Goal: Task Accomplishment & Management: Use online tool/utility

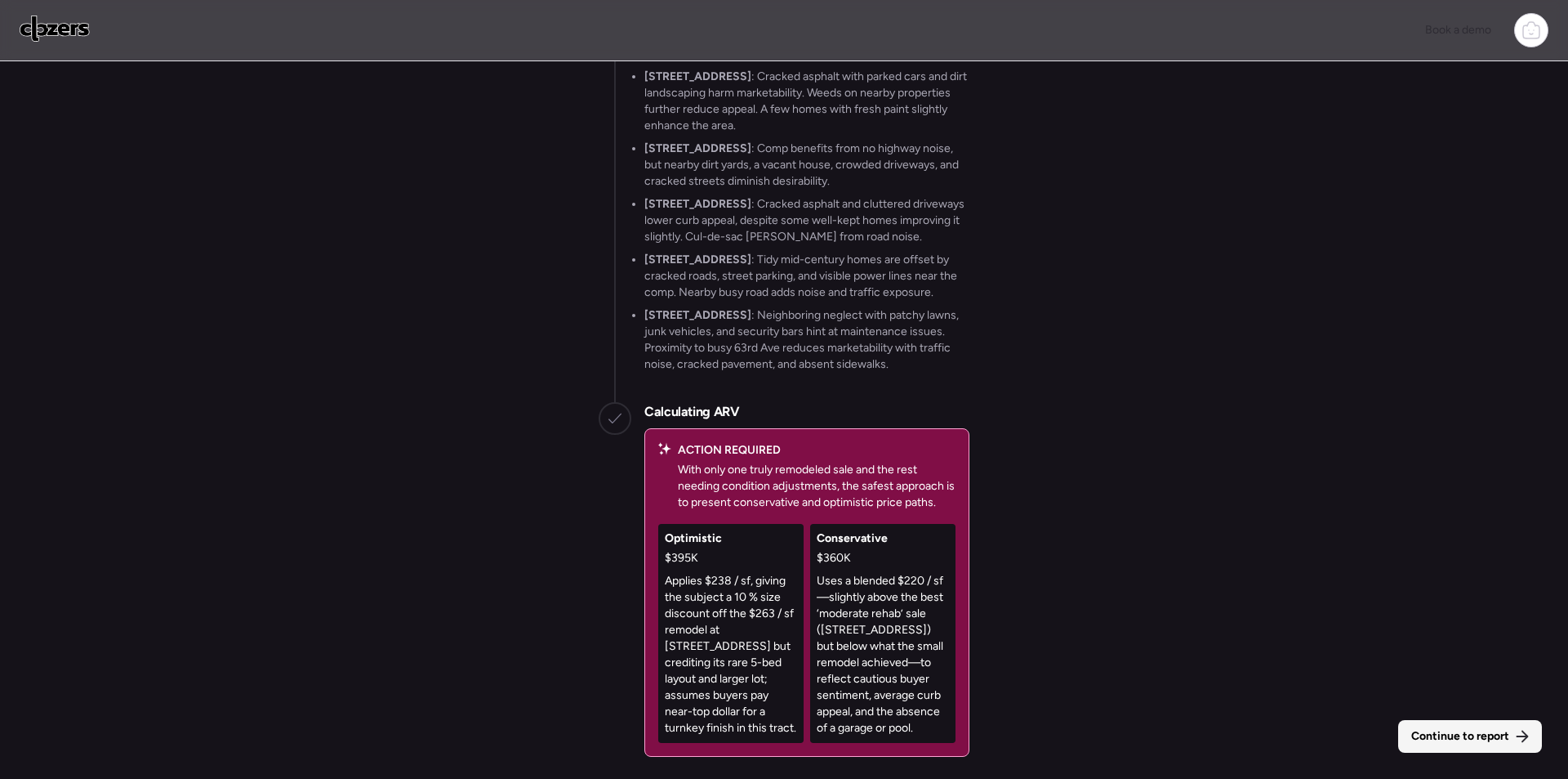
click at [1495, 743] on span "Continue to report" at bounding box center [1460, 736] width 98 height 16
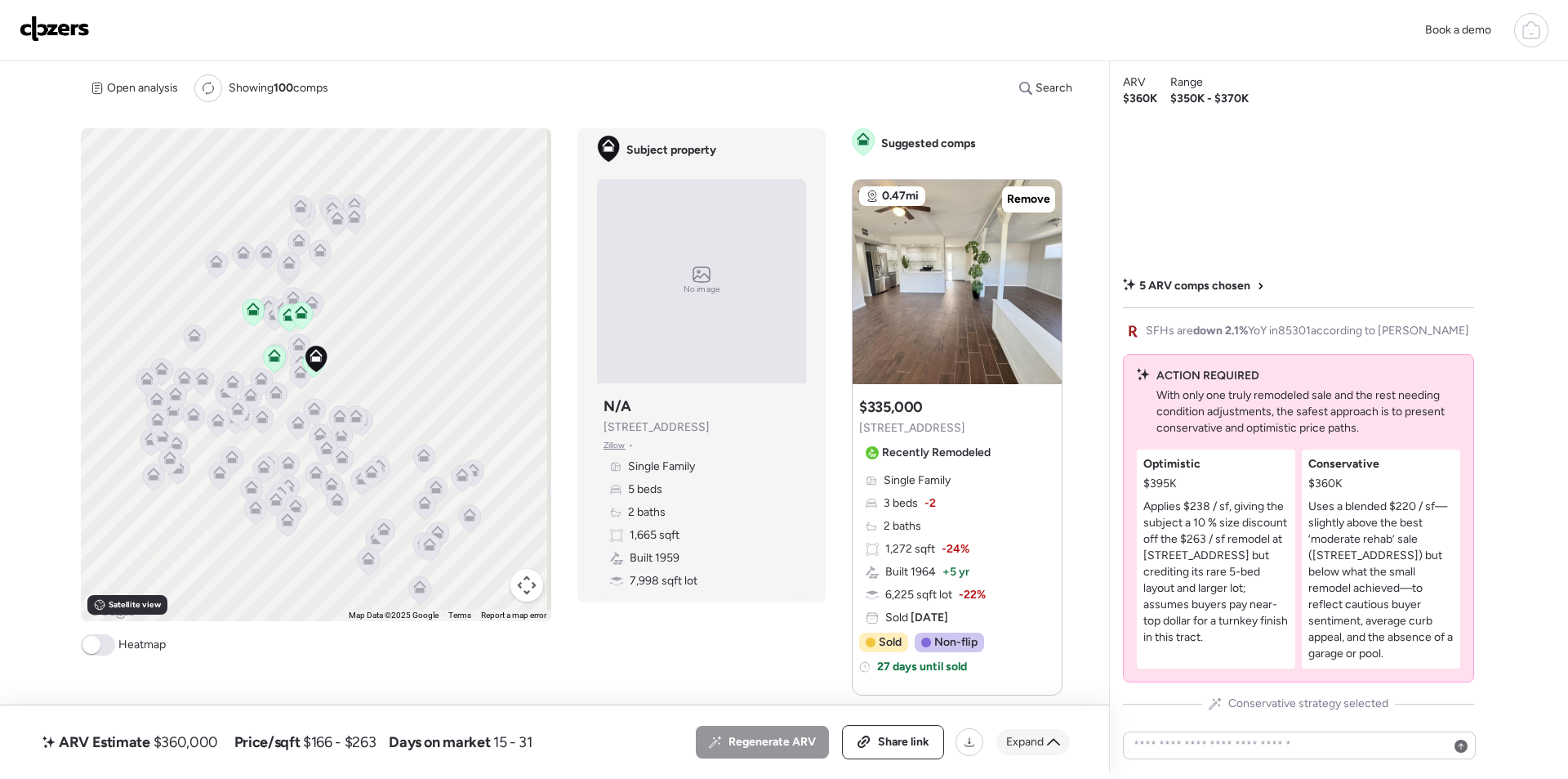
click at [1056, 744] on icon at bounding box center [1054, 742] width 13 height 13
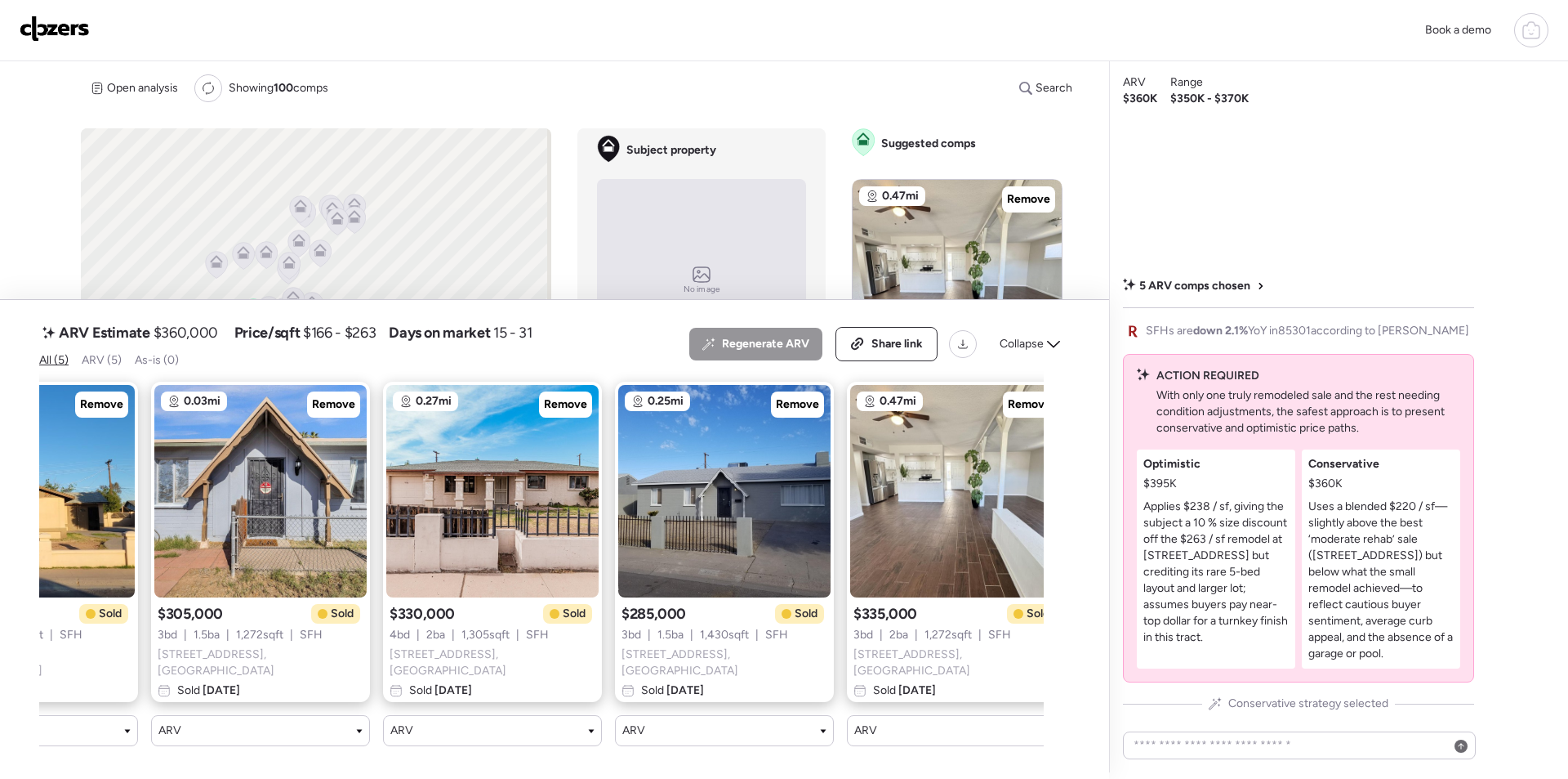
scroll to position [0, 168]
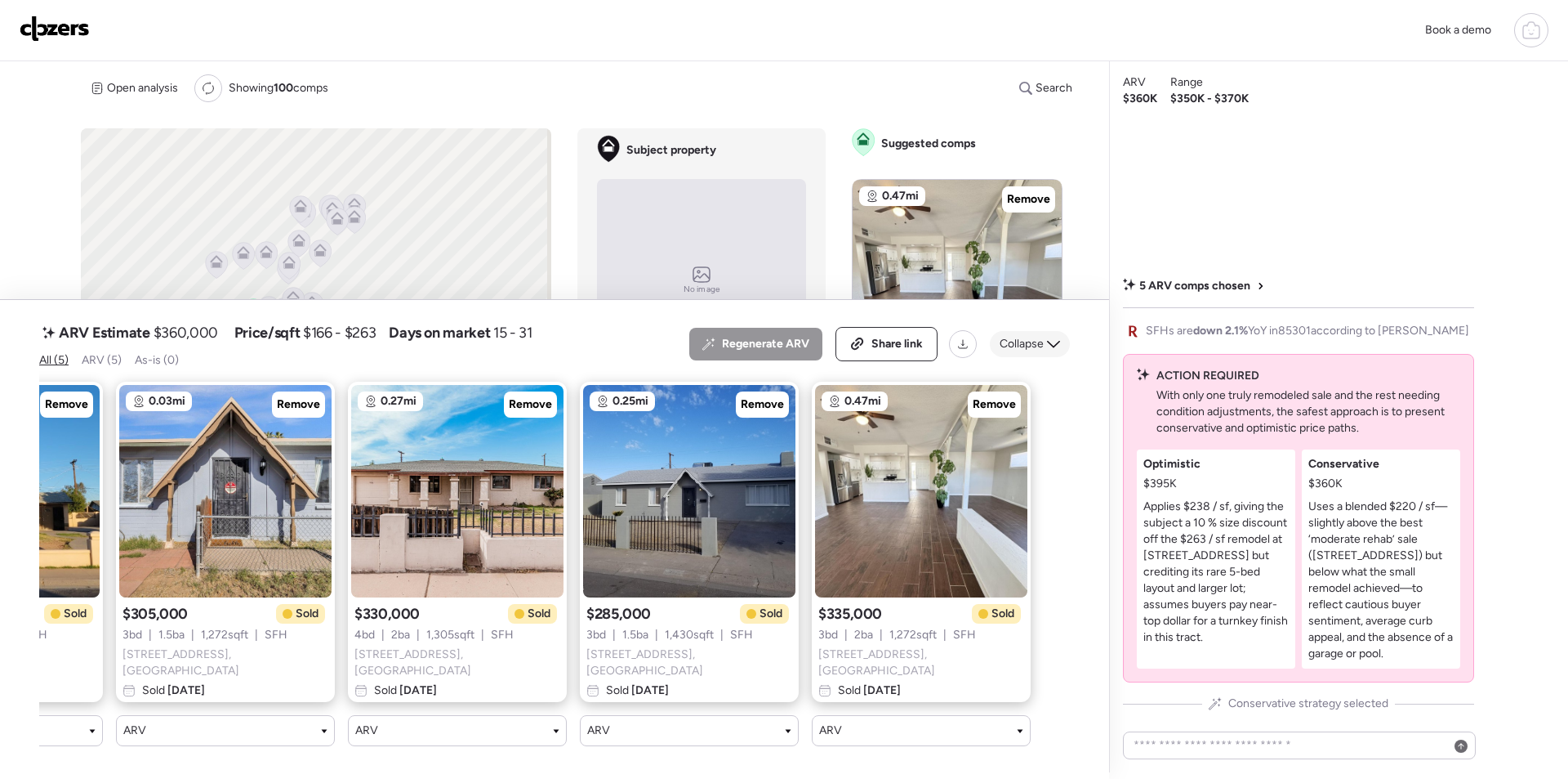
click at [1031, 334] on div "Collapse" at bounding box center [1030, 344] width 80 height 26
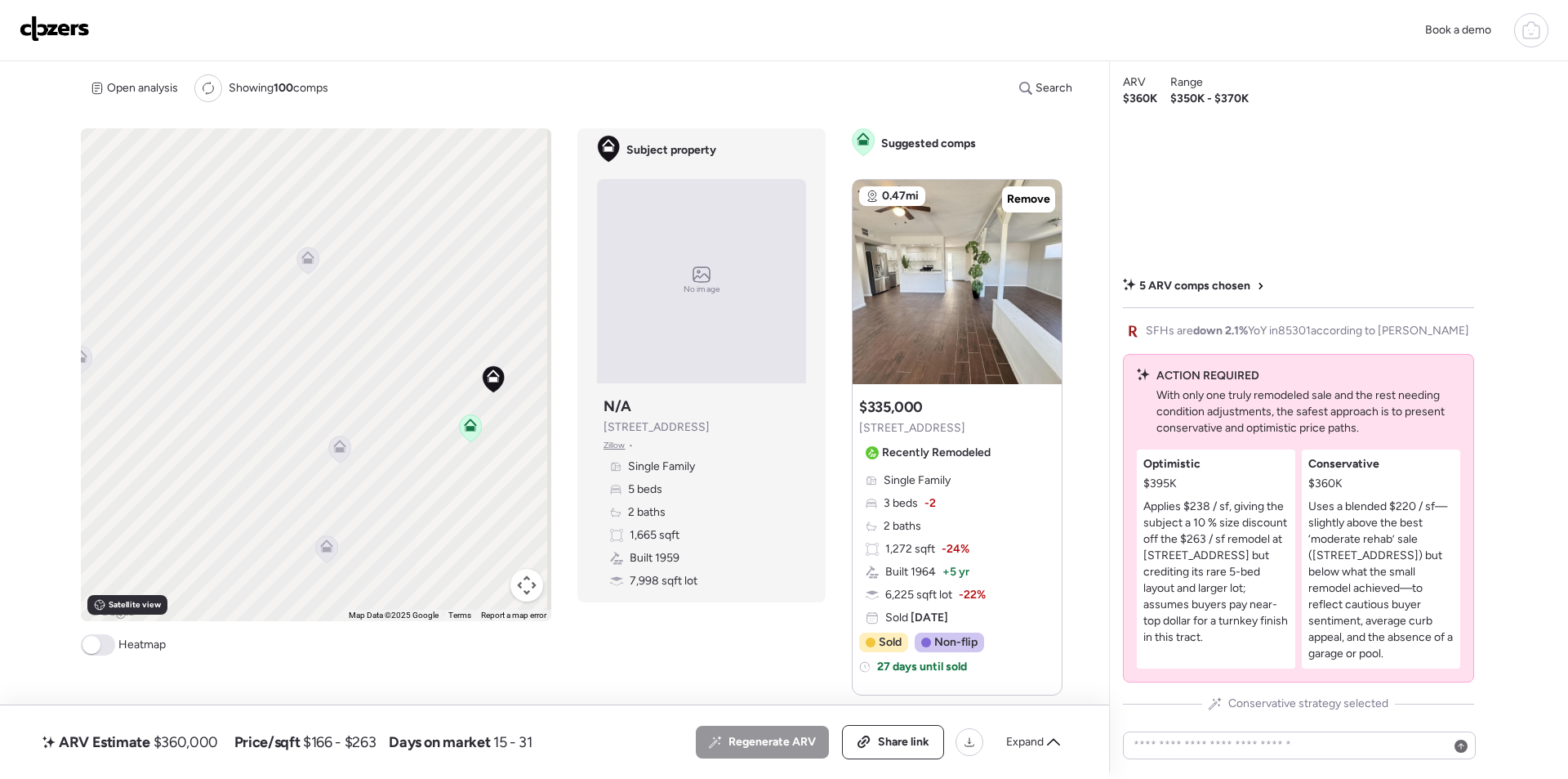
click at [315, 264] on icon at bounding box center [308, 260] width 22 height 27
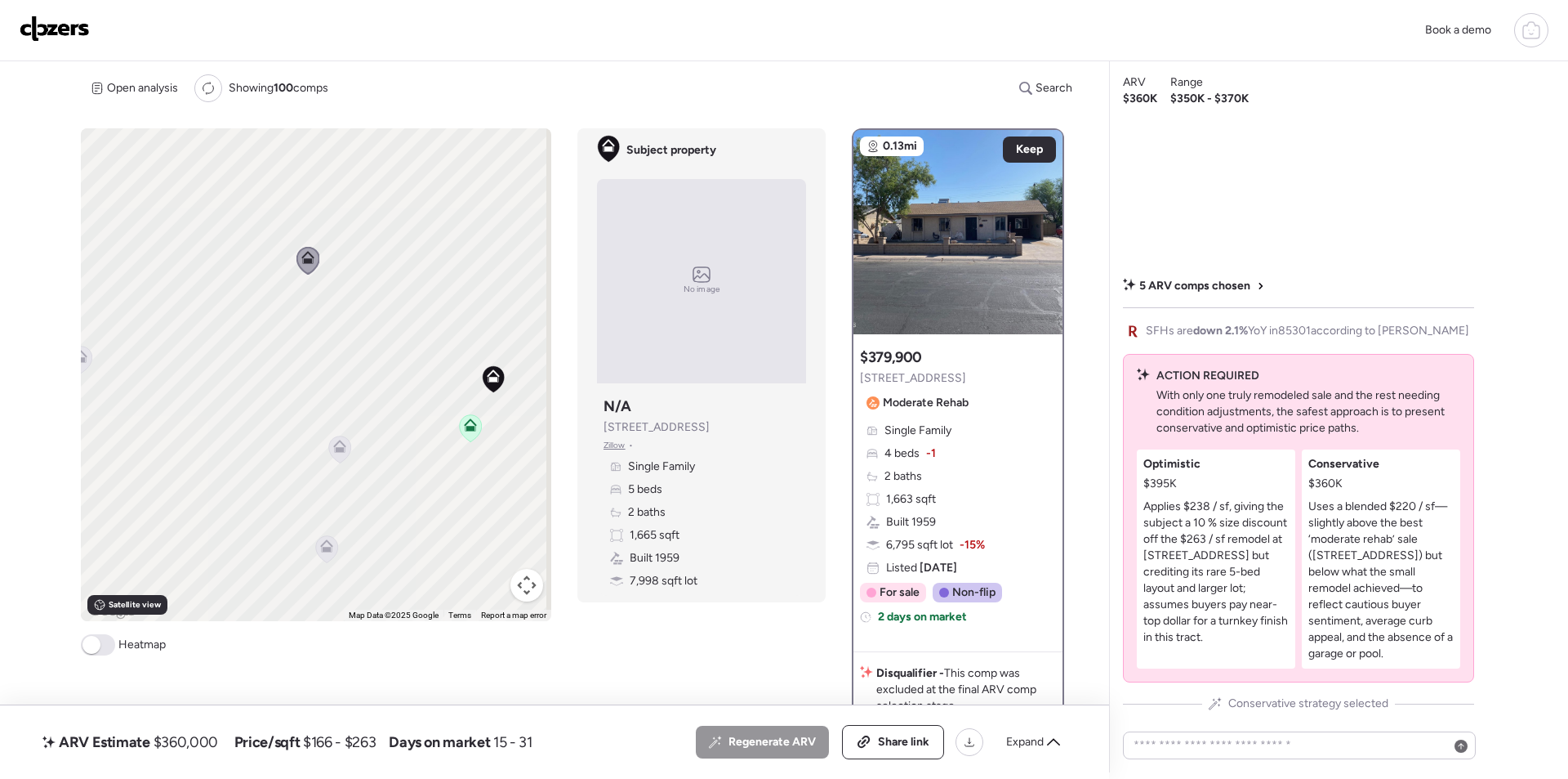
click at [337, 450] on icon at bounding box center [339, 450] width 11 height 5
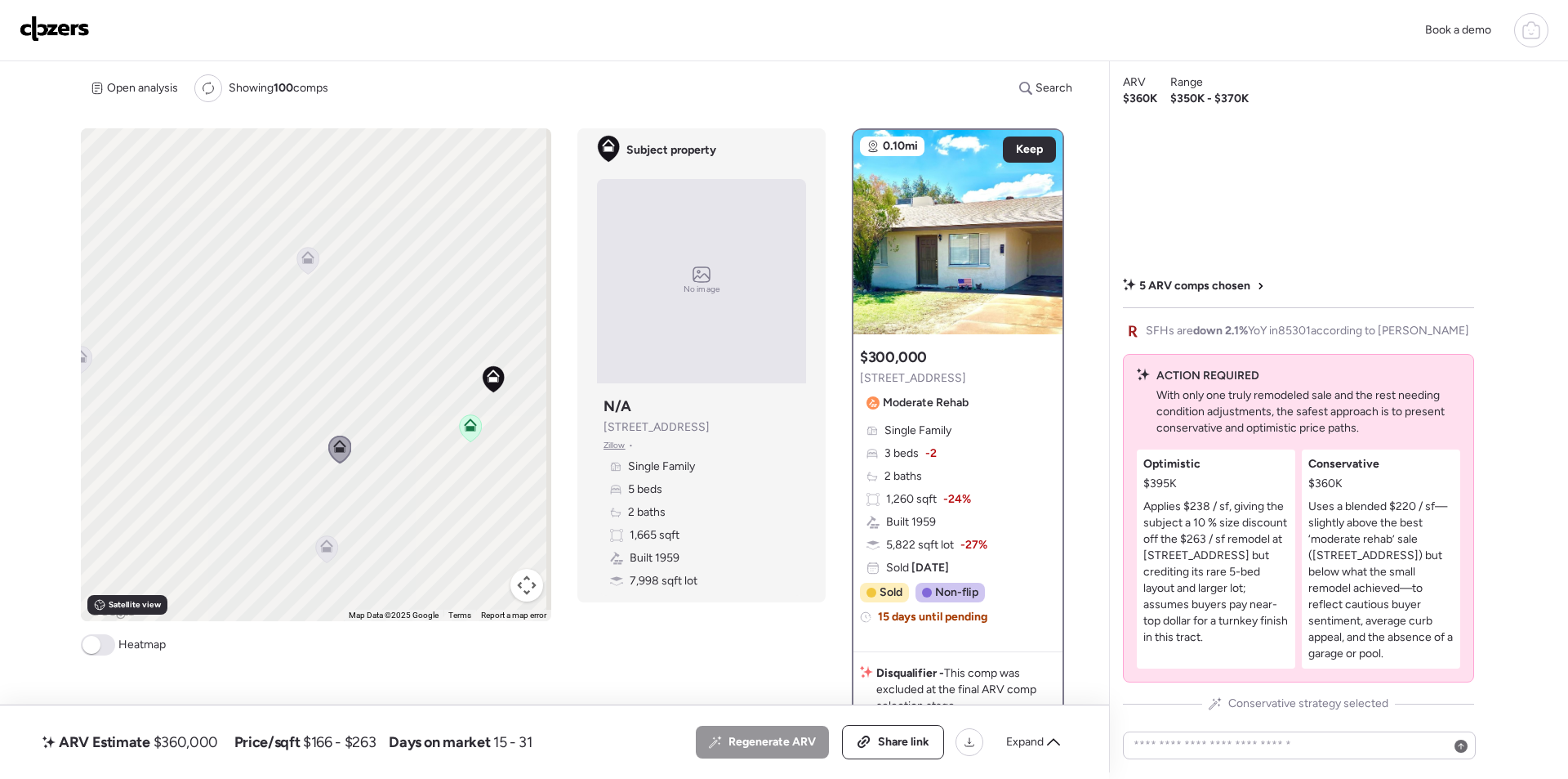
click at [323, 553] on icon at bounding box center [327, 548] width 22 height 27
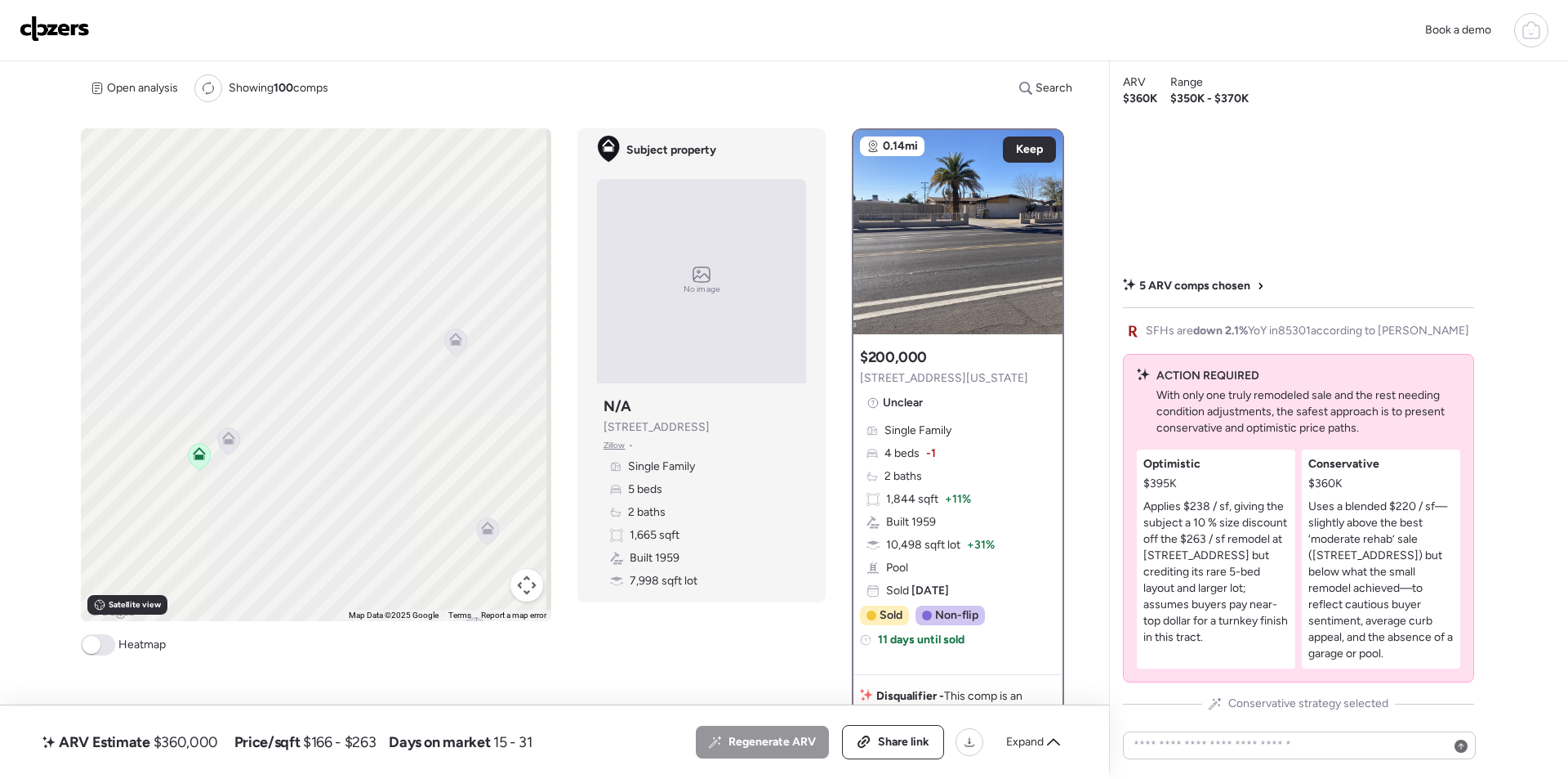
drag, startPoint x: 209, startPoint y: 382, endPoint x: 344, endPoint y: 456, distance: 154.0
click at [360, 459] on div "To activate drag with keyboard, press Alt + Enter. Once in keyboard drag state,…" at bounding box center [316, 375] width 471 height 492
click at [237, 428] on icon at bounding box center [232, 420] width 23 height 28
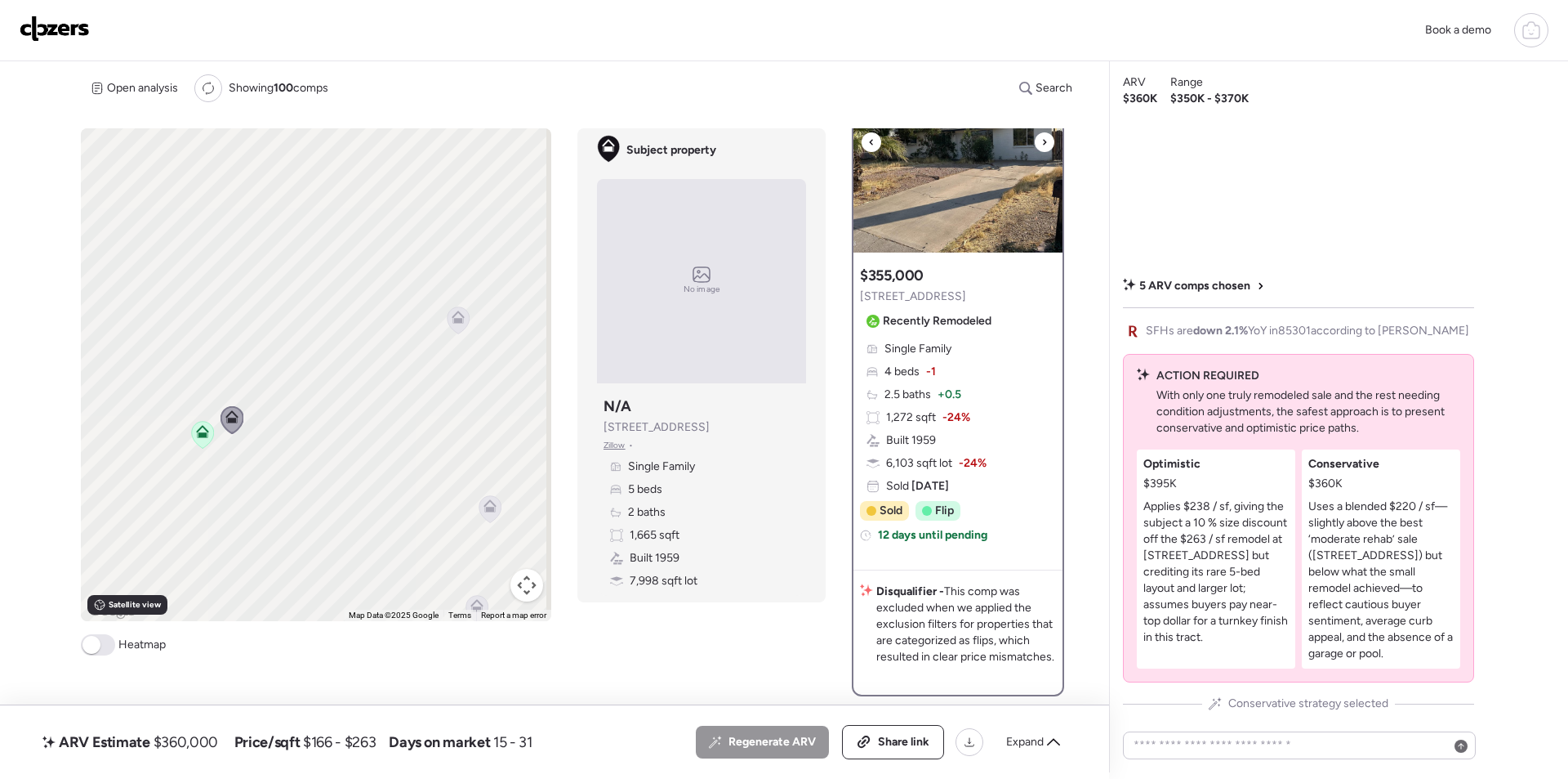
scroll to position [0, 0]
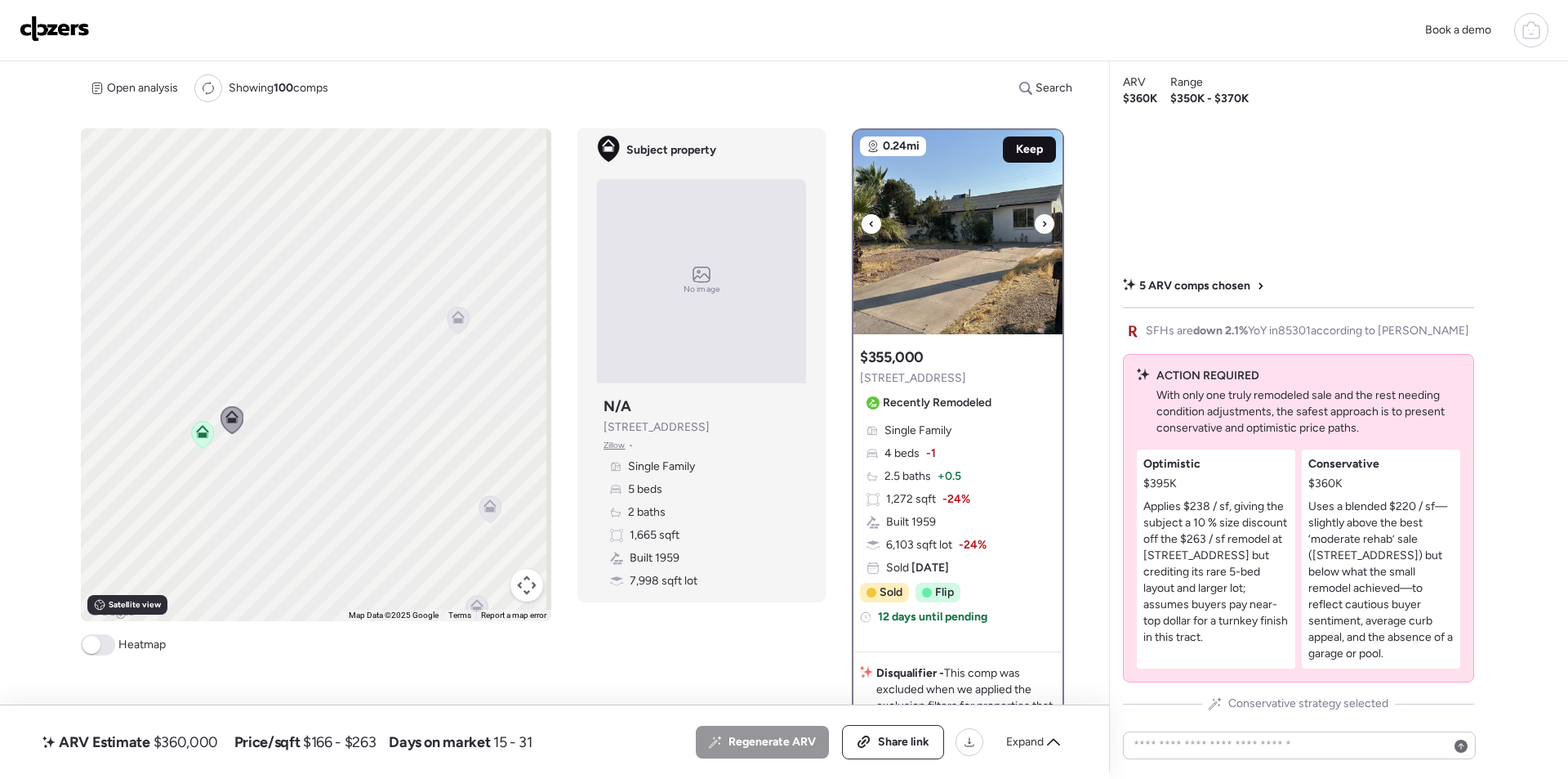
click at [1009, 162] on div "0.24mi Keep" at bounding box center [958, 232] width 209 height 204
click at [1019, 158] on div "Keep" at bounding box center [1030, 150] width 54 height 26
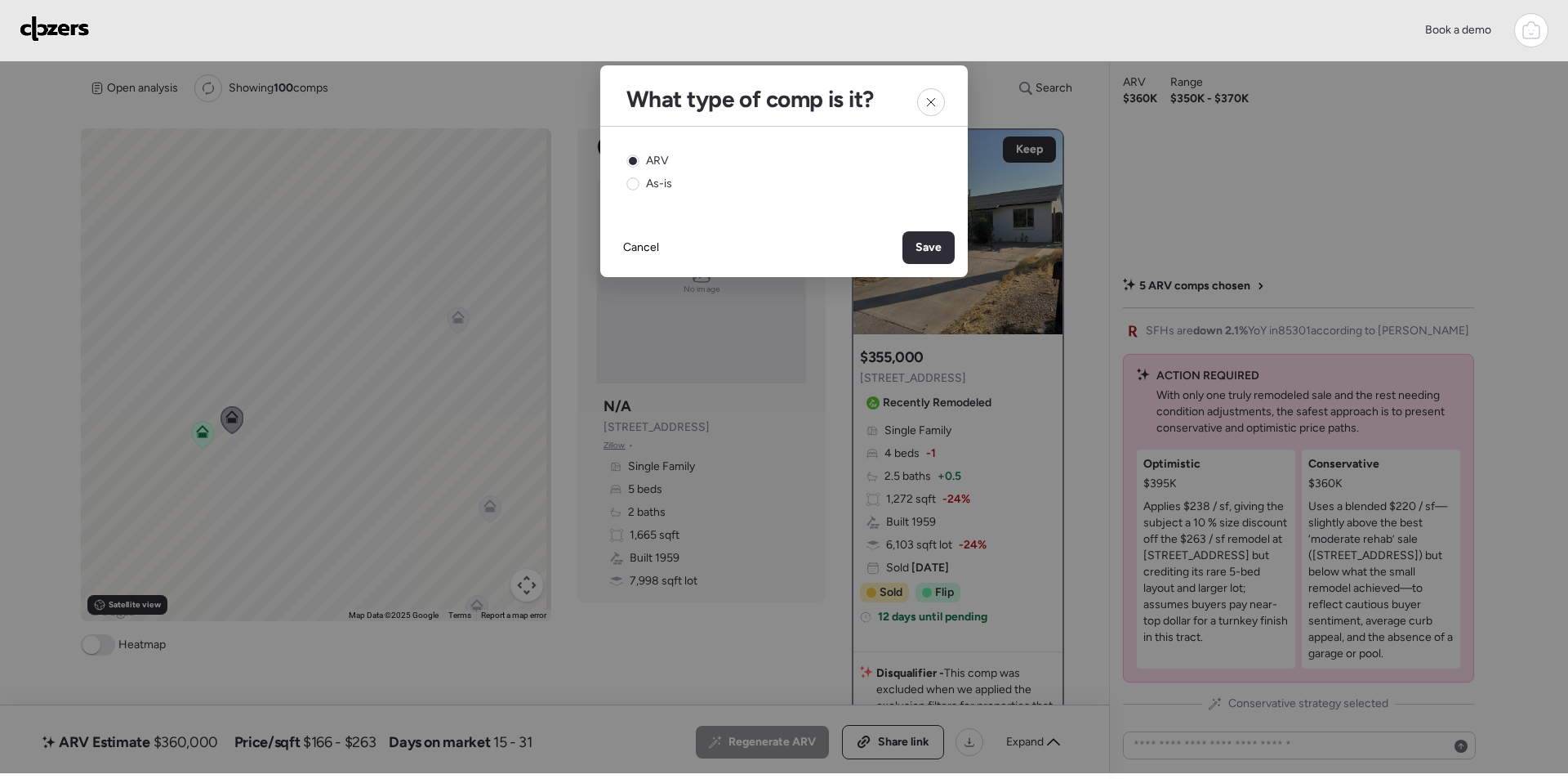
click at [933, 245] on span "Save" at bounding box center [929, 248] width 26 height 16
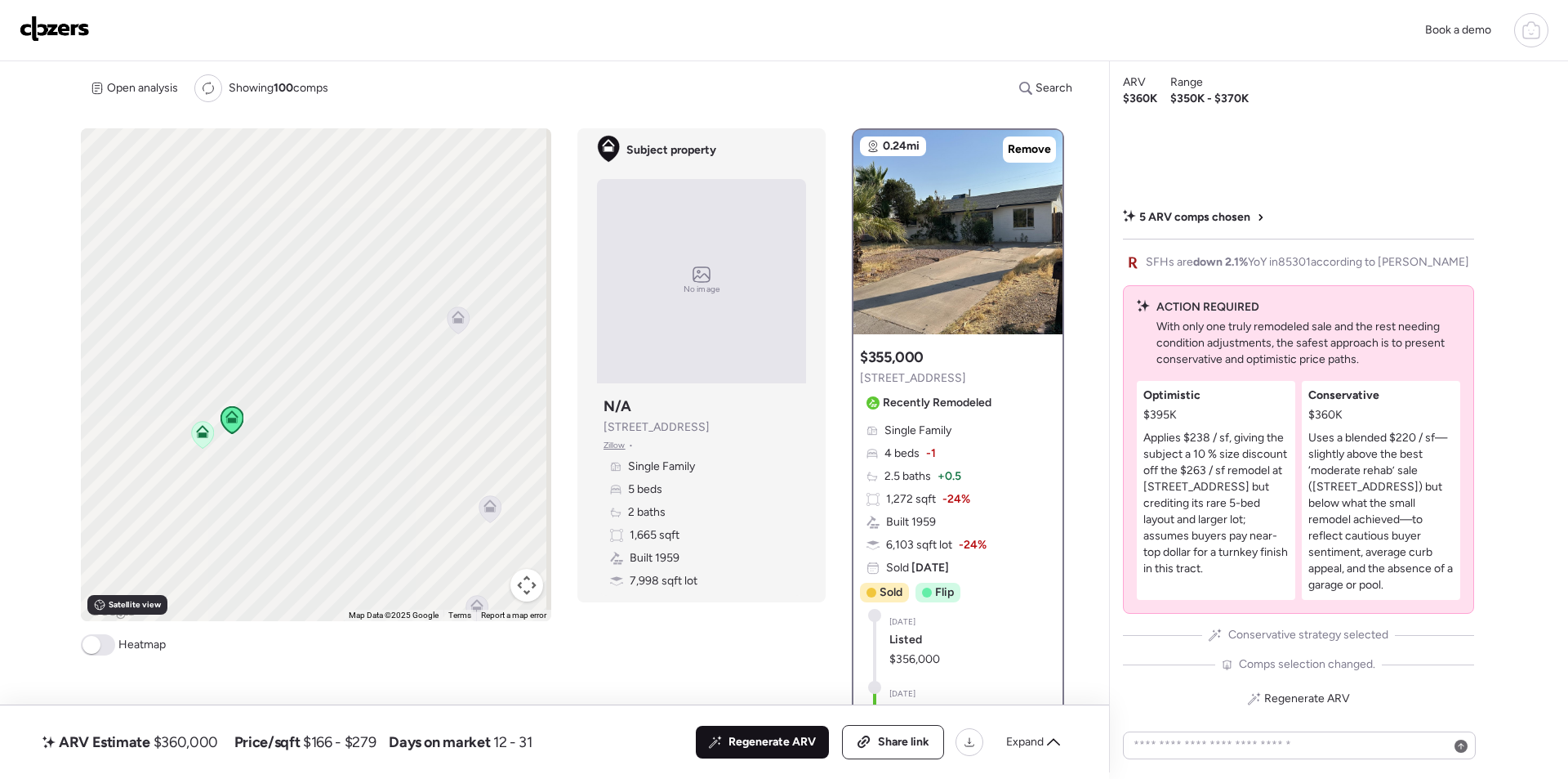
click at [752, 742] on span "Regenerate ARV" at bounding box center [772, 742] width 87 height 16
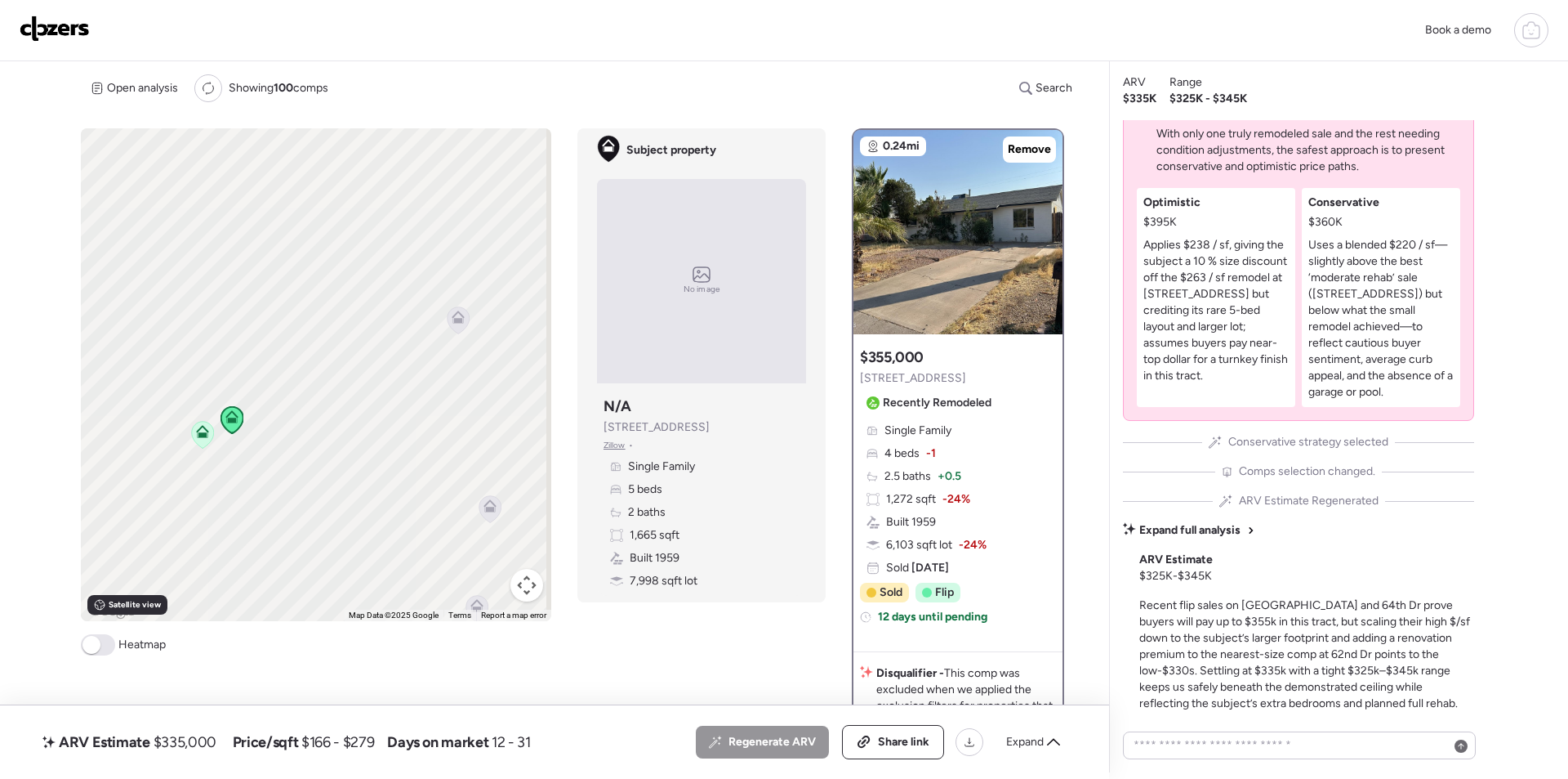
click at [187, 743] on span "$335,000" at bounding box center [185, 742] width 63 height 20
copy span "335,000"
click at [905, 731] on div "Share link" at bounding box center [893, 742] width 100 height 33
click at [44, 18] on img at bounding box center [54, 29] width 70 height 26
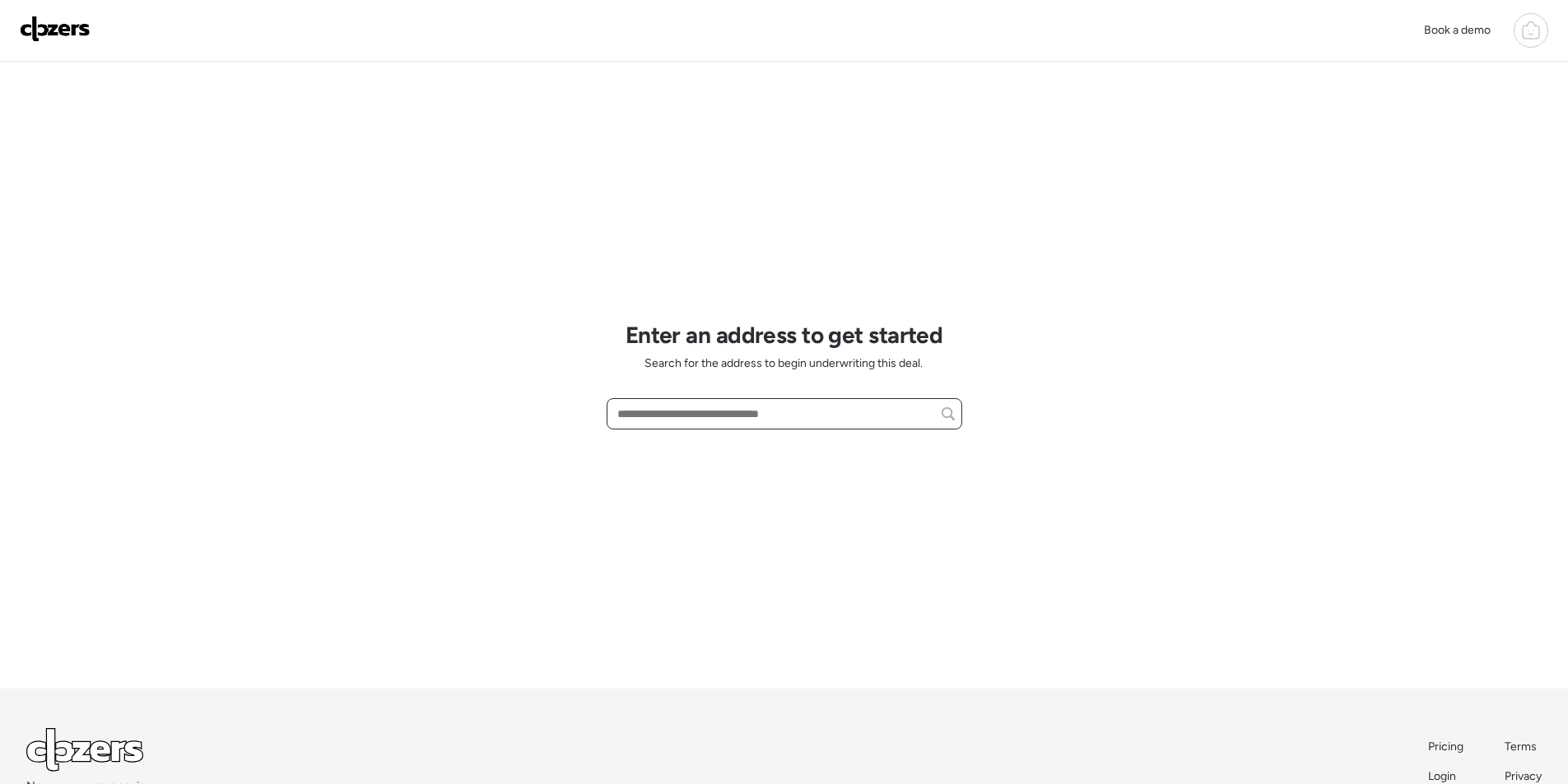
click at [710, 419] on input "text" at bounding box center [784, 414] width 341 height 23
paste input "**********"
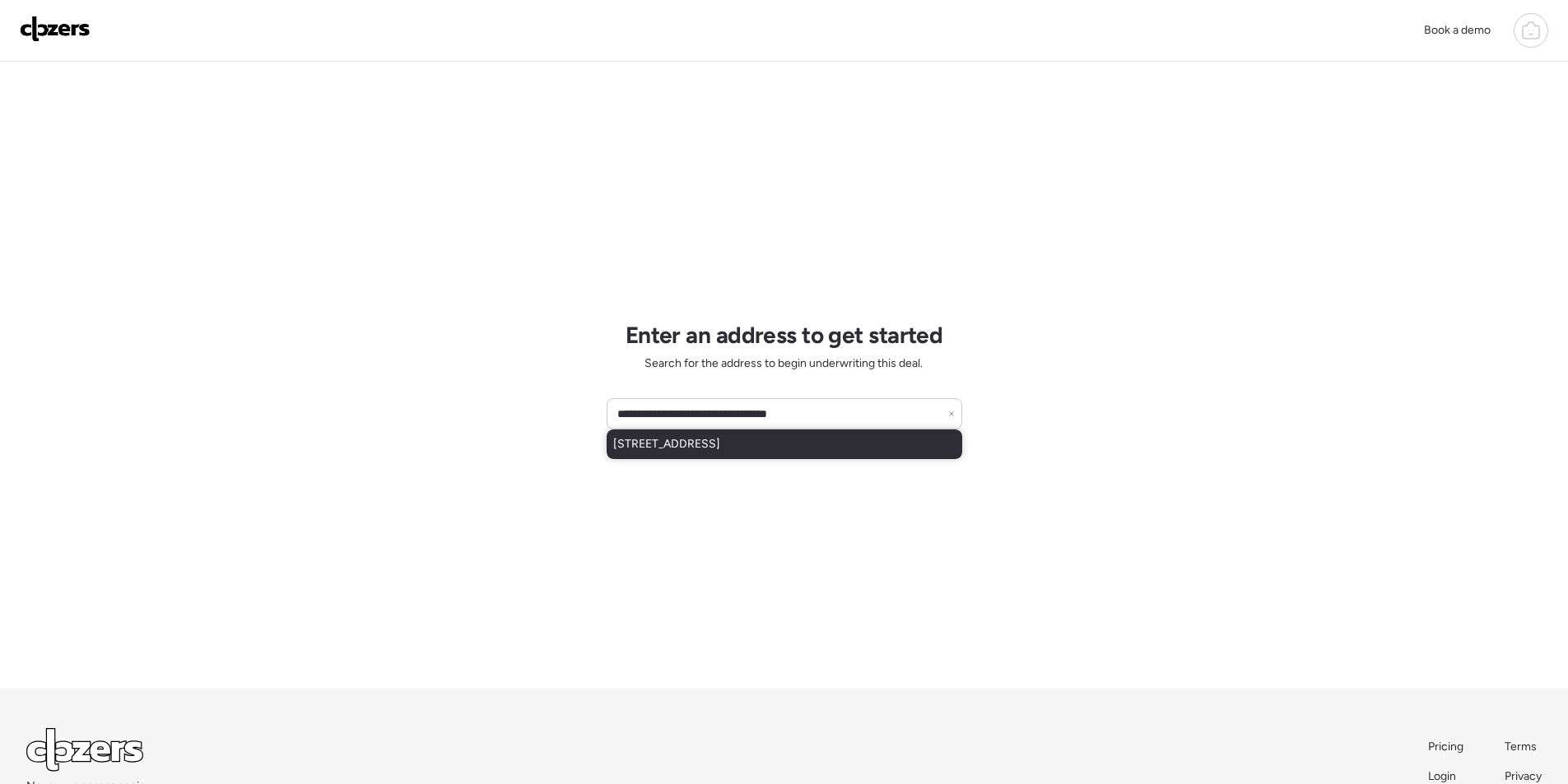
click at [705, 439] on span "[STREET_ADDRESS]" at bounding box center [666, 444] width 107 height 17
type input "**********"
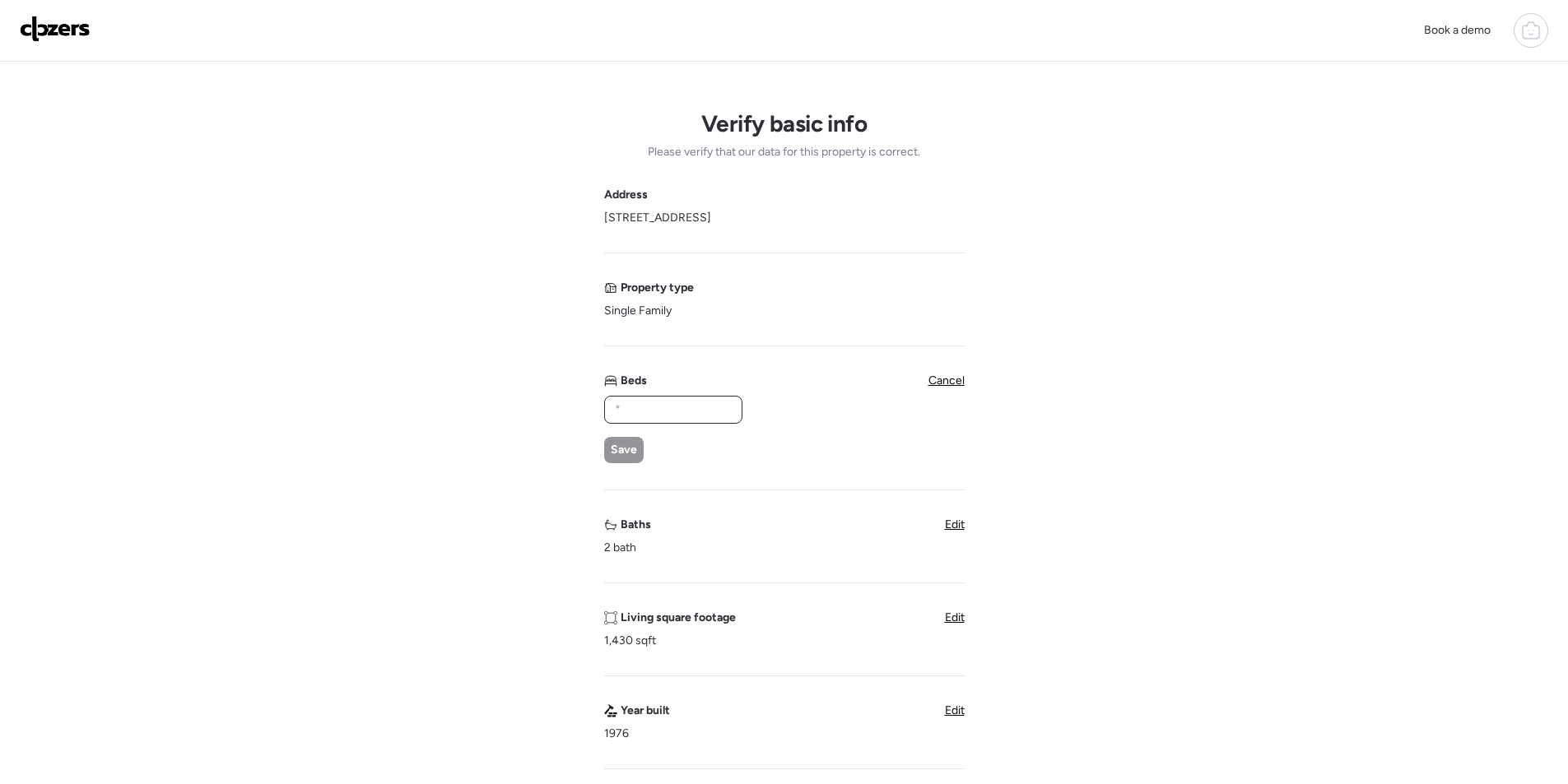
click at [654, 403] on input "text" at bounding box center [672, 409] width 124 height 23
type input "*"
click at [619, 445] on span "Save" at bounding box center [624, 450] width 27 height 17
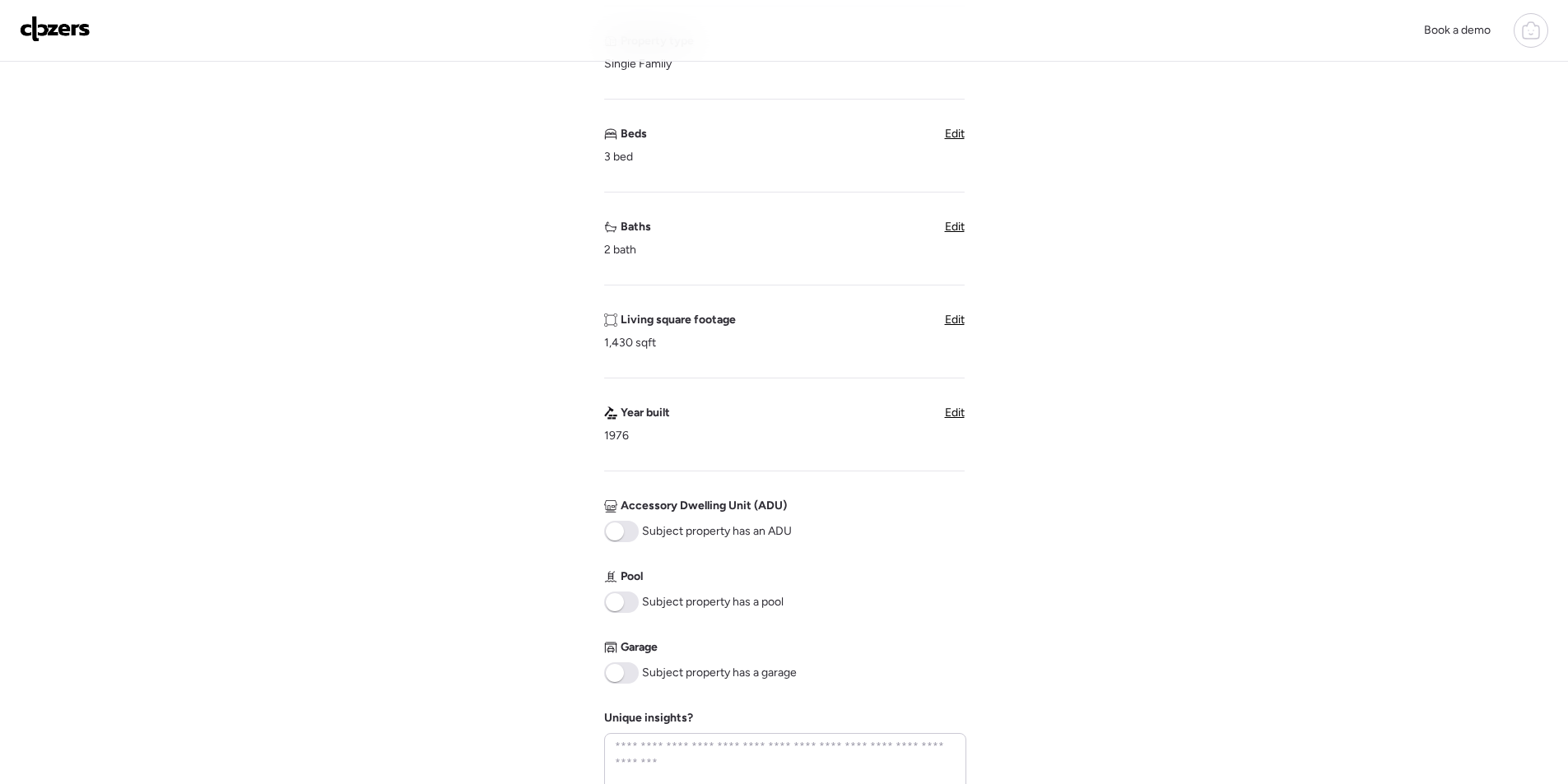
scroll to position [658, 0]
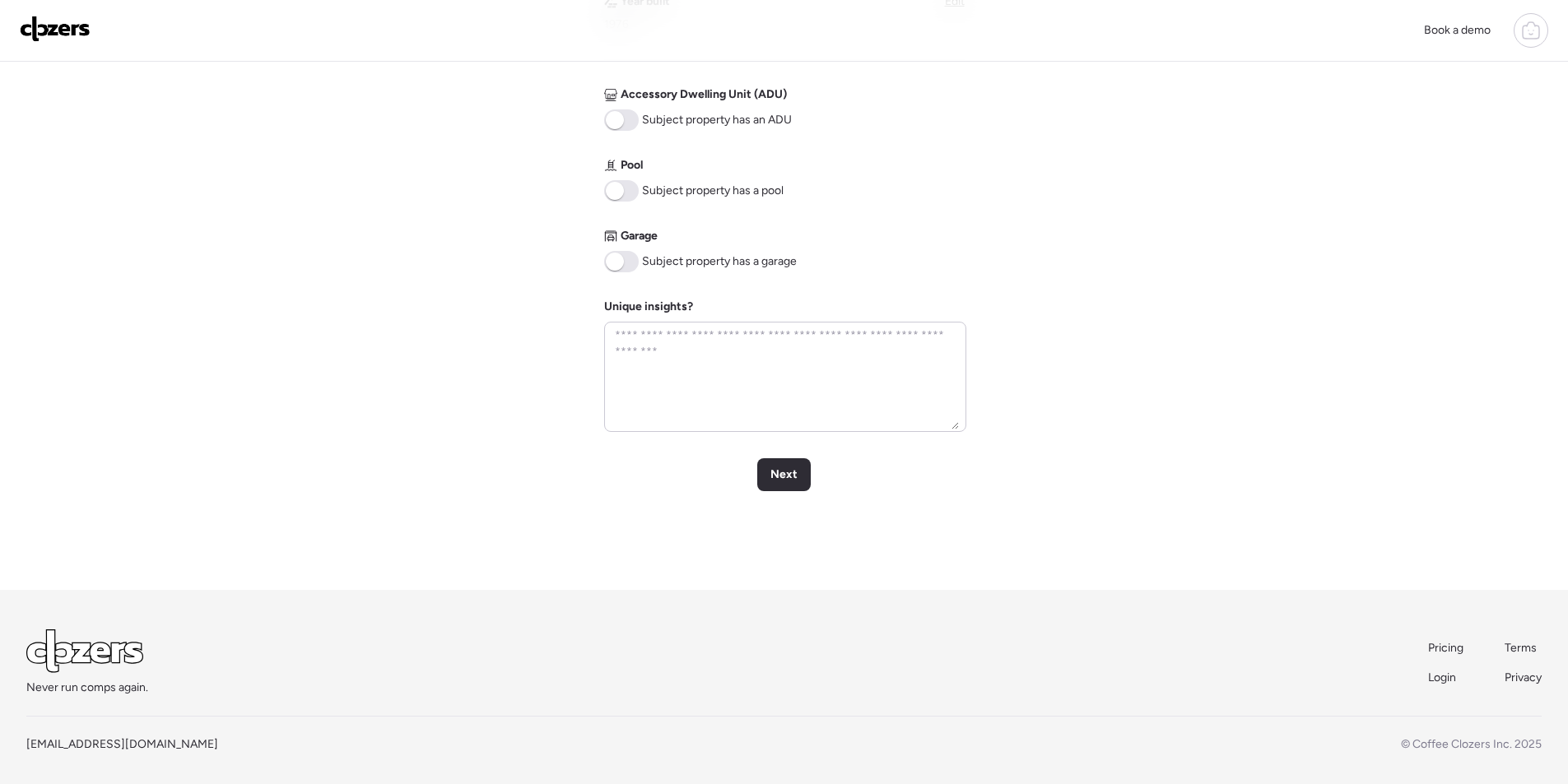
click at [629, 264] on span at bounding box center [621, 262] width 35 height 22
click at [793, 474] on span "Next" at bounding box center [784, 475] width 27 height 17
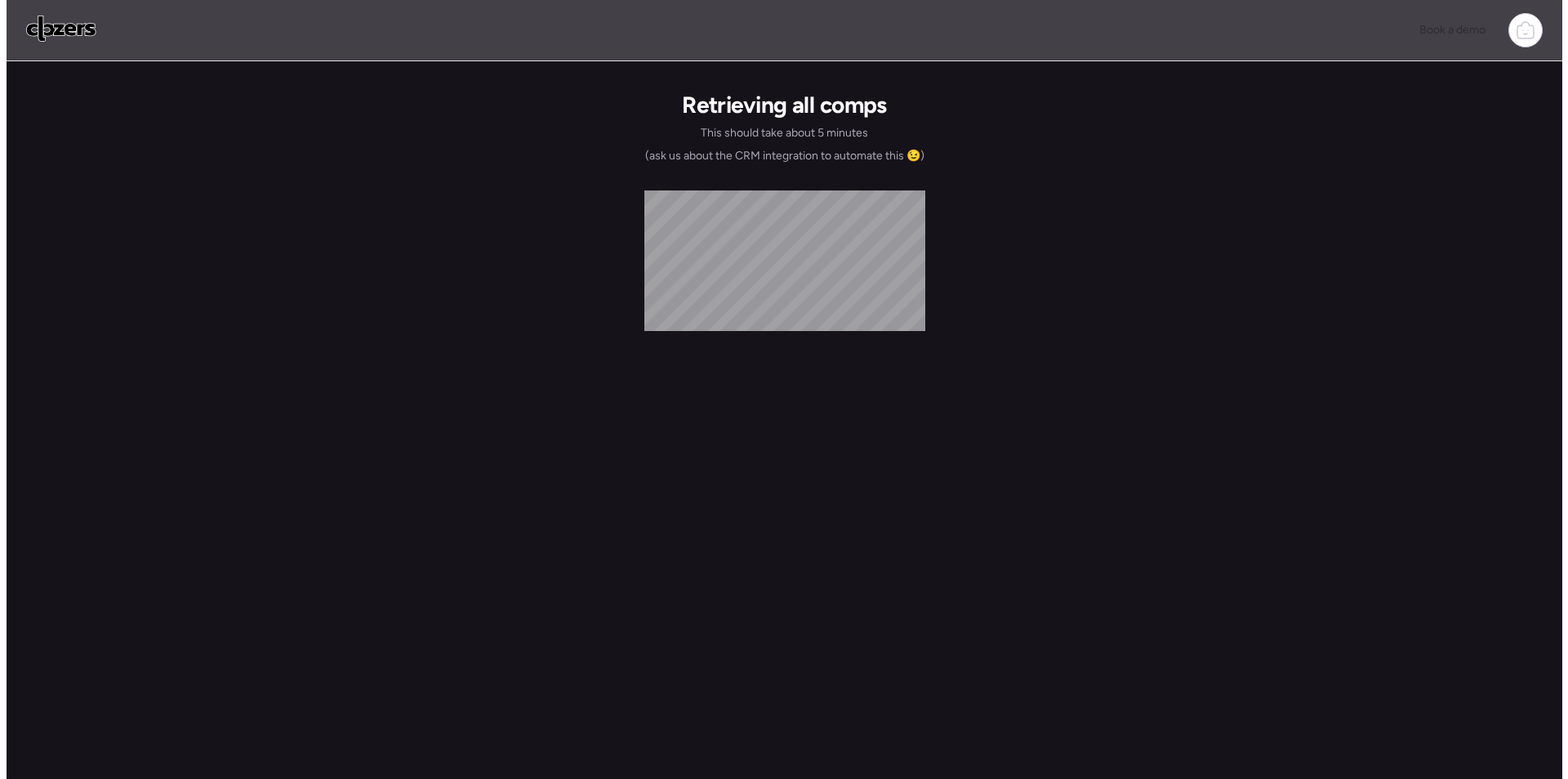
scroll to position [0, 0]
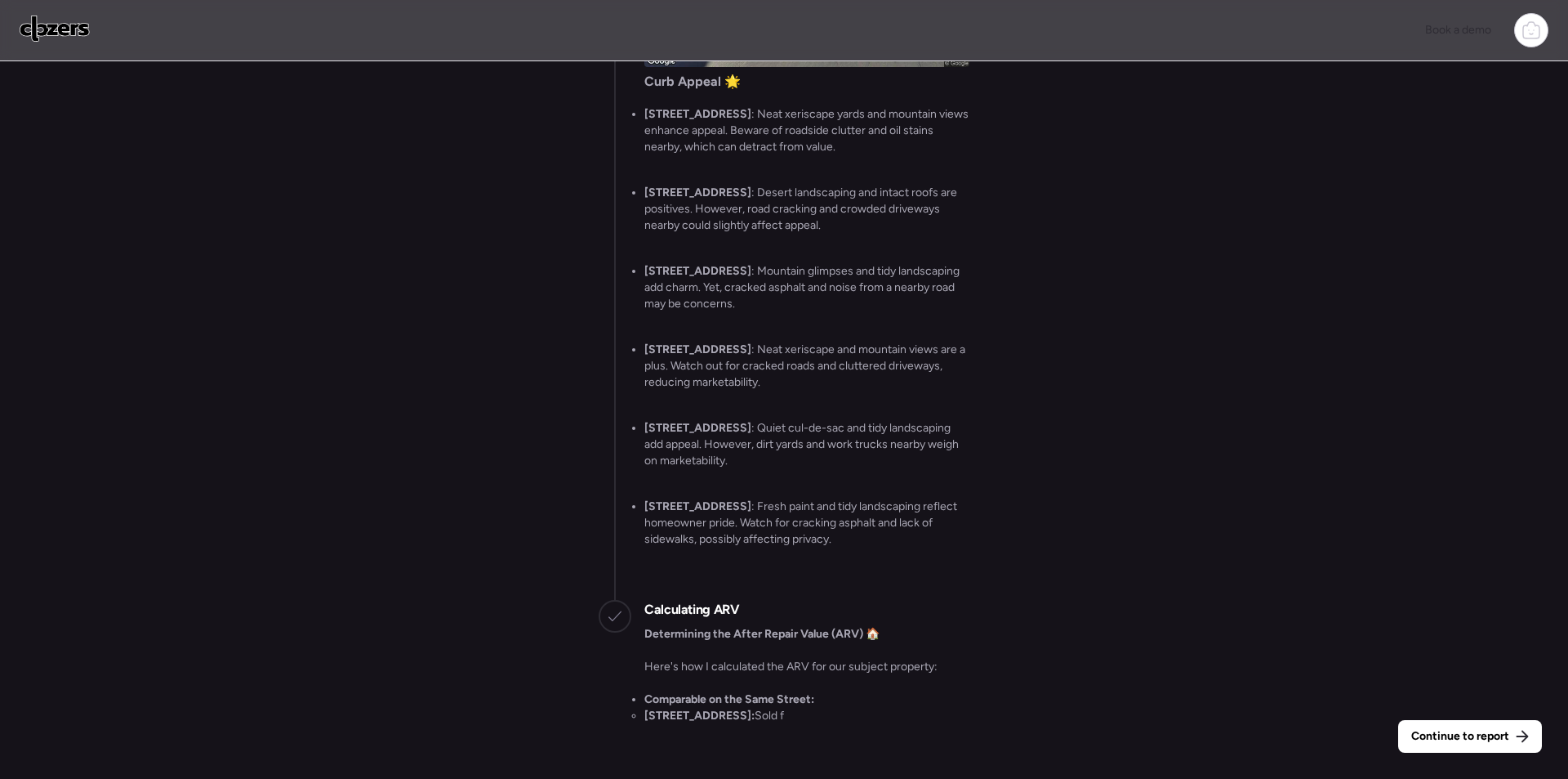
click at [1445, 734] on span "Continue to report" at bounding box center [1460, 736] width 98 height 16
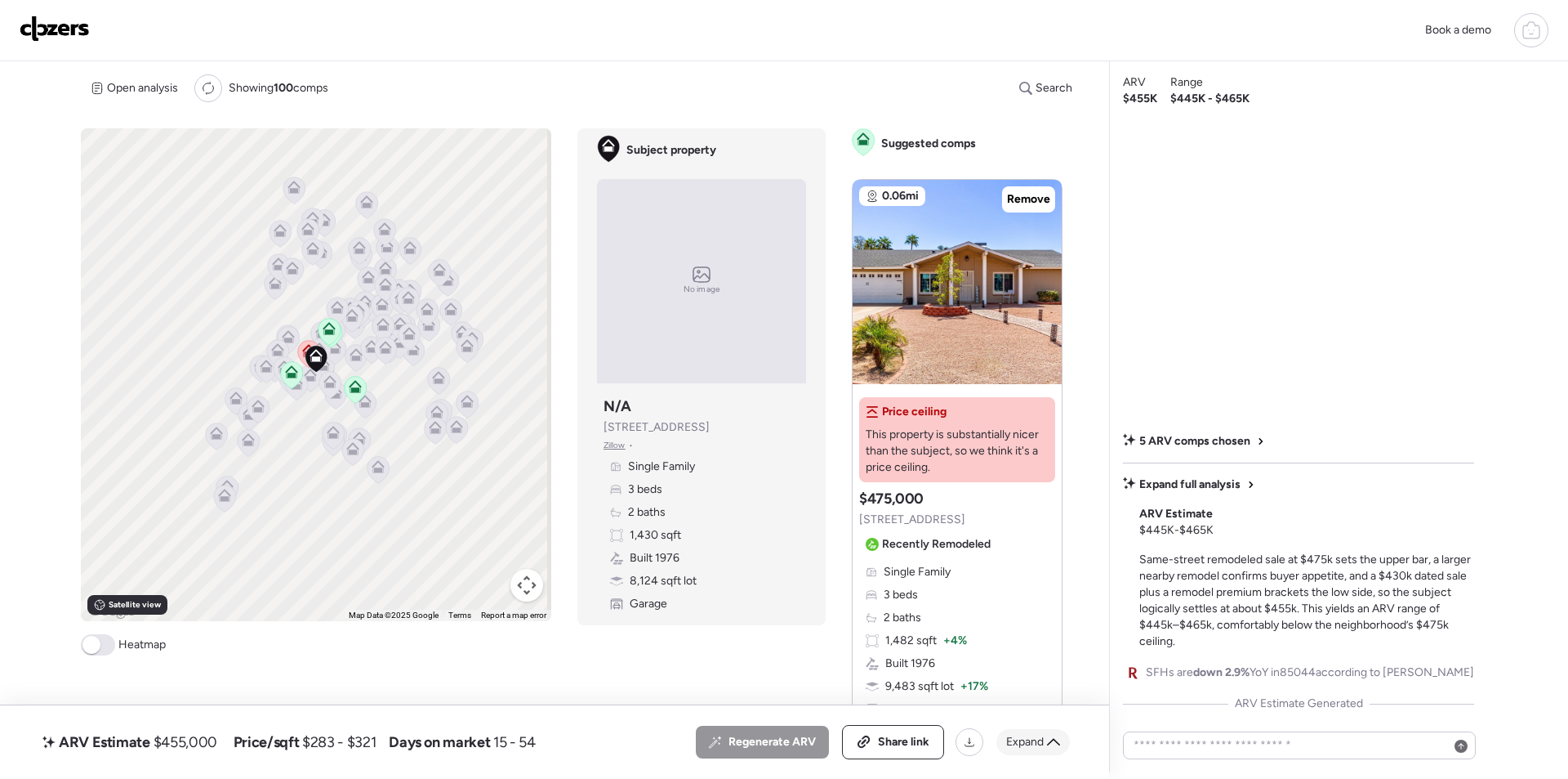
drag, startPoint x: 1020, startPoint y: 726, endPoint x: 1033, endPoint y: 745, distance: 23.0
click at [1021, 728] on div "Regenerate ARV Share link Expand" at bounding box center [883, 742] width 375 height 35
click at [1035, 745] on span "Expand" at bounding box center [1026, 742] width 38 height 16
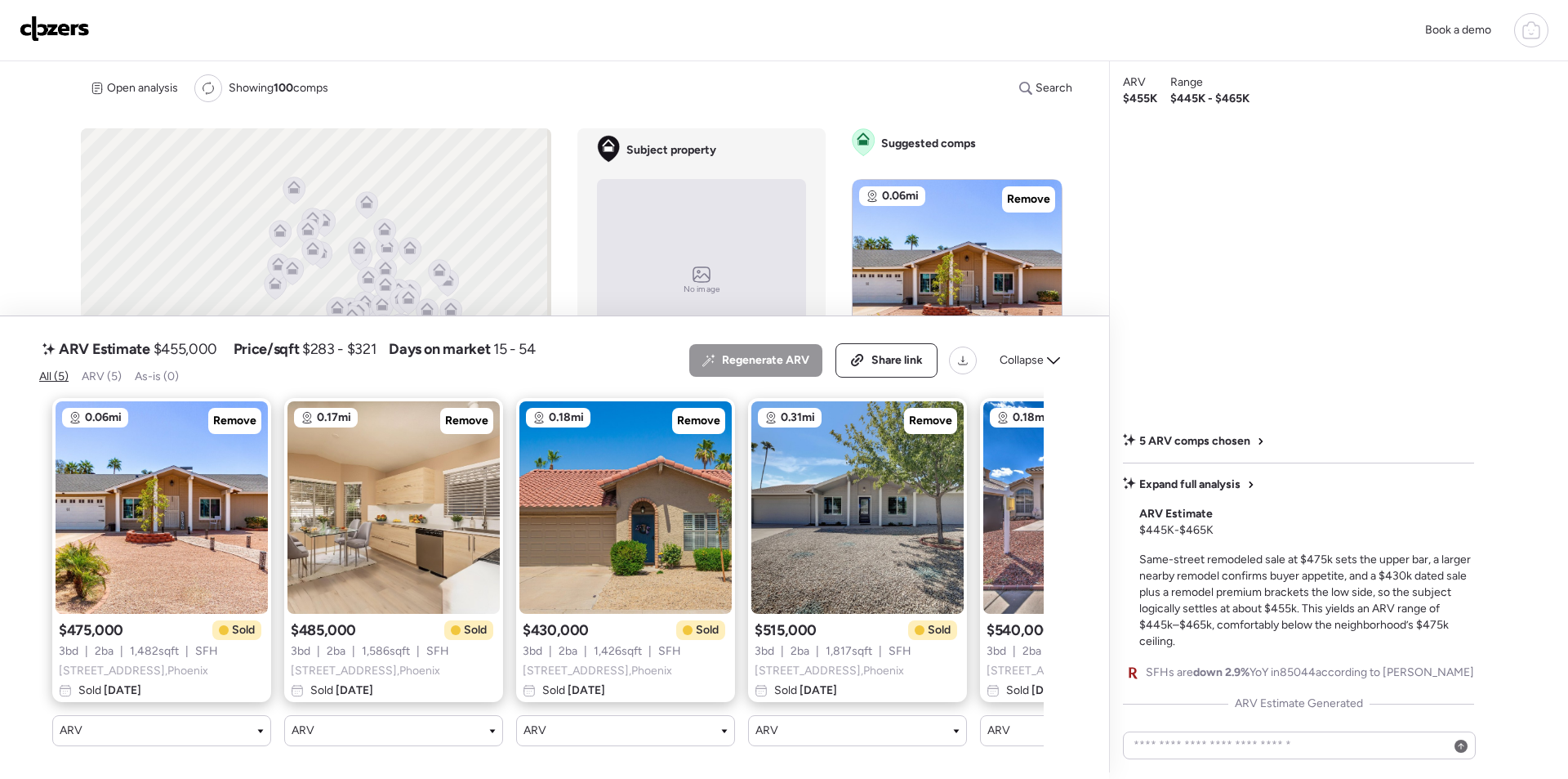
drag, startPoint x: 1042, startPoint y: 334, endPoint x: 1034, endPoint y: 340, distance: 10.0
click at [1043, 348] on div "Collapse" at bounding box center [1030, 361] width 80 height 26
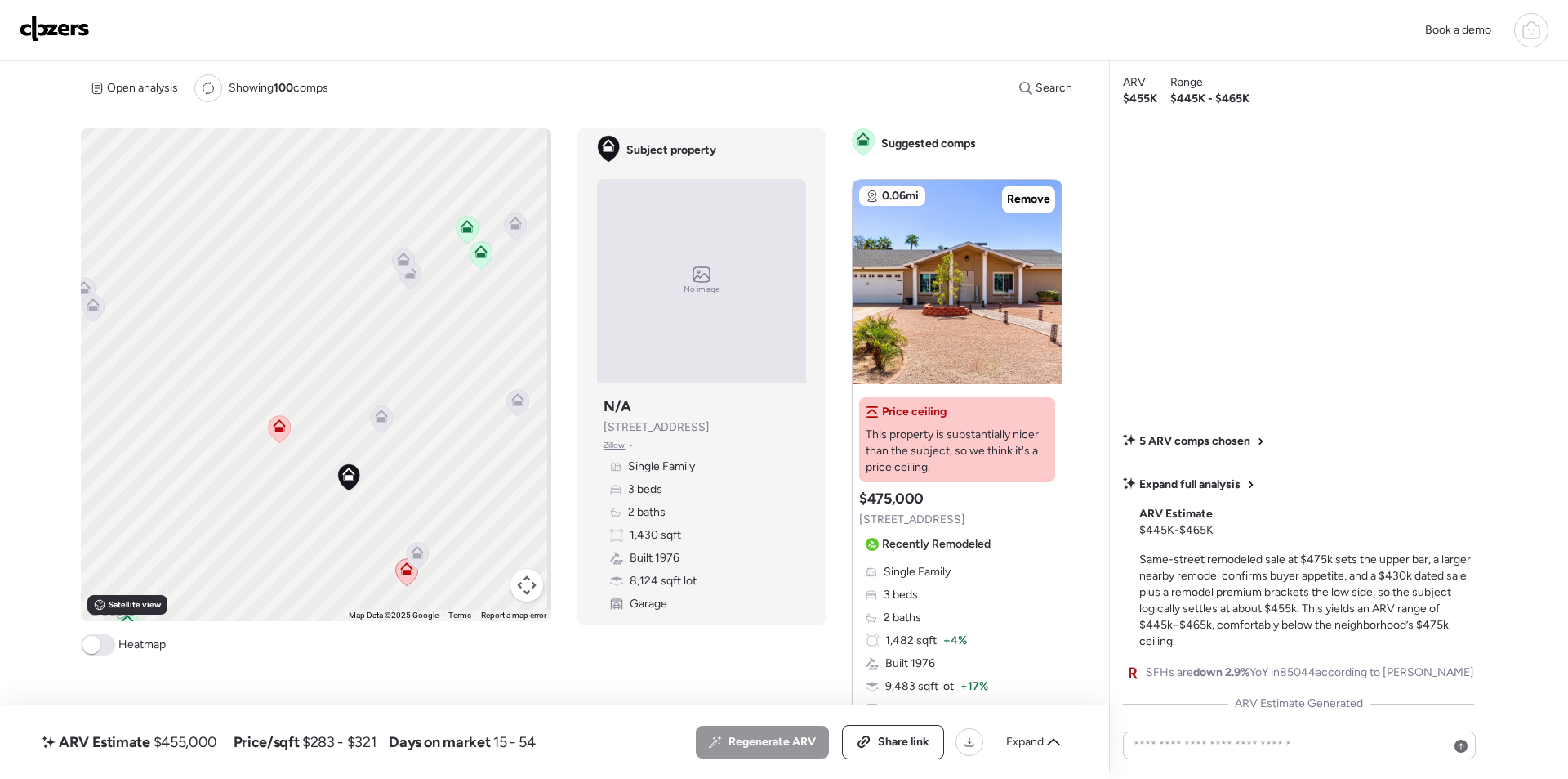
click at [386, 417] on icon at bounding box center [382, 418] width 22 height 27
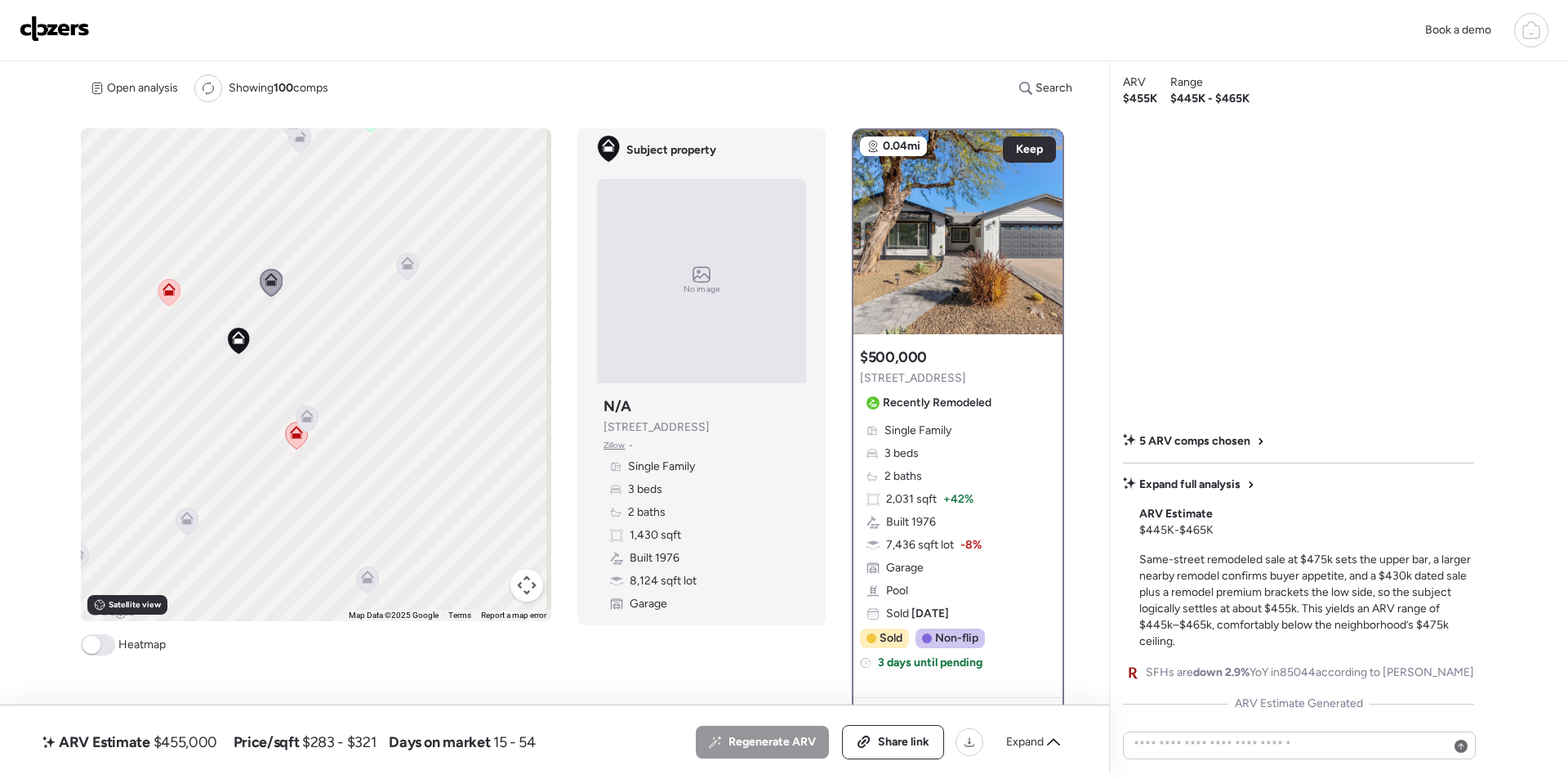
drag, startPoint x: 406, startPoint y: 439, endPoint x: 325, endPoint y: 324, distance: 140.7
click at [325, 324] on div "To activate drag with keyboard, press Alt + Enter. Once in keyboard drag state,…" at bounding box center [316, 375] width 471 height 492
click at [305, 401] on icon at bounding box center [307, 400] width 13 height 13
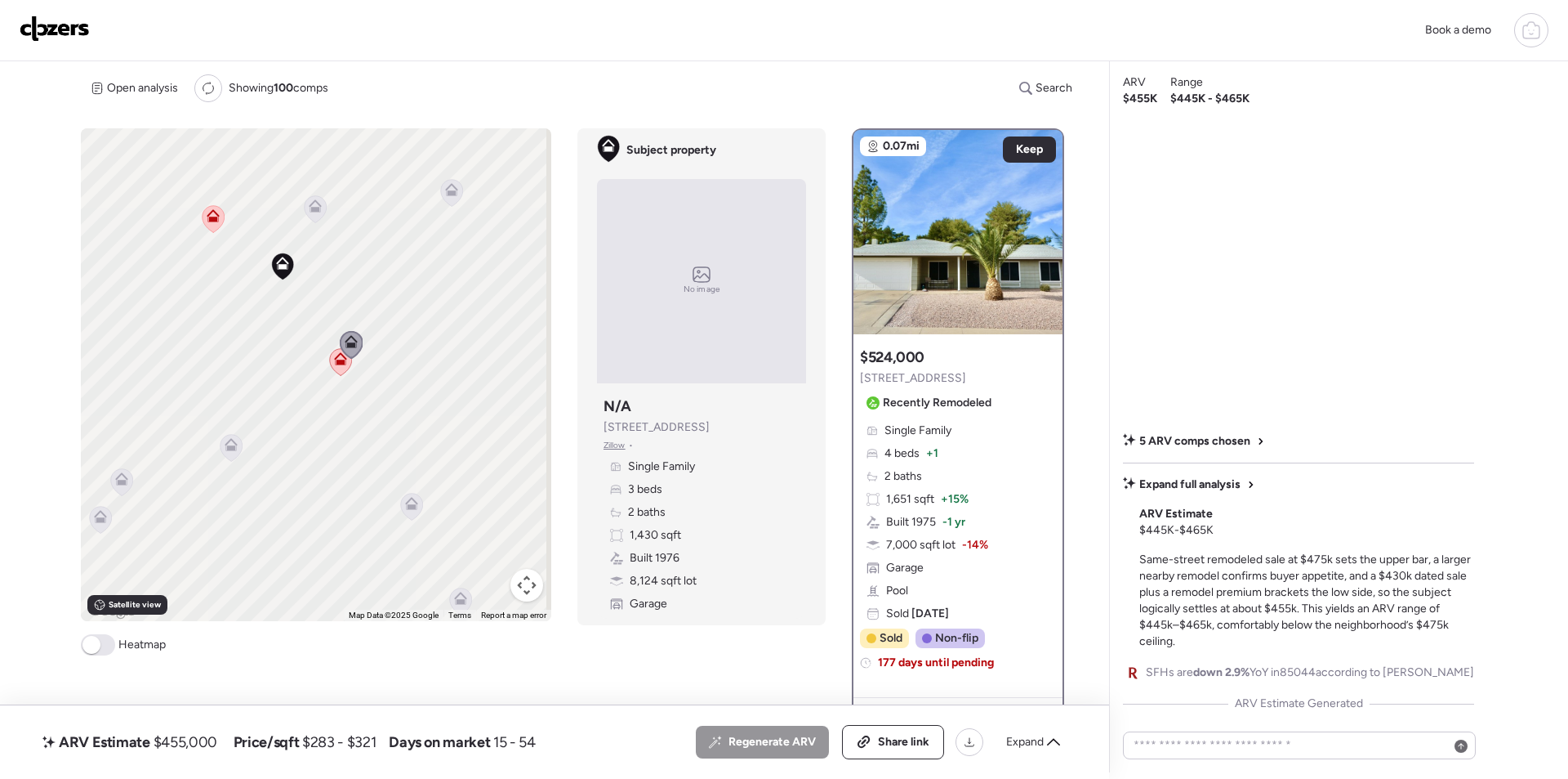
drag, startPoint x: 288, startPoint y: 459, endPoint x: 370, endPoint y: 322, distance: 159.7
click at [370, 322] on div "To activate drag with keyboard, press Alt + Enter. Once in keyboard drag state,…" at bounding box center [316, 375] width 471 height 492
click at [448, 402] on icon at bounding box center [458, 397] width 22 height 27
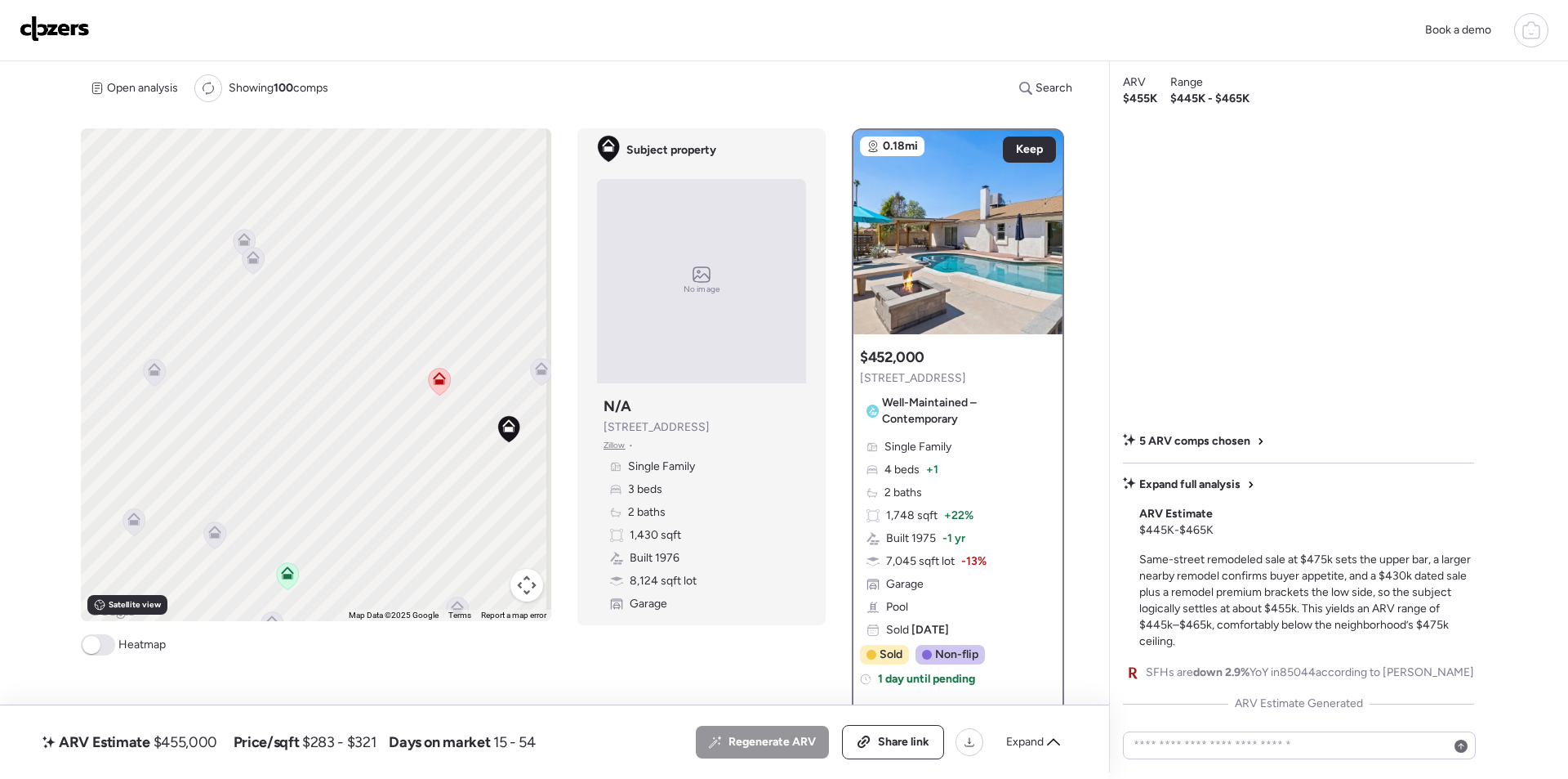
drag, startPoint x: 334, startPoint y: 332, endPoint x: 510, endPoint y: 605, distance: 324.8
click at [513, 609] on div "To activate drag with keyboard, press Alt + Enter. Once in keyboard drag state,…" at bounding box center [316, 375] width 471 height 492
click at [251, 267] on icon at bounding box center [249, 263] width 22 height 27
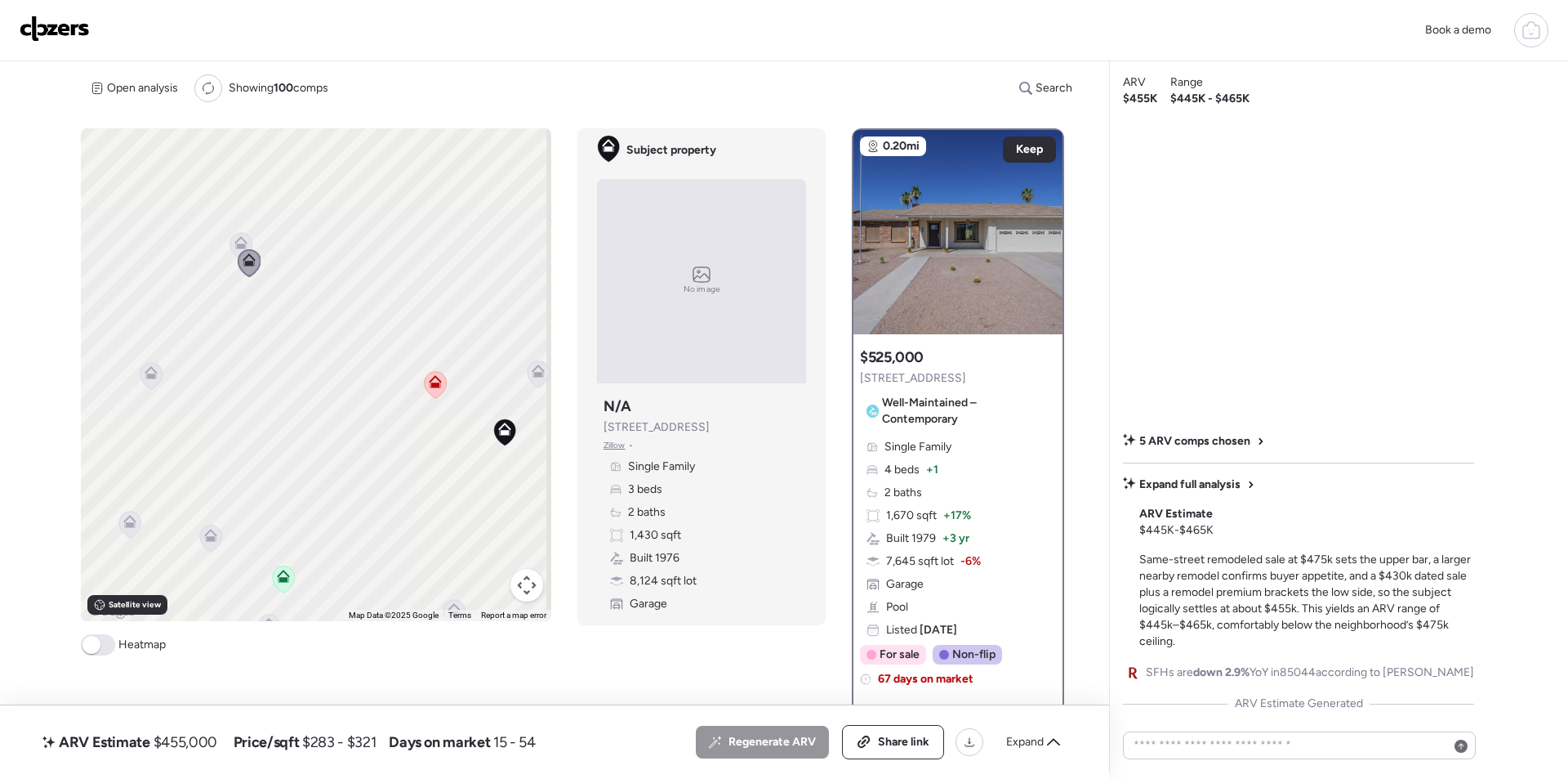
click at [241, 240] on icon at bounding box center [240, 240] width 12 height 7
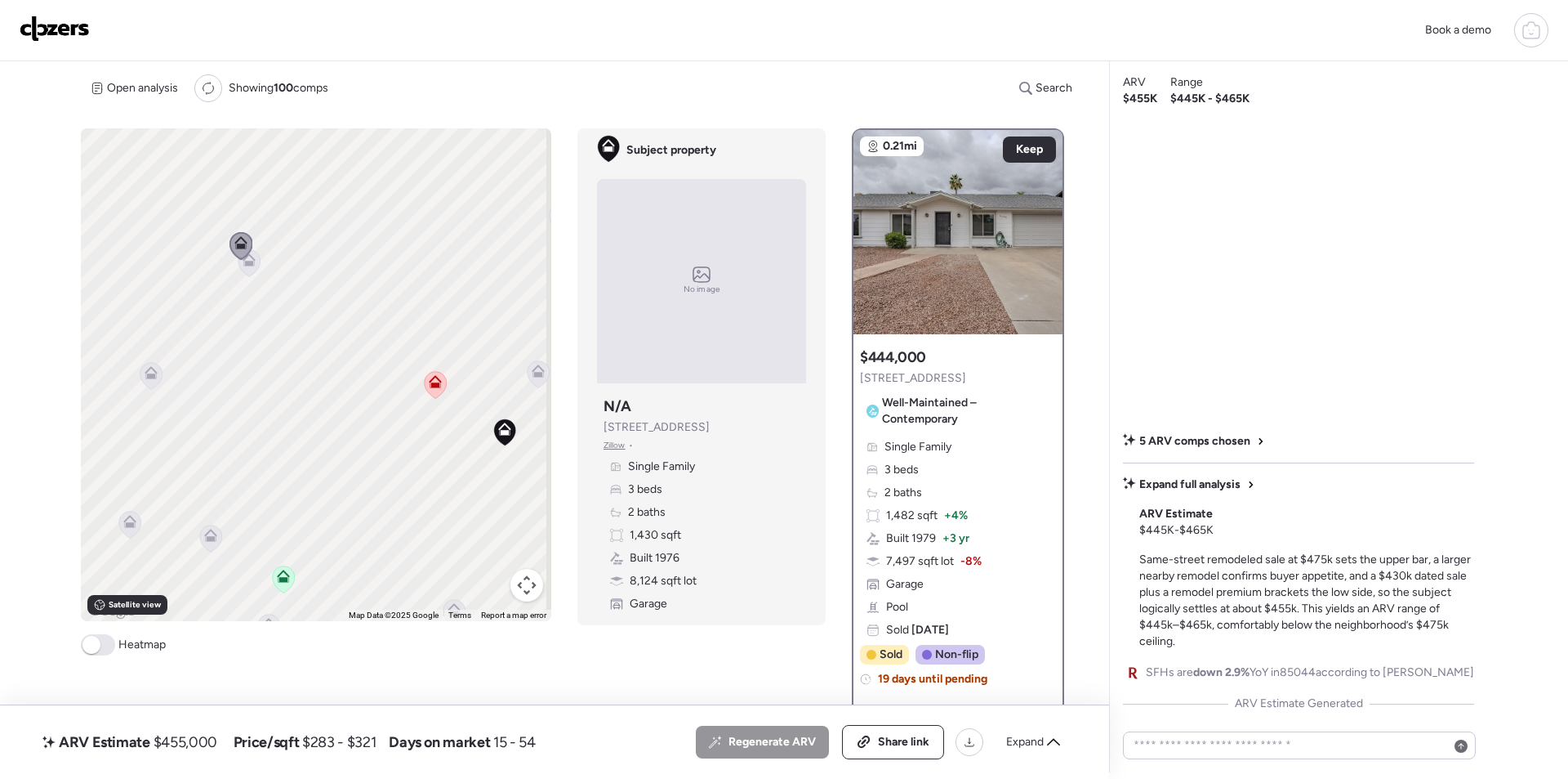
scroll to position [245, 0]
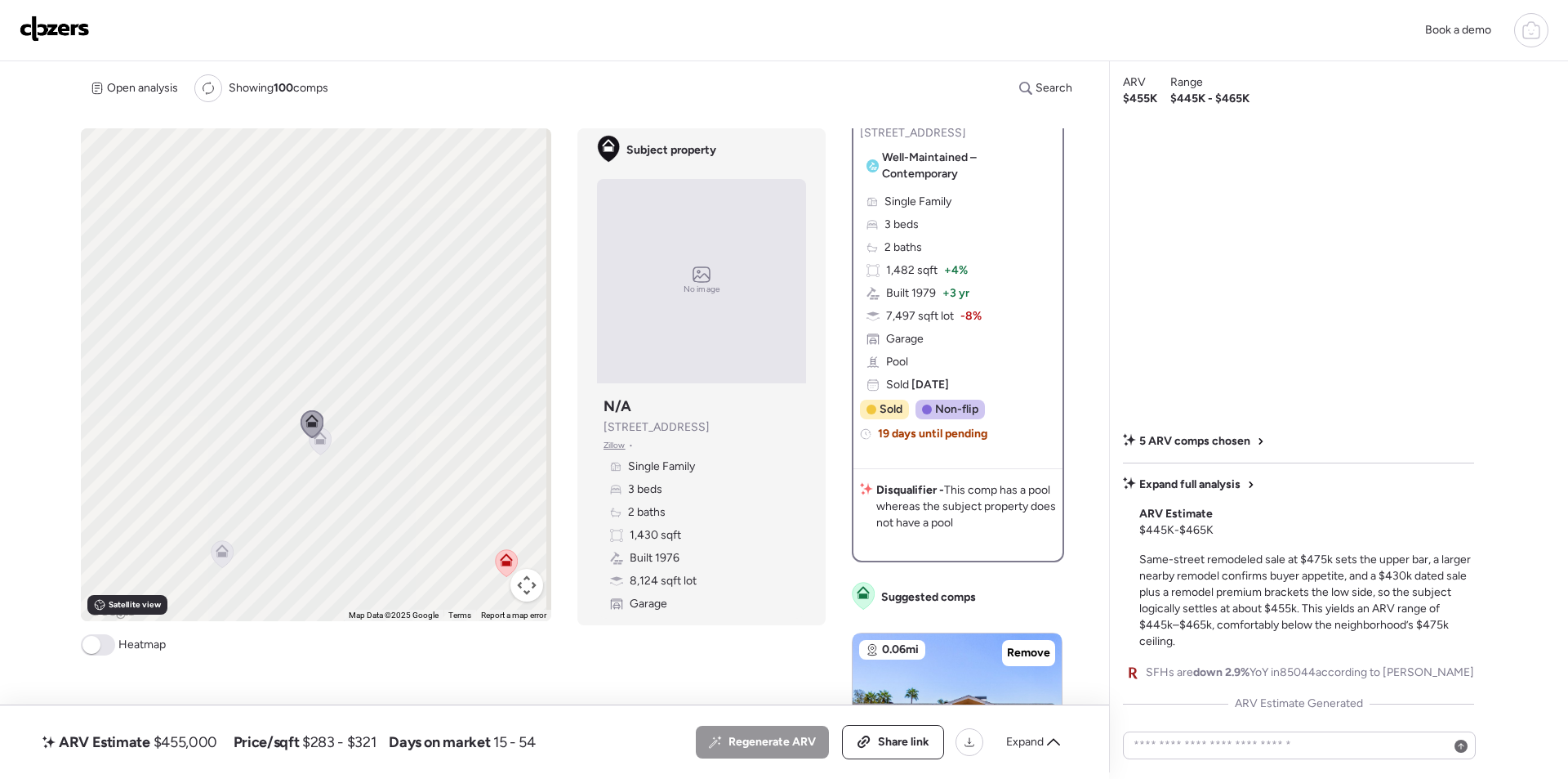
drag, startPoint x: 358, startPoint y: 356, endPoint x: 315, endPoint y: 389, distance: 54.2
click at [407, 473] on div "To activate drag with keyboard, press Alt + Enter. Once in keyboard drag state,…" at bounding box center [316, 375] width 471 height 492
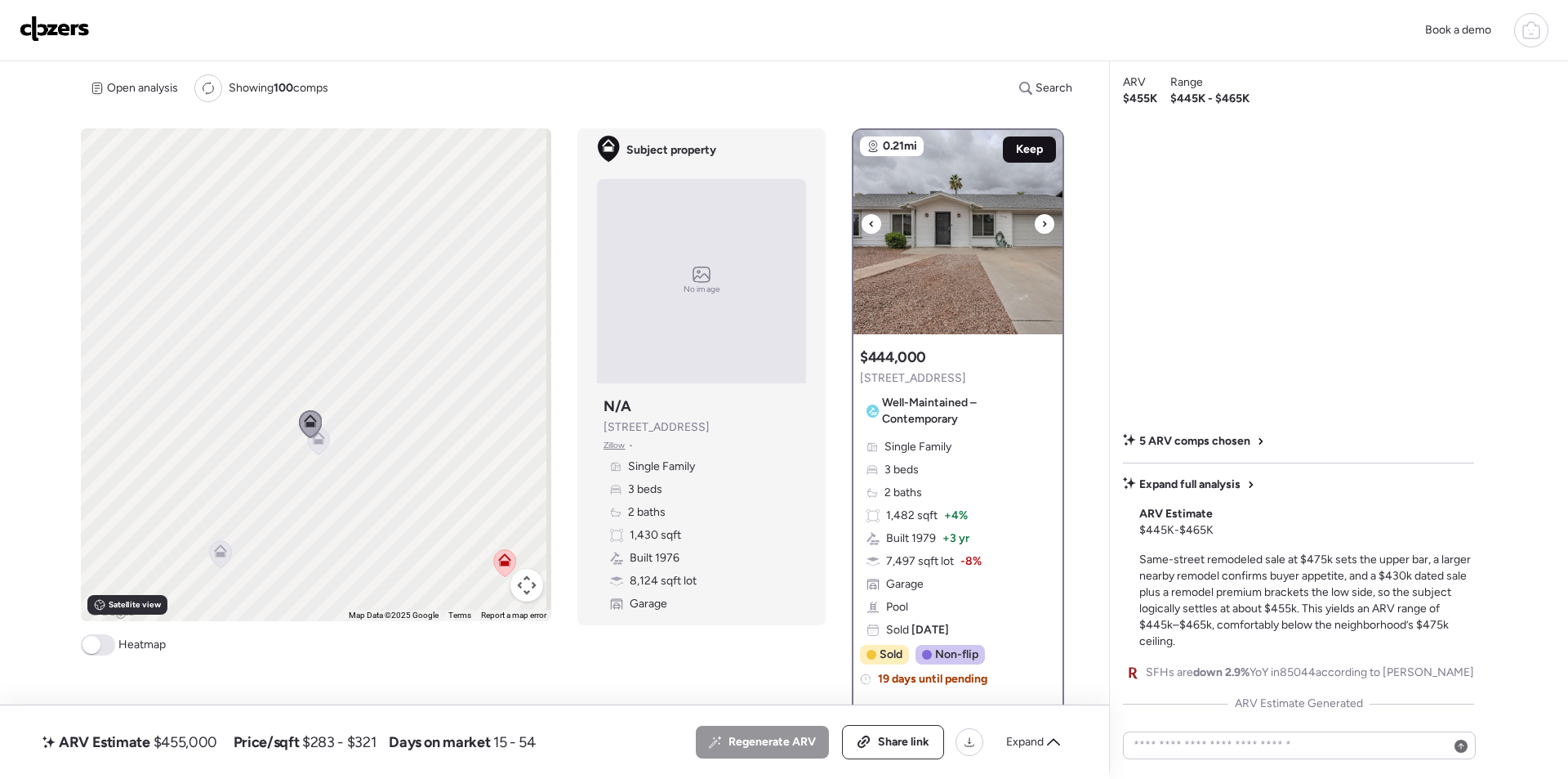
click at [1016, 141] on div "Keep" at bounding box center [1030, 150] width 54 height 26
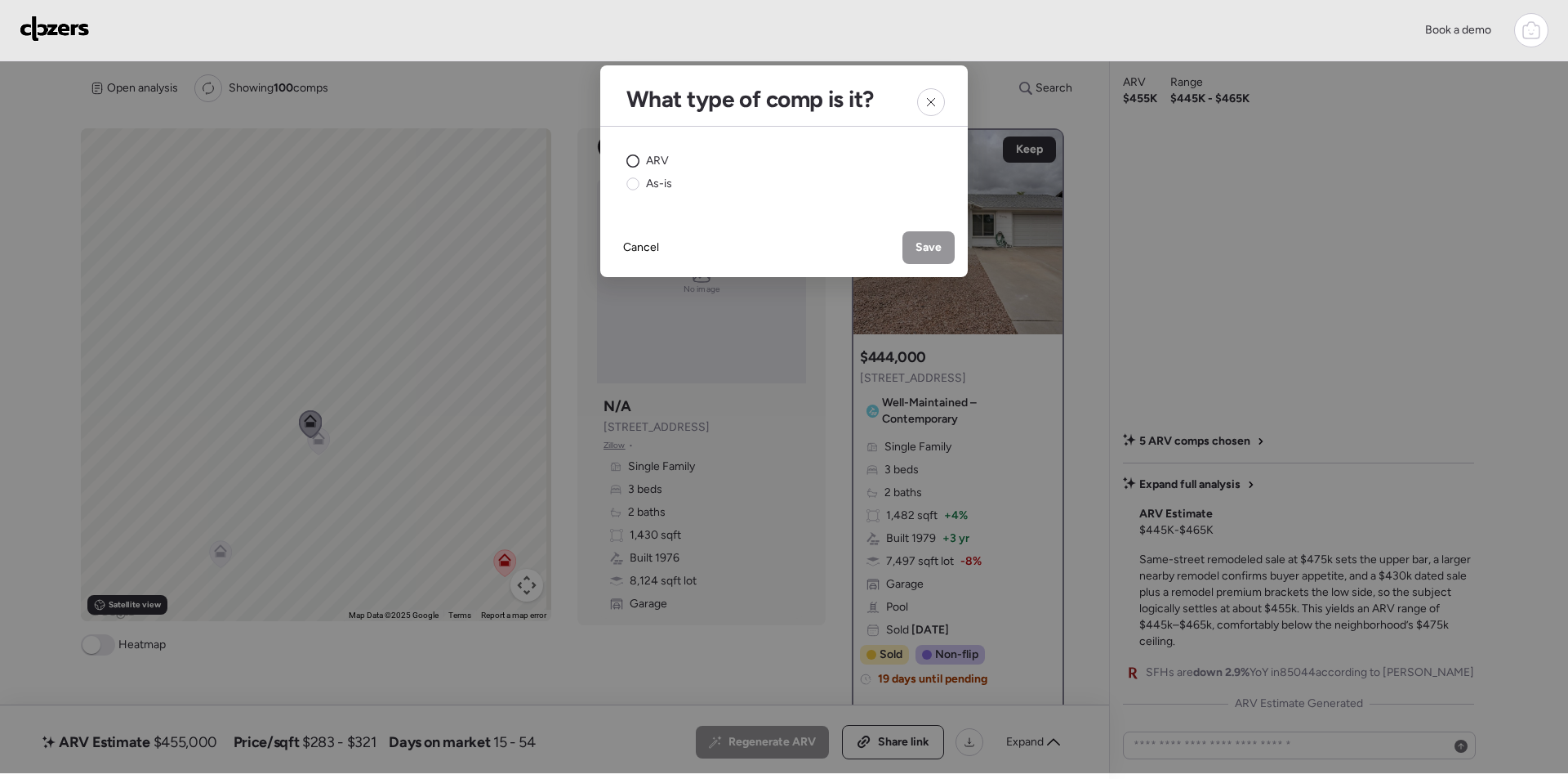
click at [665, 162] on span "ARV" at bounding box center [658, 161] width 23 height 16
click at [933, 254] on span "Save" at bounding box center [929, 248] width 26 height 16
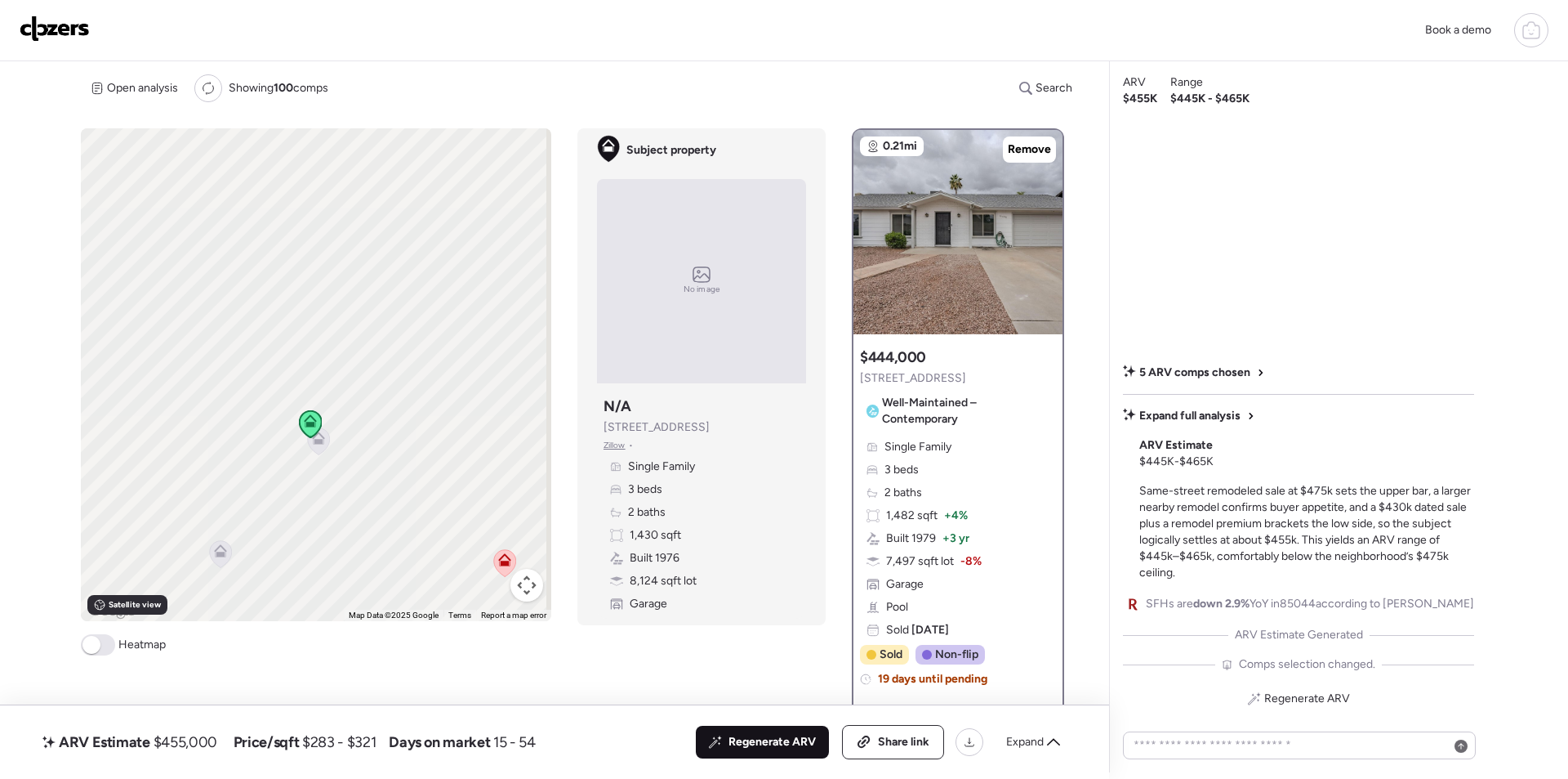
click at [775, 729] on div "Regenerate ARV" at bounding box center [763, 742] width 133 height 33
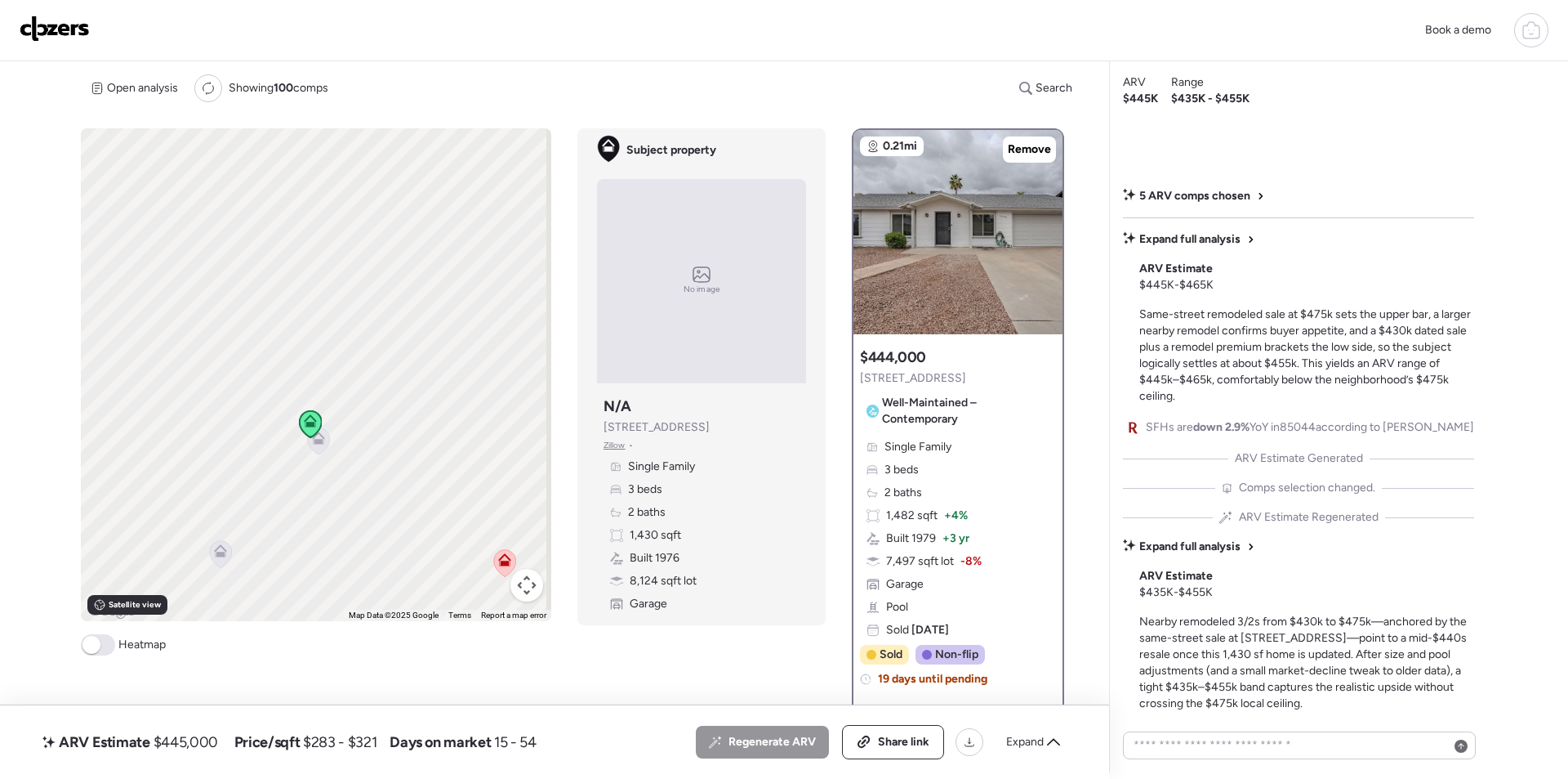
click at [177, 746] on span "$445,000" at bounding box center [186, 742] width 64 height 20
copy span "445,000"
click at [905, 737] on span "Share link" at bounding box center [904, 742] width 52 height 16
click at [56, 40] on img at bounding box center [54, 29] width 70 height 26
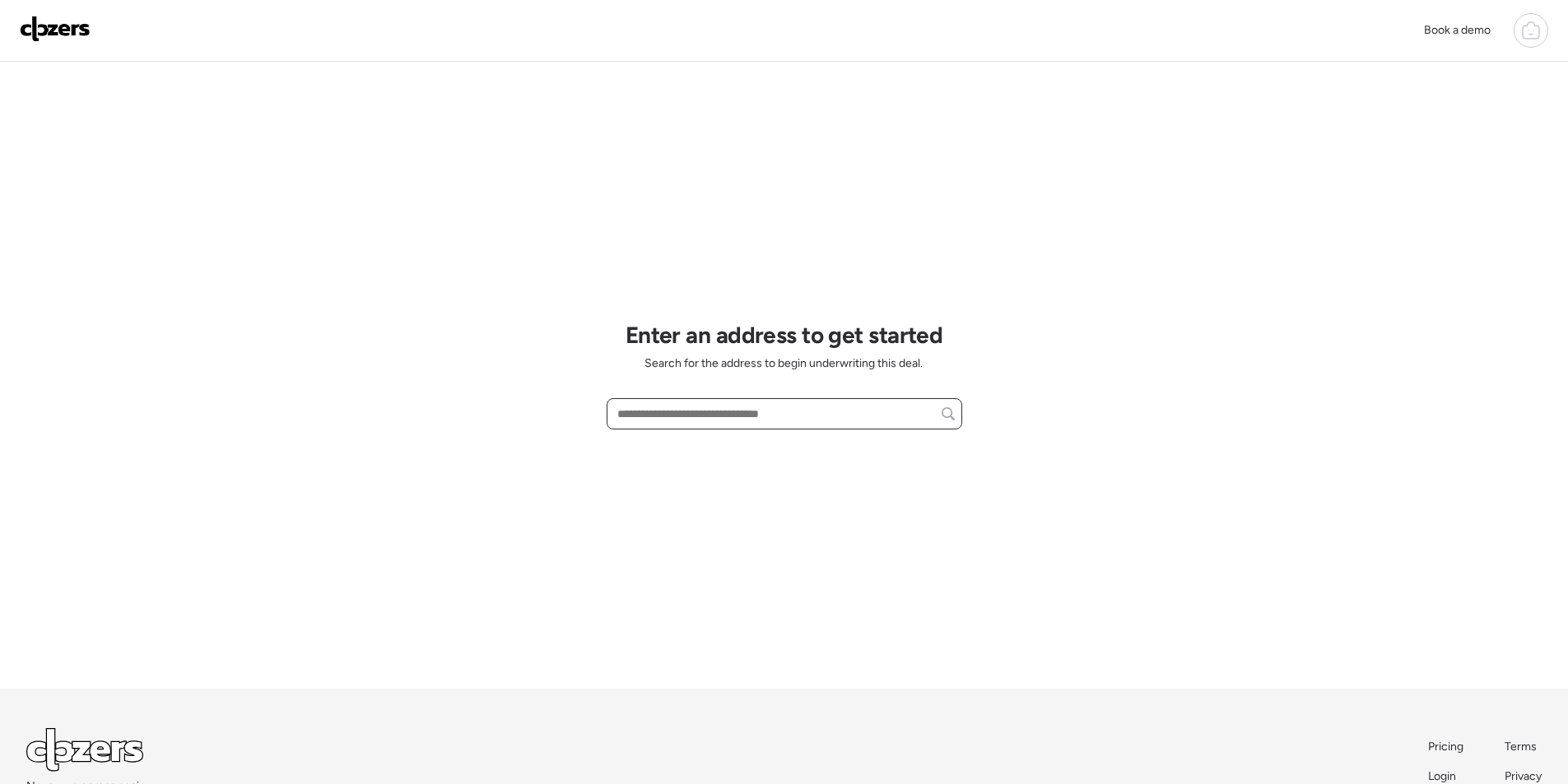
click at [691, 413] on input "text" at bounding box center [784, 414] width 341 height 23
paste input "**********"
click at [705, 446] on span "4019 N 12th Ave, Phoenix, AZ, 85013" at bounding box center [666, 444] width 107 height 17
type input "**********"
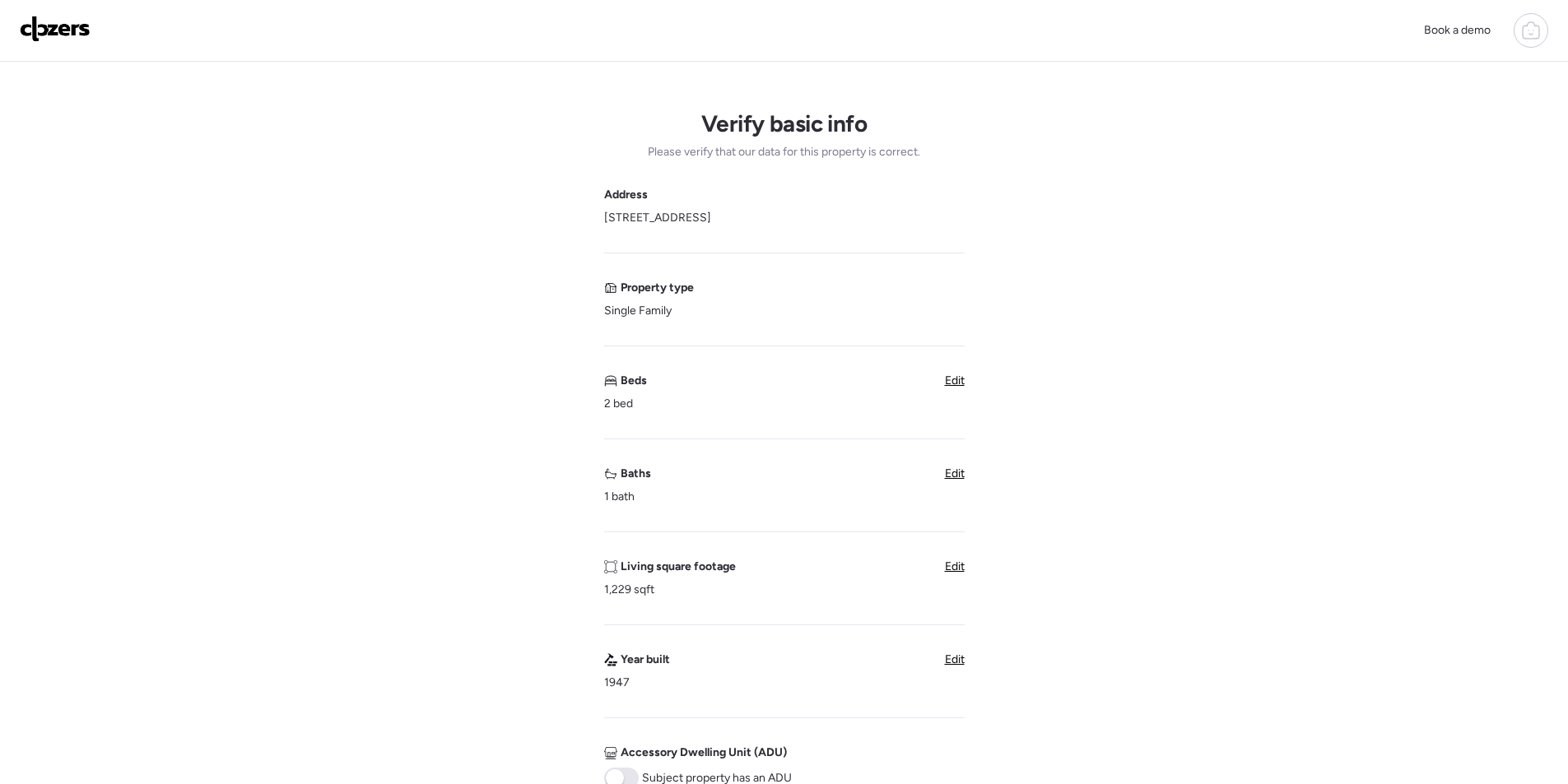
scroll to position [493, 0]
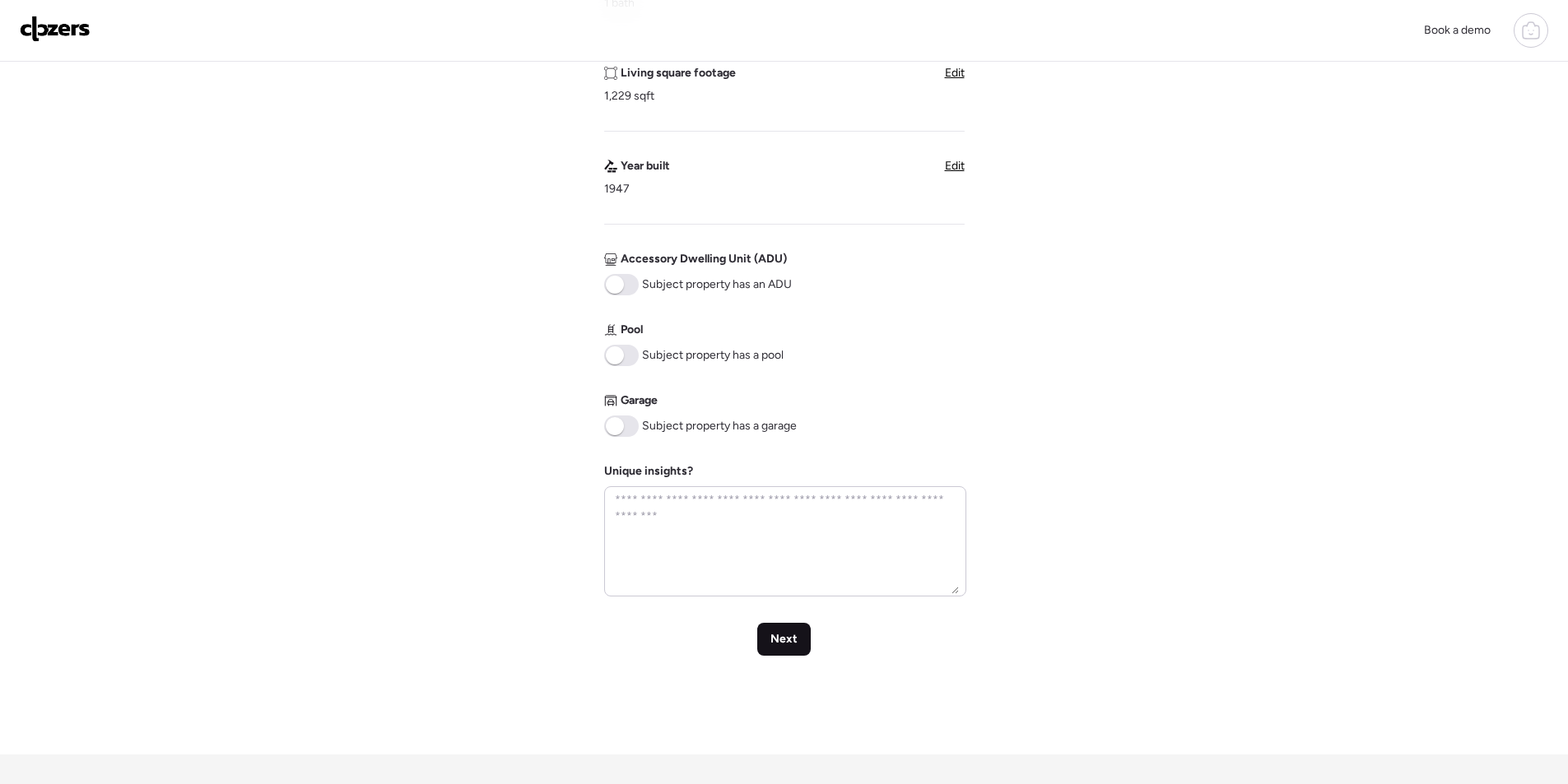
click at [801, 623] on div "Next" at bounding box center [784, 639] width 54 height 33
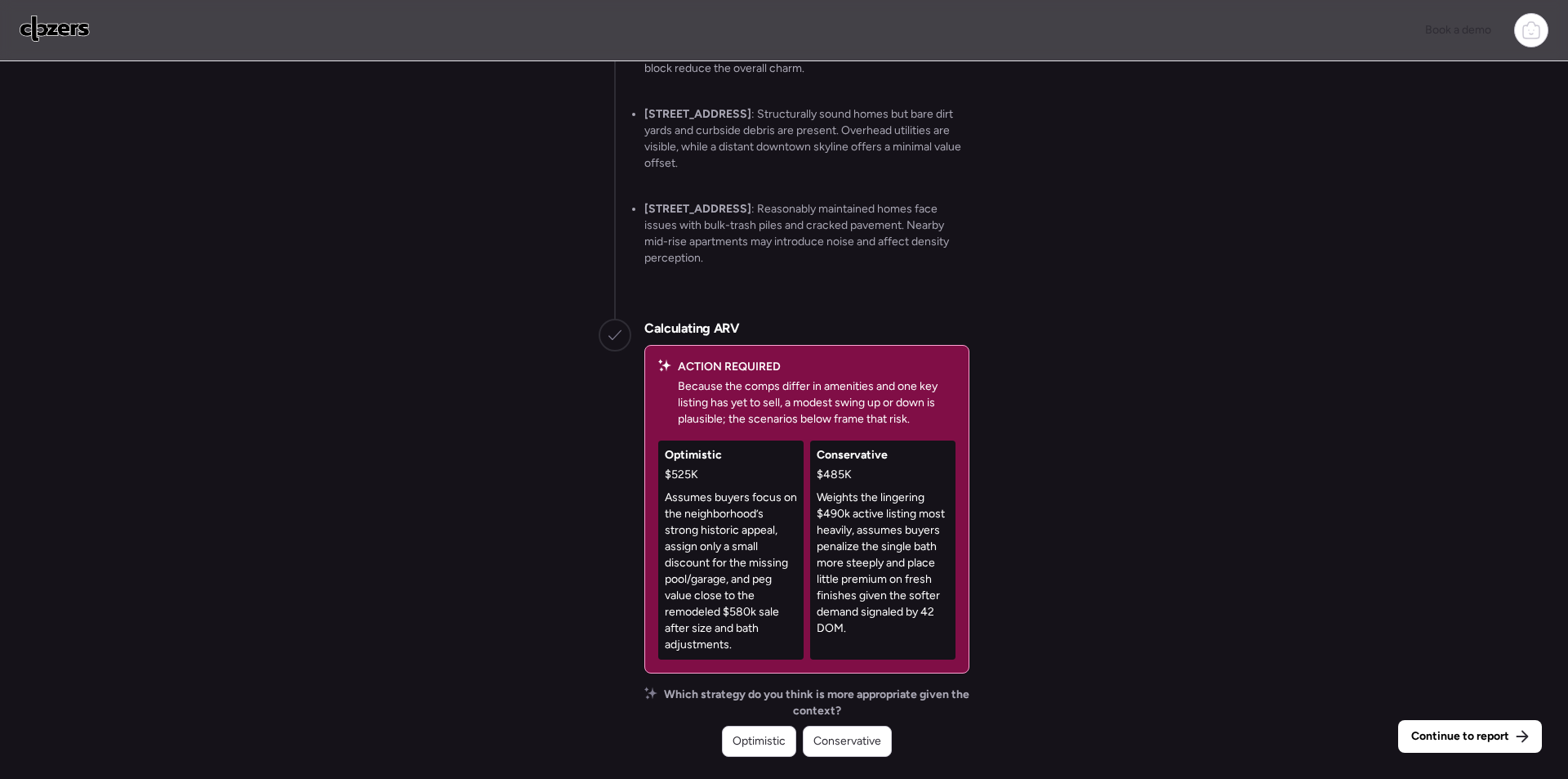
drag, startPoint x: 829, startPoint y: 734, endPoint x: 897, endPoint y: 732, distance: 68.0
click at [831, 734] on span "Conservative" at bounding box center [847, 741] width 67 height 16
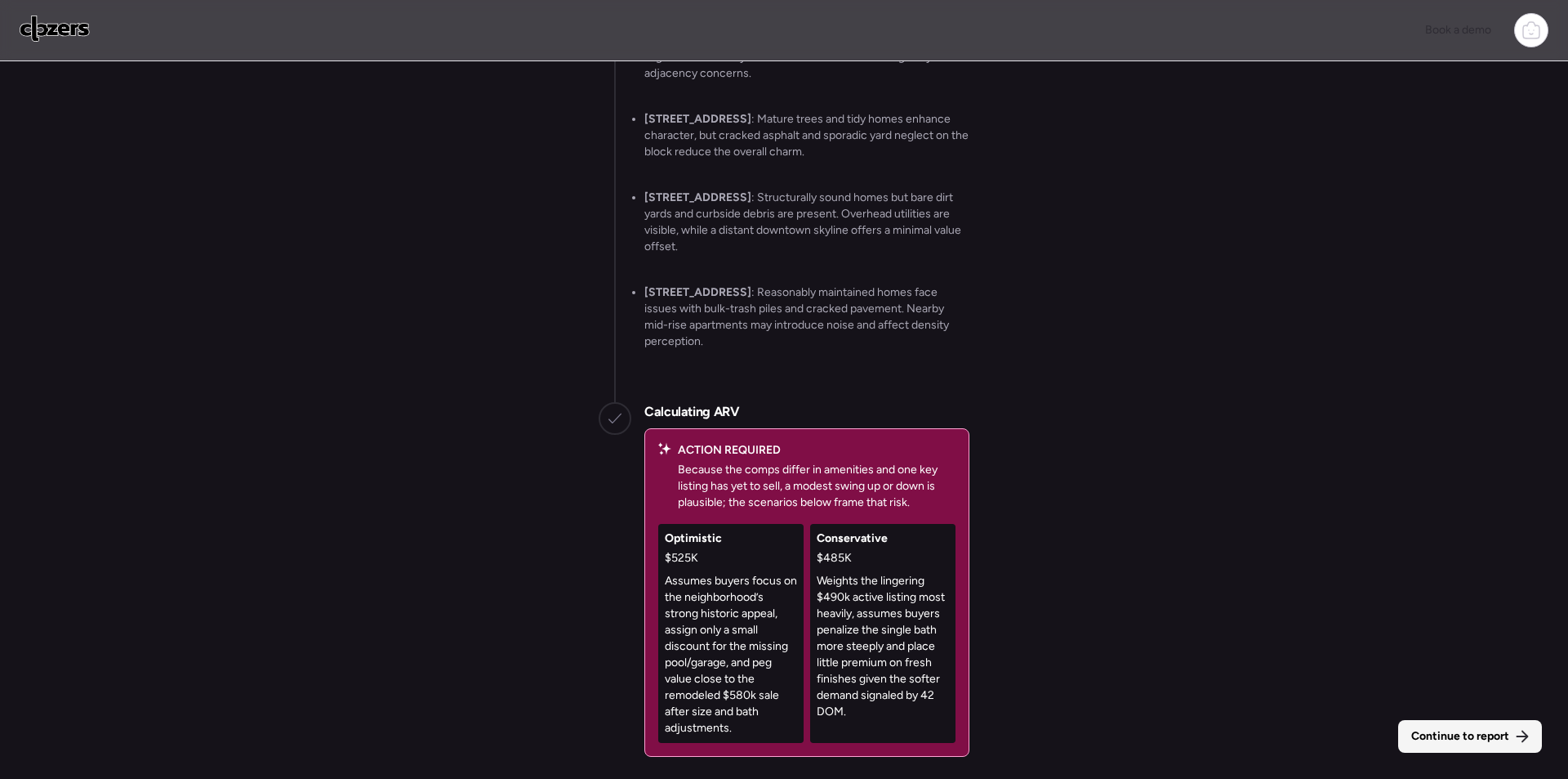
click at [1478, 730] on span "Continue to report" at bounding box center [1460, 736] width 98 height 16
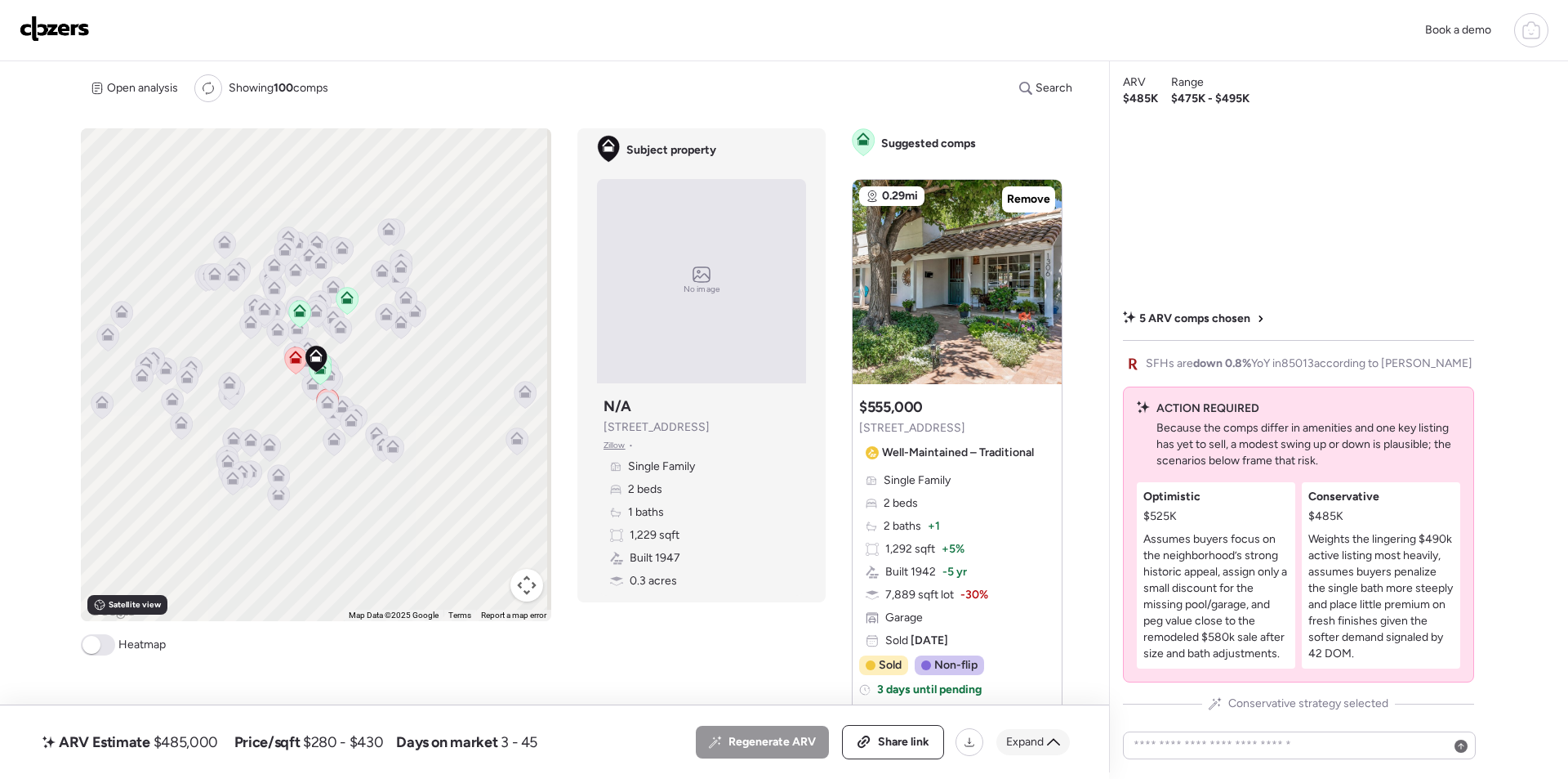
click at [1018, 741] on span "Expand" at bounding box center [1026, 742] width 38 height 16
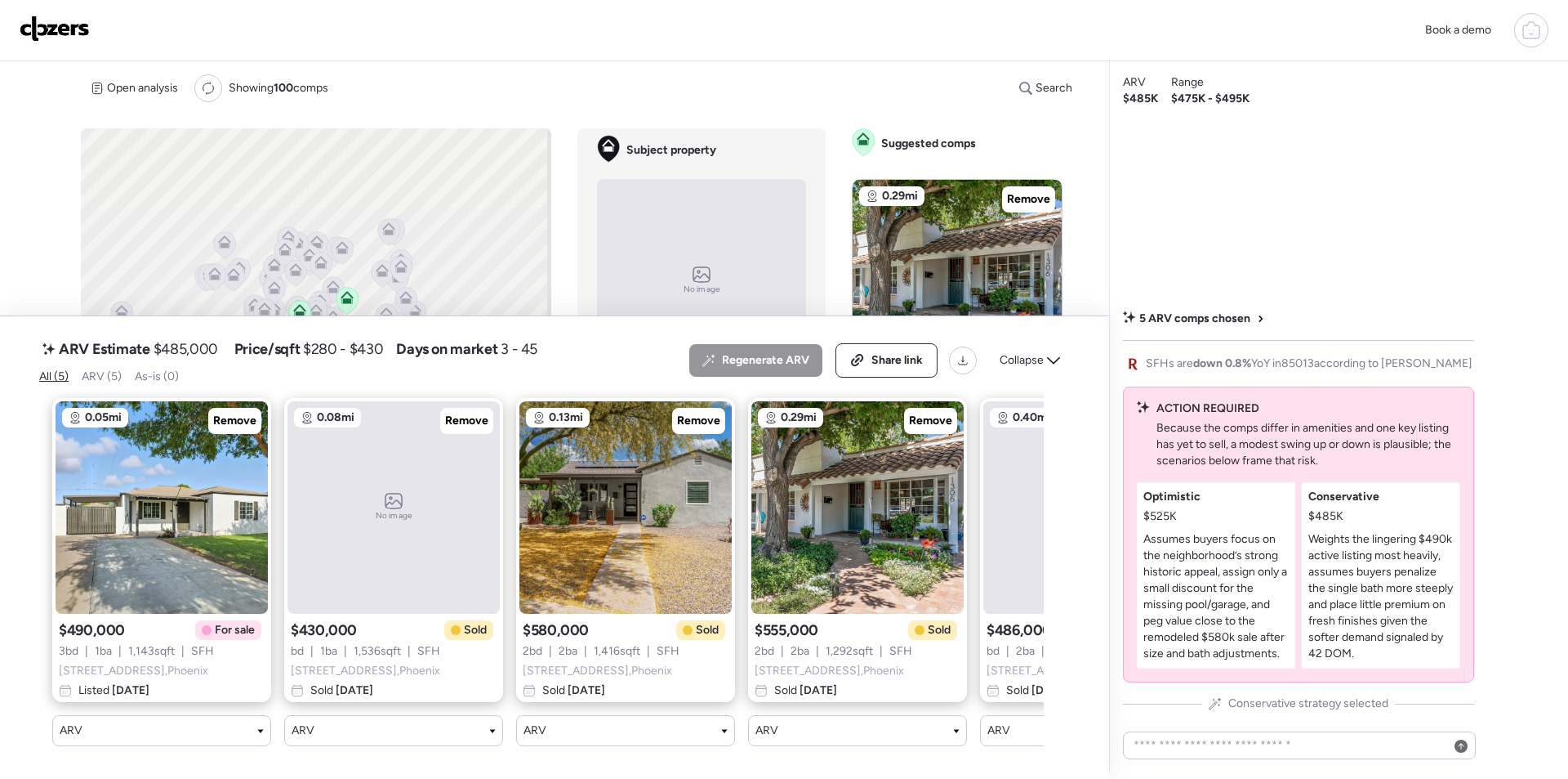
click at [228, 413] on span "Remove" at bounding box center [235, 421] width 44 height 16
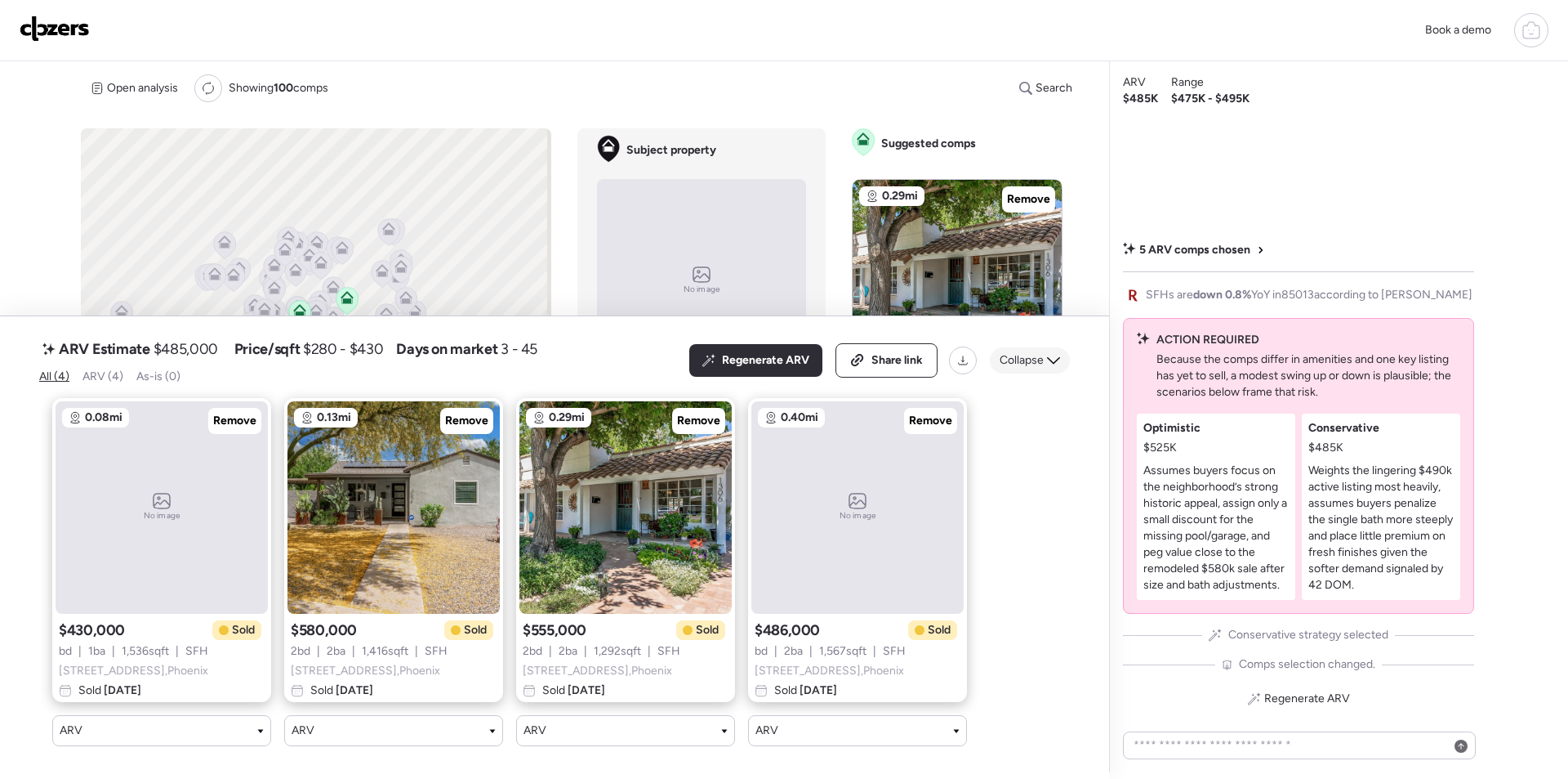
click at [1026, 352] on span "Collapse" at bounding box center [1022, 361] width 44 height 16
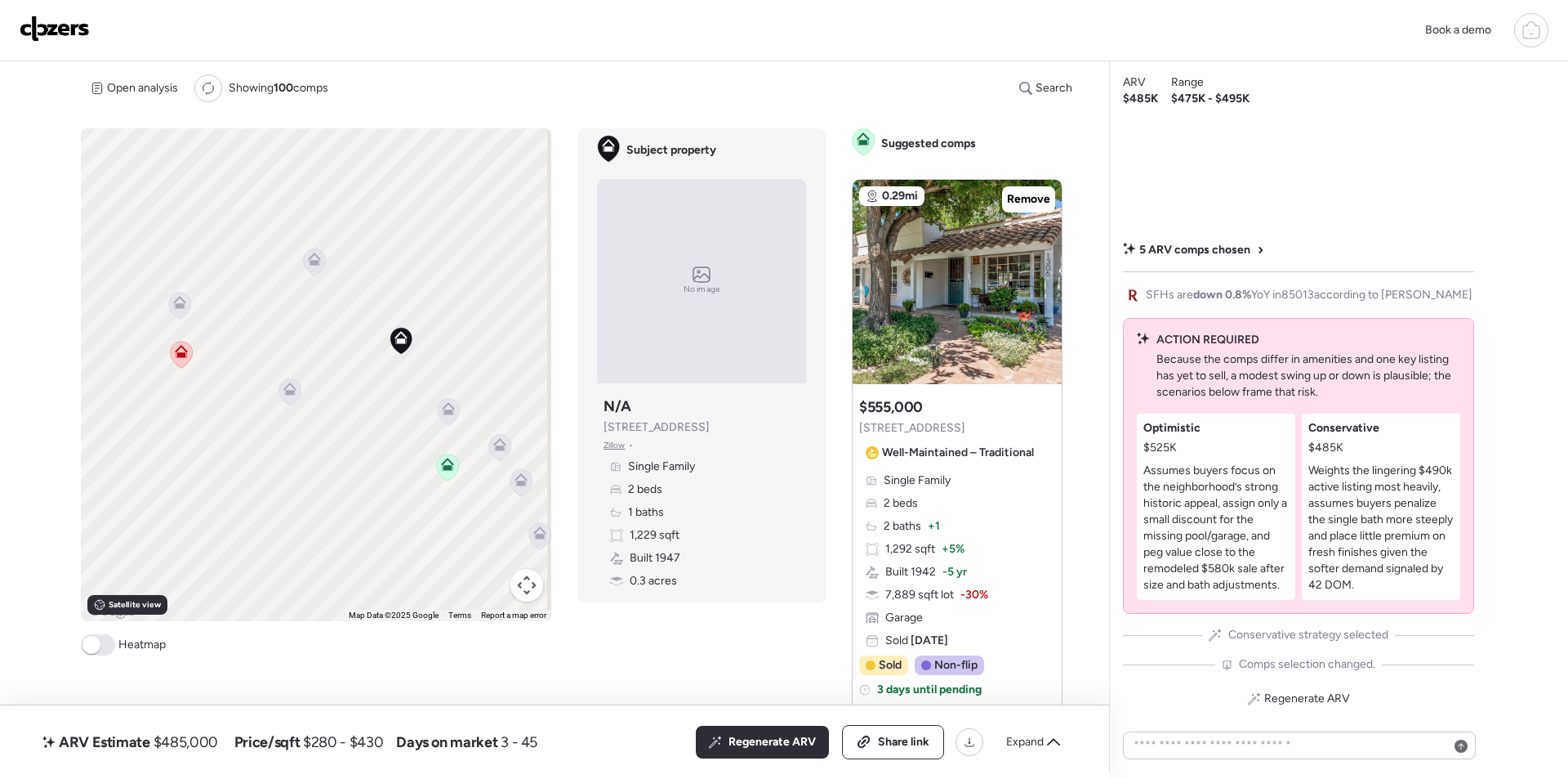
drag, startPoint x: 199, startPoint y: 334, endPoint x: 458, endPoint y: 396, distance: 266.3
click at [464, 398] on div "To activate drag with keyboard, press Alt + Enter. Once in keyboard drag state,…" at bounding box center [316, 375] width 471 height 492
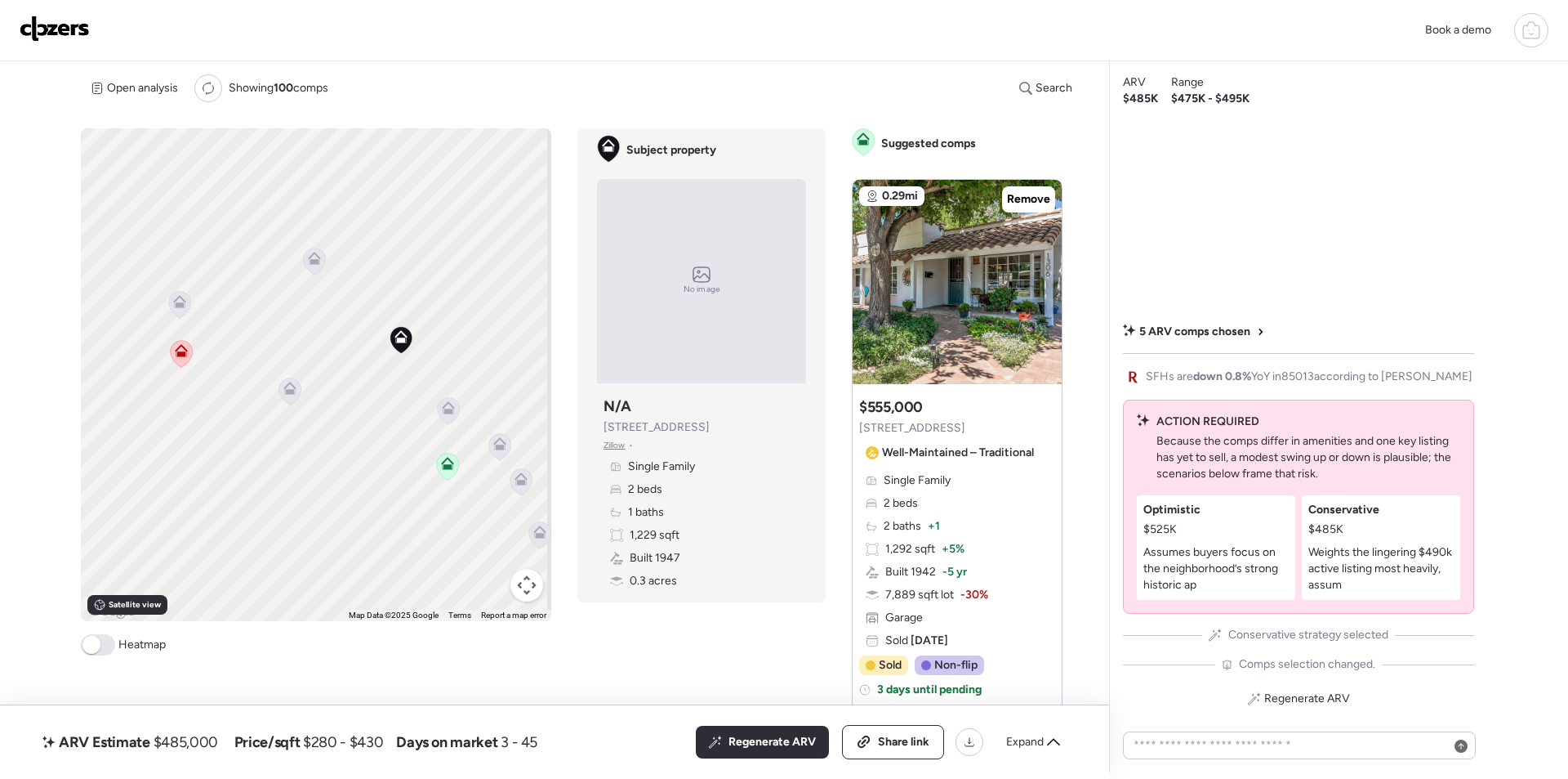
click at [314, 259] on icon at bounding box center [314, 259] width 13 height 13
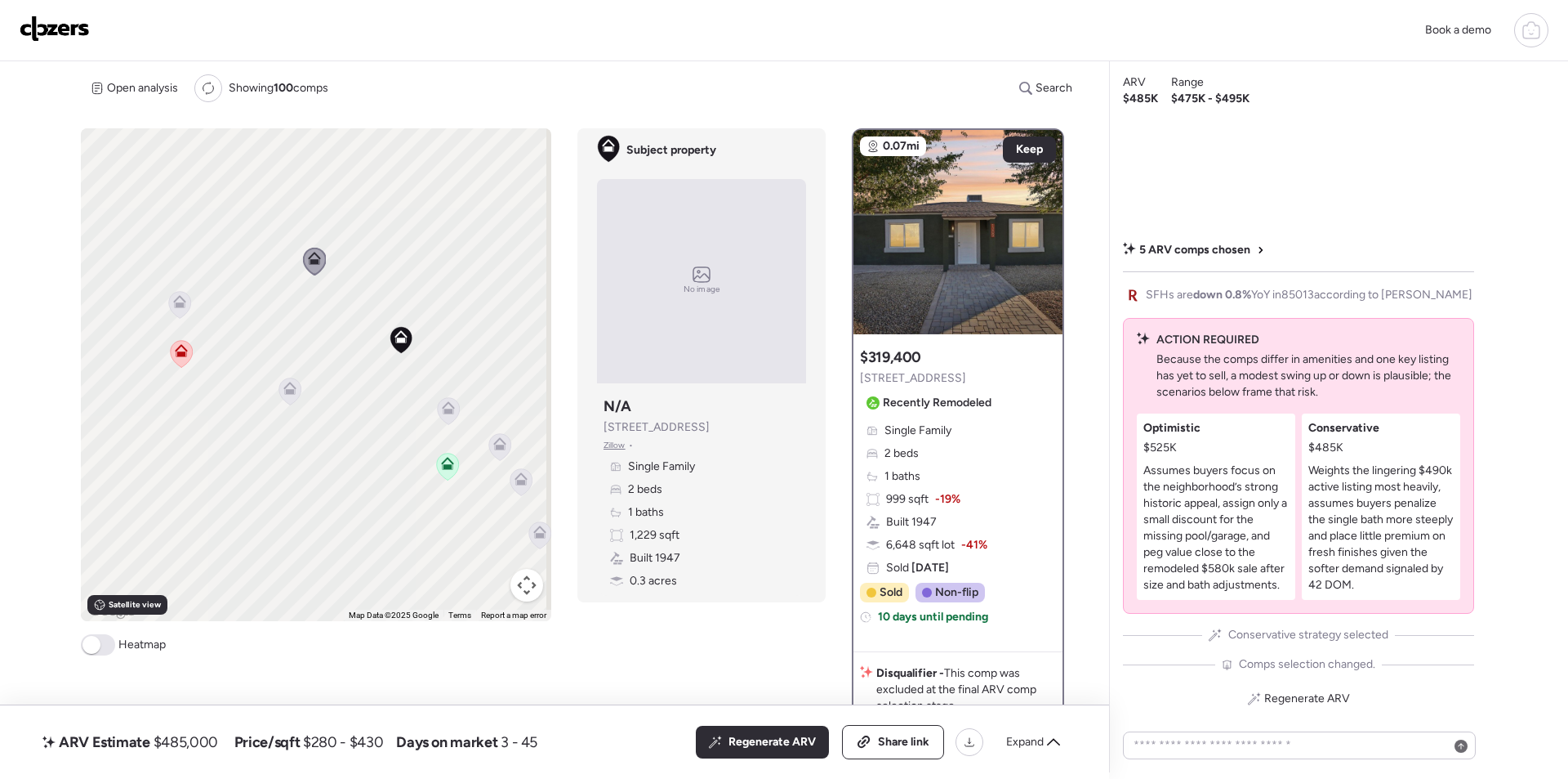
click at [451, 409] on icon at bounding box center [449, 408] width 13 height 13
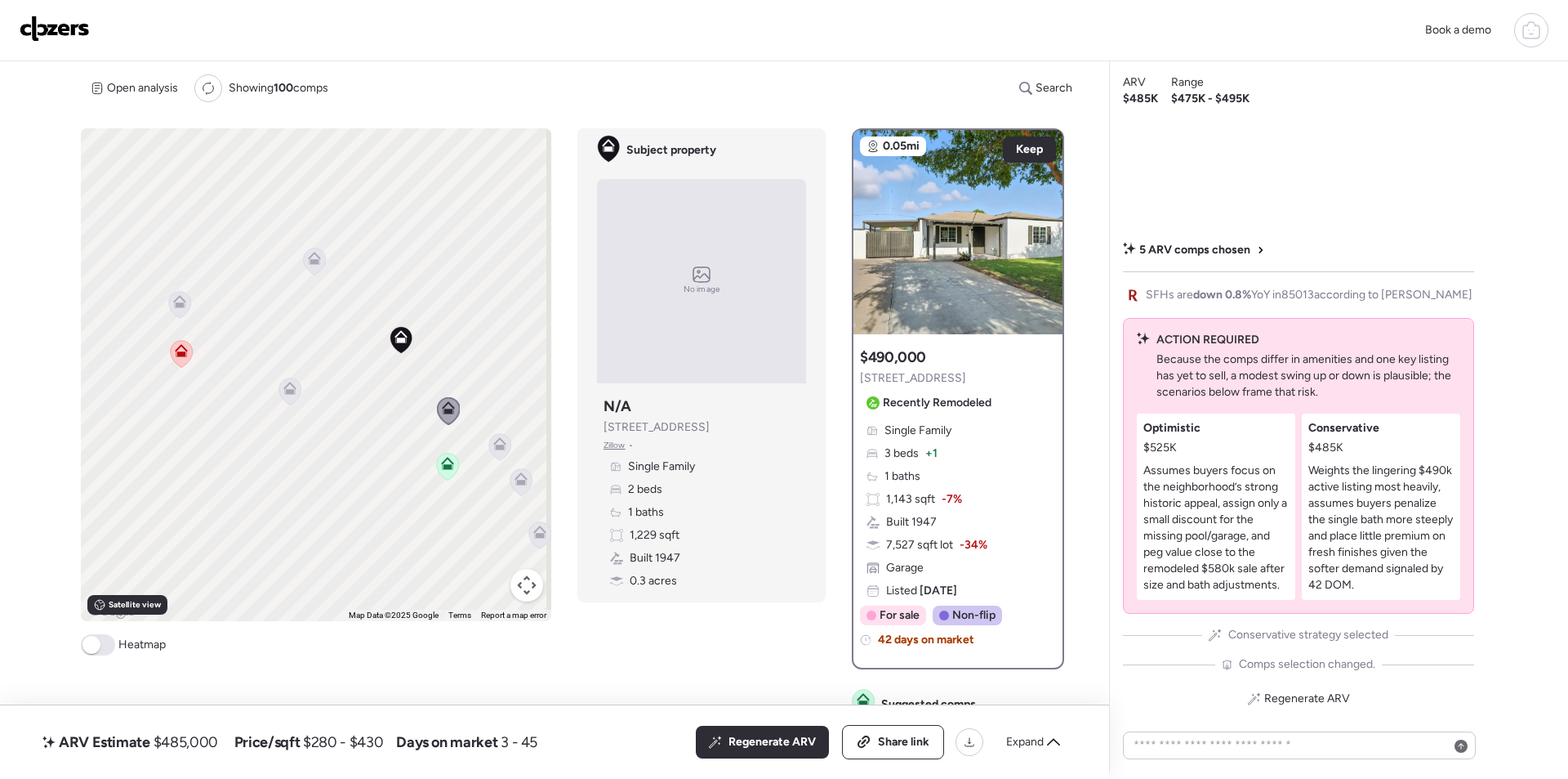
click at [290, 398] on icon at bounding box center [290, 391] width 22 height 27
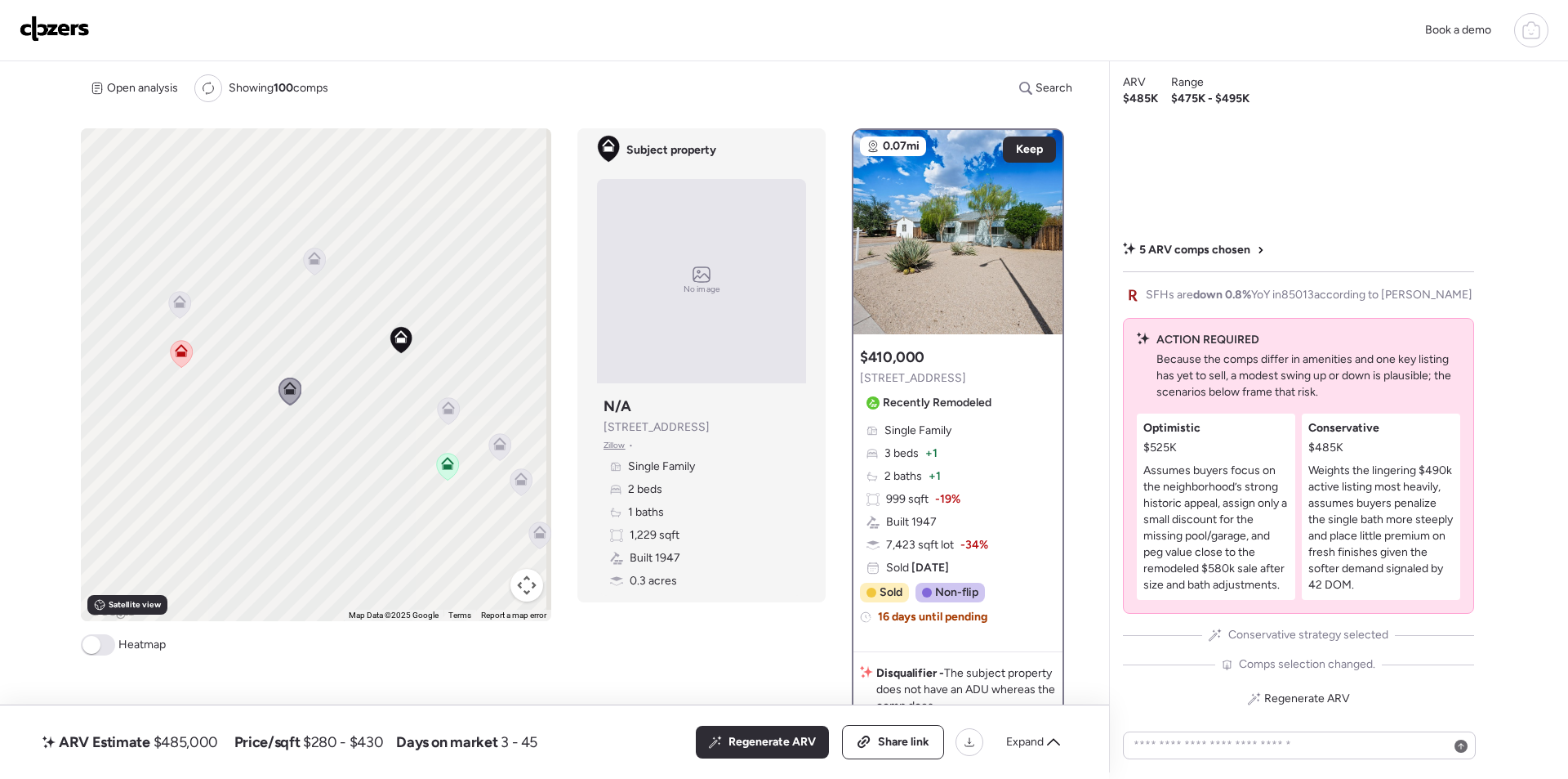
click at [179, 302] on icon at bounding box center [179, 301] width 13 height 13
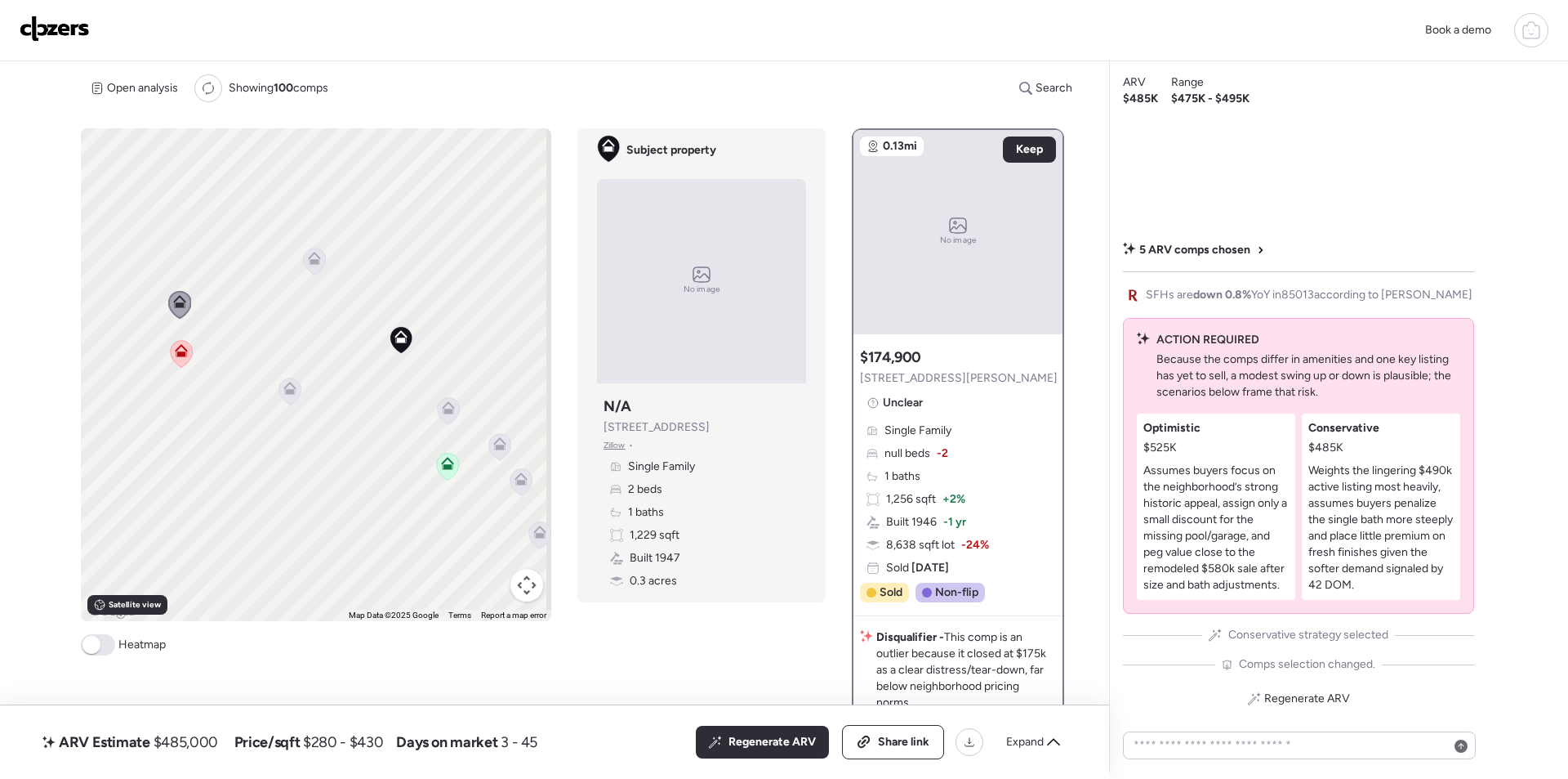
click at [498, 453] on icon at bounding box center [500, 446] width 22 height 27
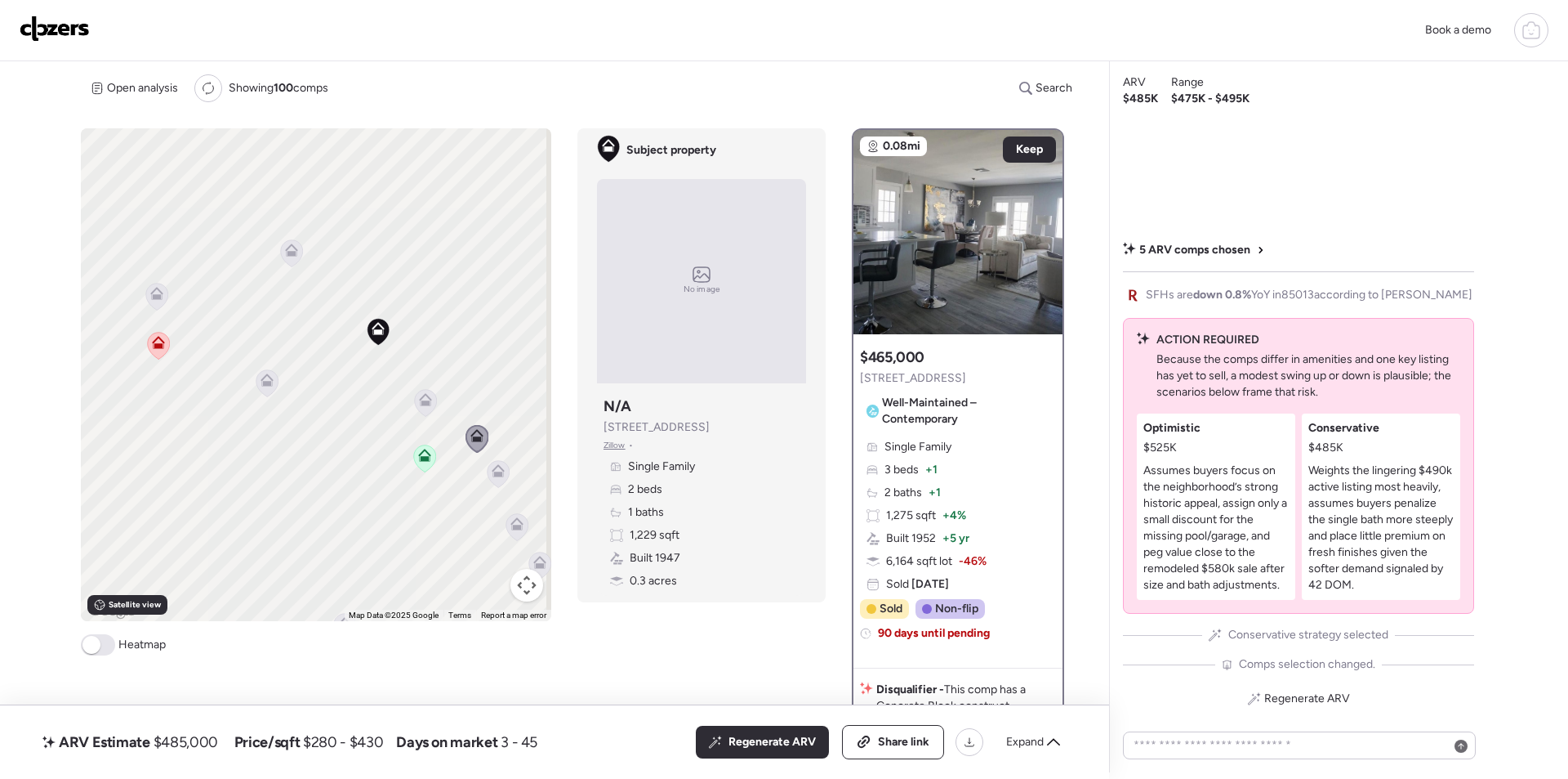
drag, startPoint x: 515, startPoint y: 504, endPoint x: 446, endPoint y: 480, distance: 73.1
click at [446, 480] on div "To activate drag with keyboard, press Alt + Enter. Once in keyboard drag state,…" at bounding box center [316, 375] width 471 height 492
click at [459, 457] on icon at bounding box center [452, 455] width 22 height 27
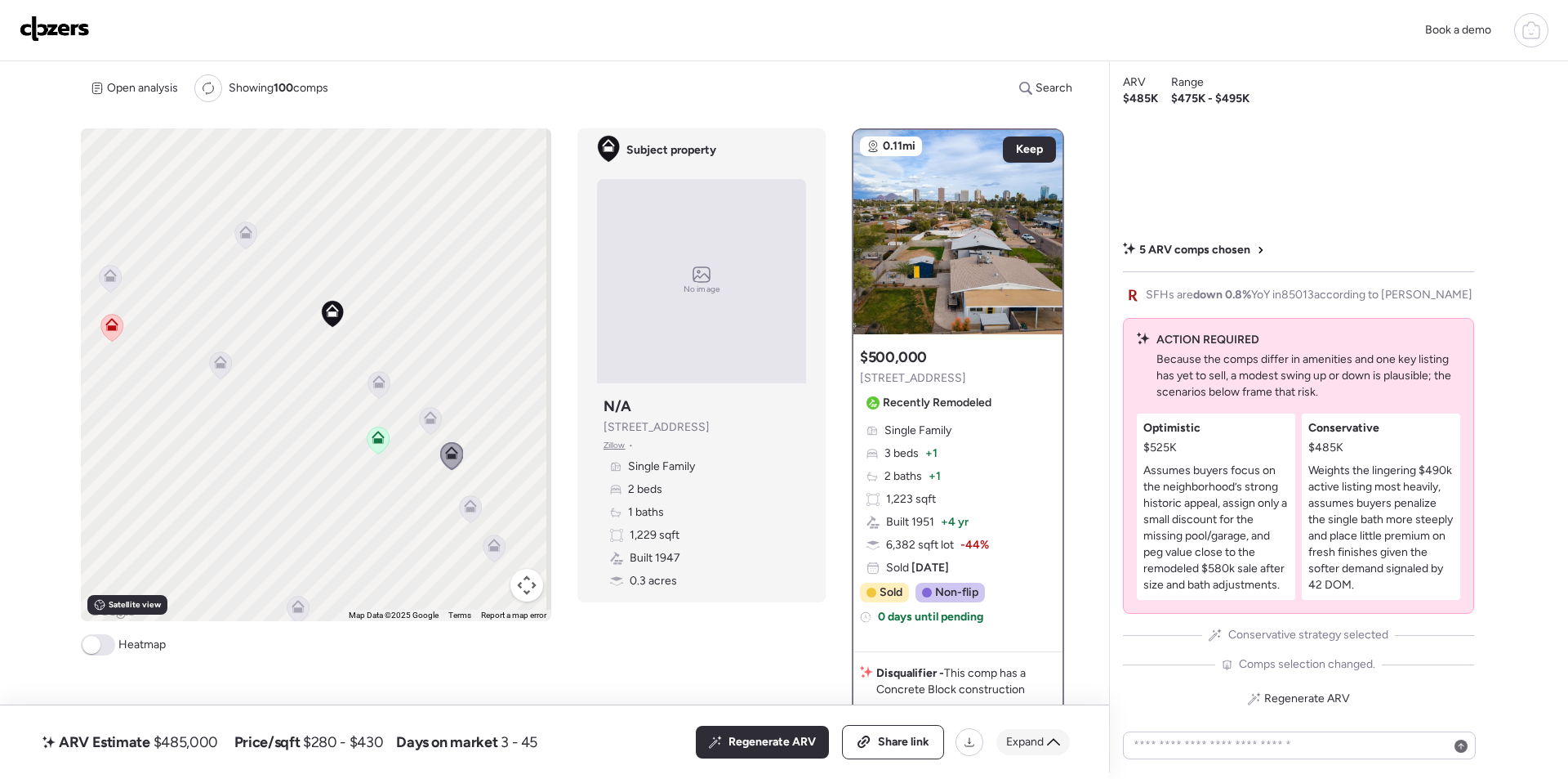
click at [1038, 737] on span "Expand" at bounding box center [1026, 742] width 38 height 16
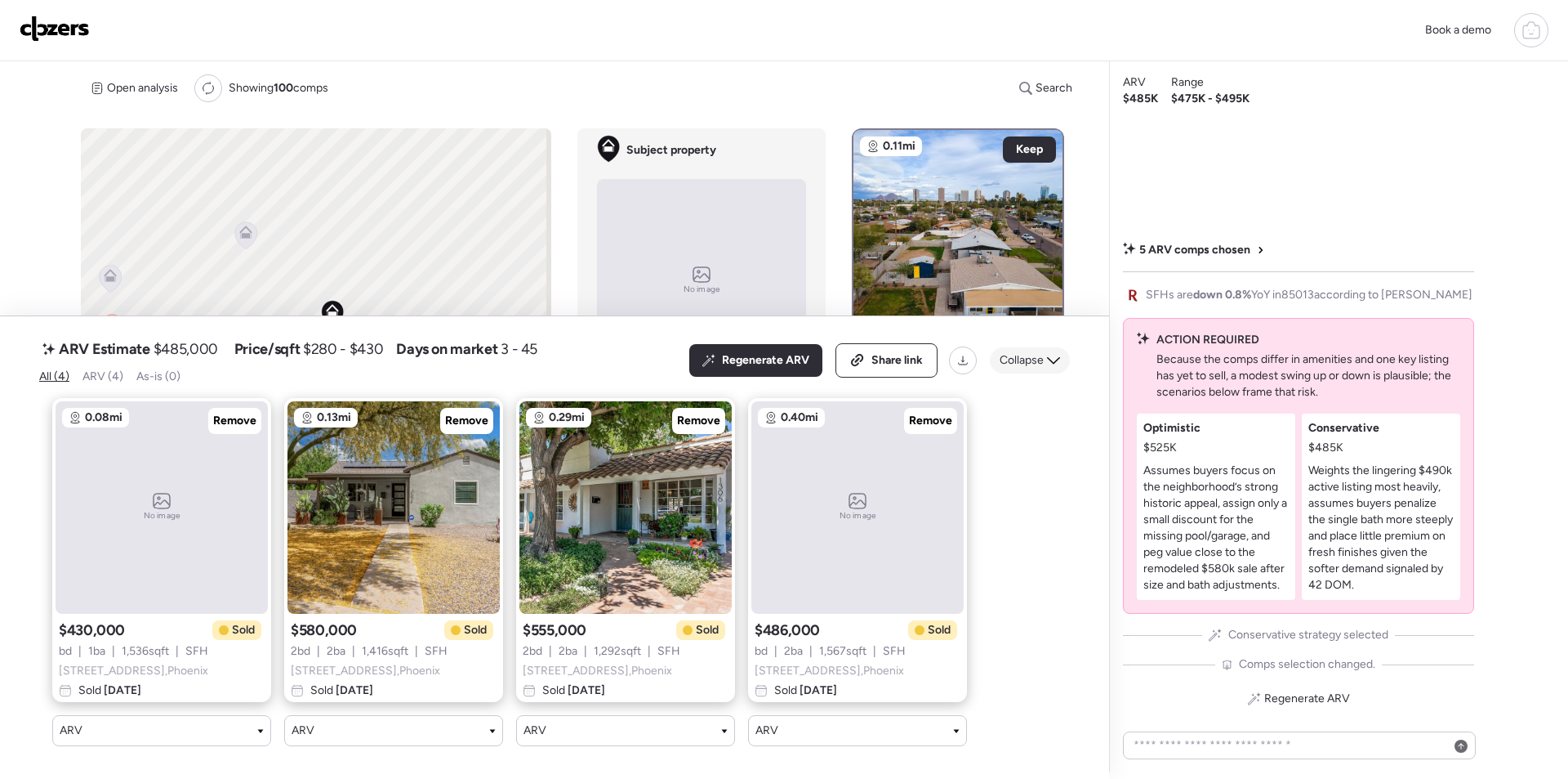
click at [1018, 352] on span "Collapse" at bounding box center [1022, 361] width 44 height 16
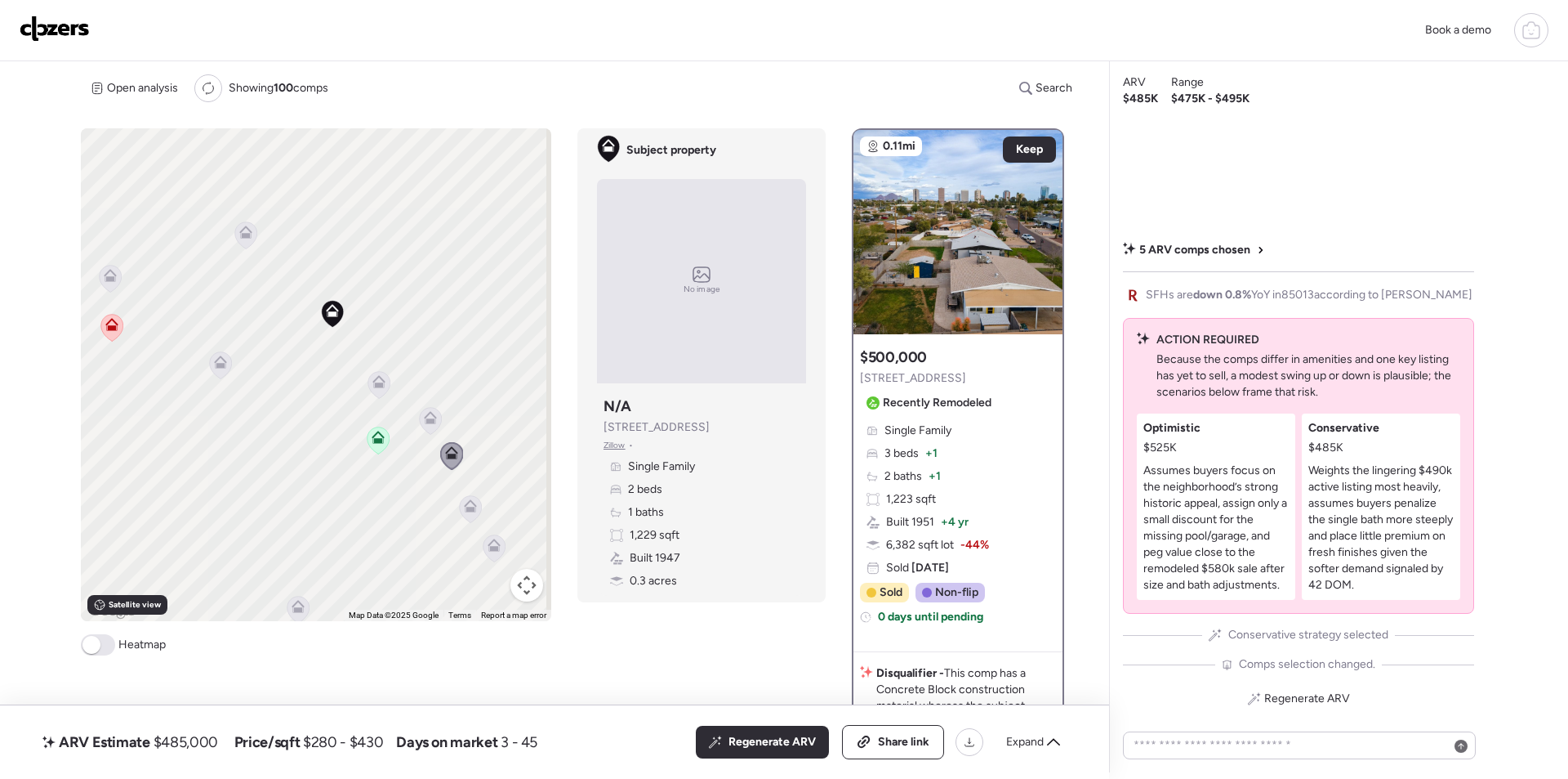
click at [470, 514] on icon at bounding box center [471, 508] width 22 height 27
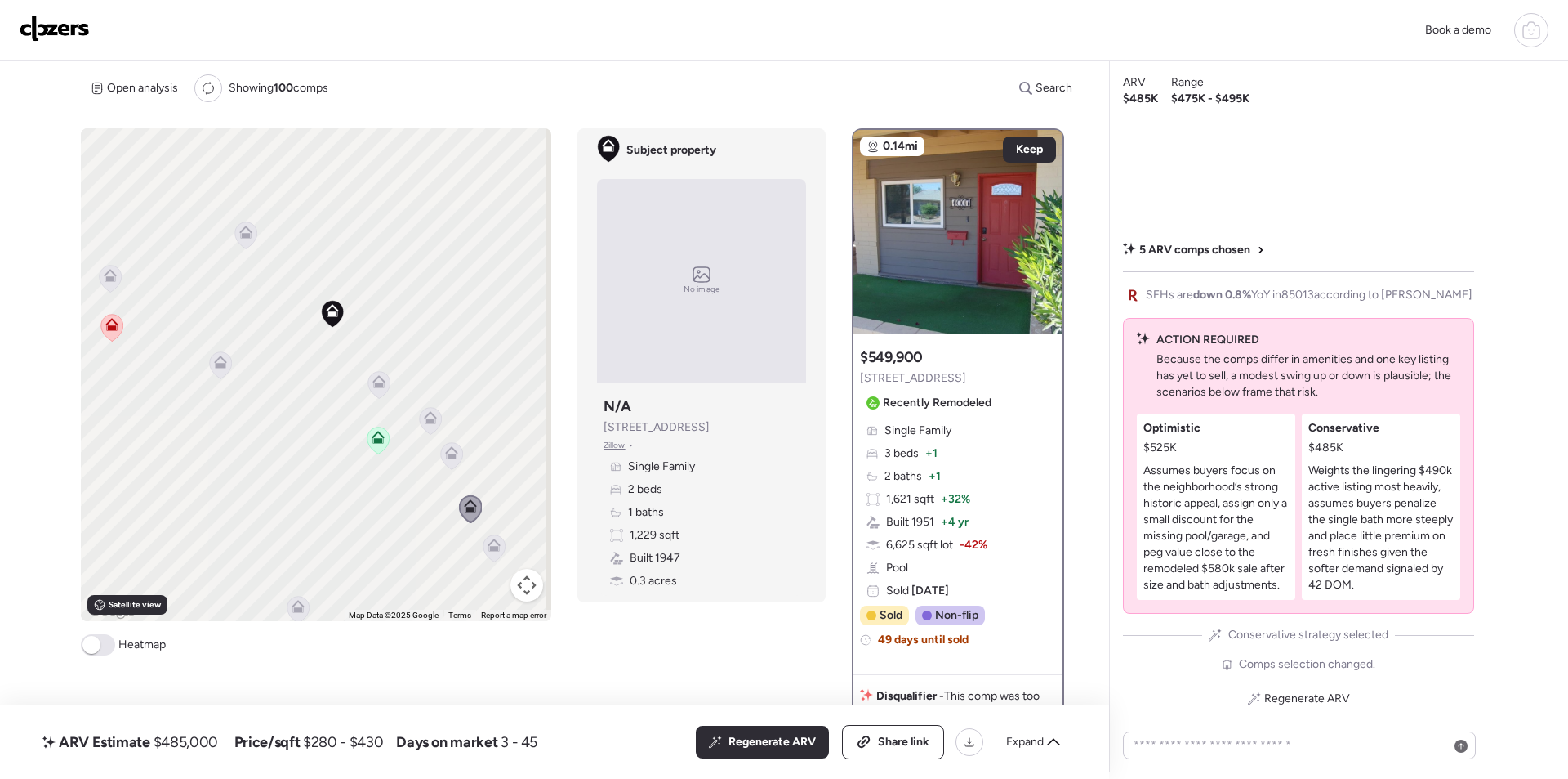
click at [498, 547] on icon at bounding box center [495, 548] width 22 height 27
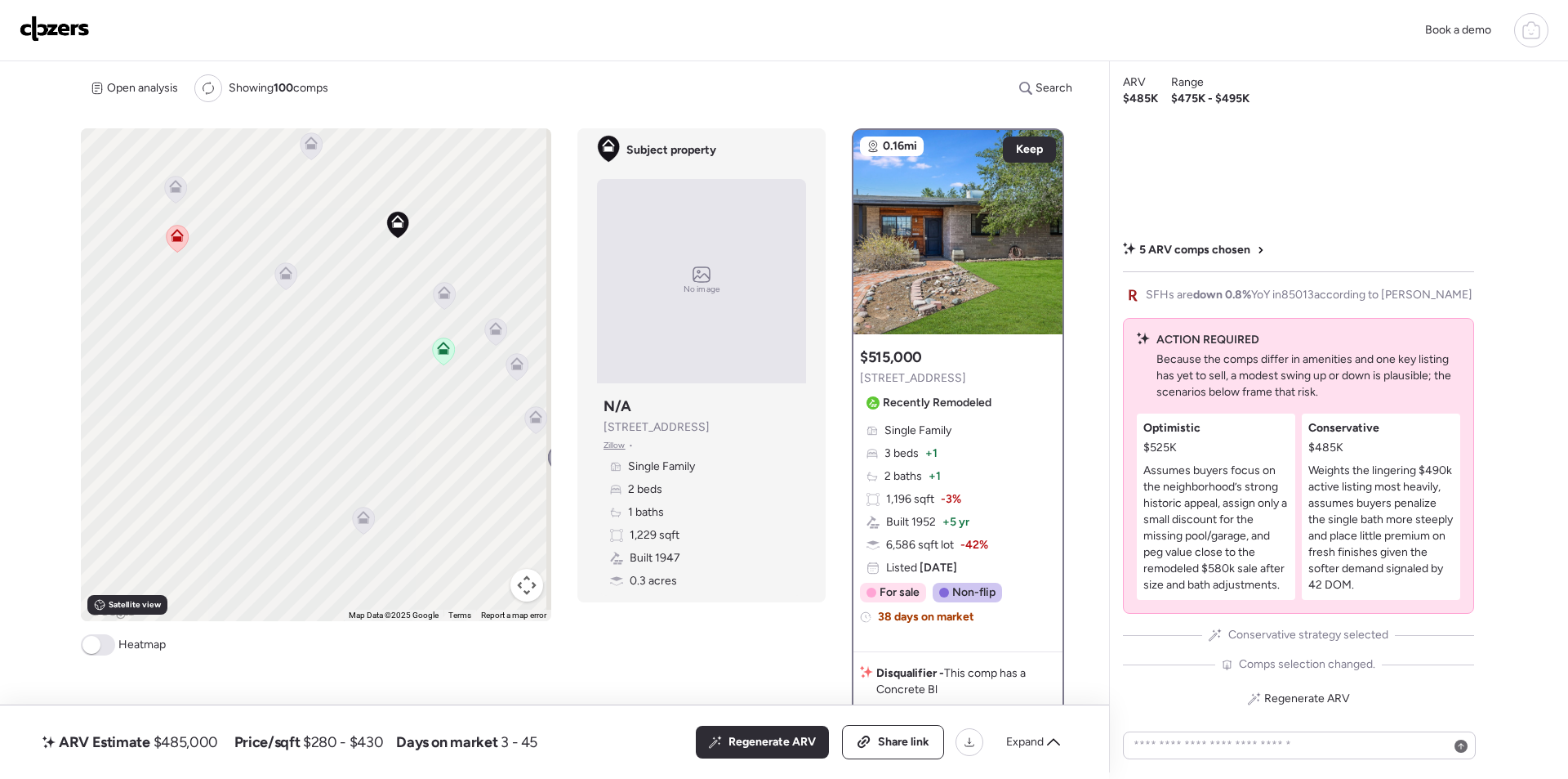
drag, startPoint x: 389, startPoint y: 514, endPoint x: 392, endPoint y: 497, distance: 17.3
click at [416, 455] on div "To activate drag with keyboard, press Alt + Enter. Once in keyboard drag state,…" at bounding box center [316, 375] width 471 height 492
click at [344, 520] on div "To activate drag with keyboard, press Alt + Enter. Once in keyboard drag state,…" at bounding box center [316, 375] width 471 height 492
click at [355, 521] on icon at bounding box center [360, 521] width 11 height 5
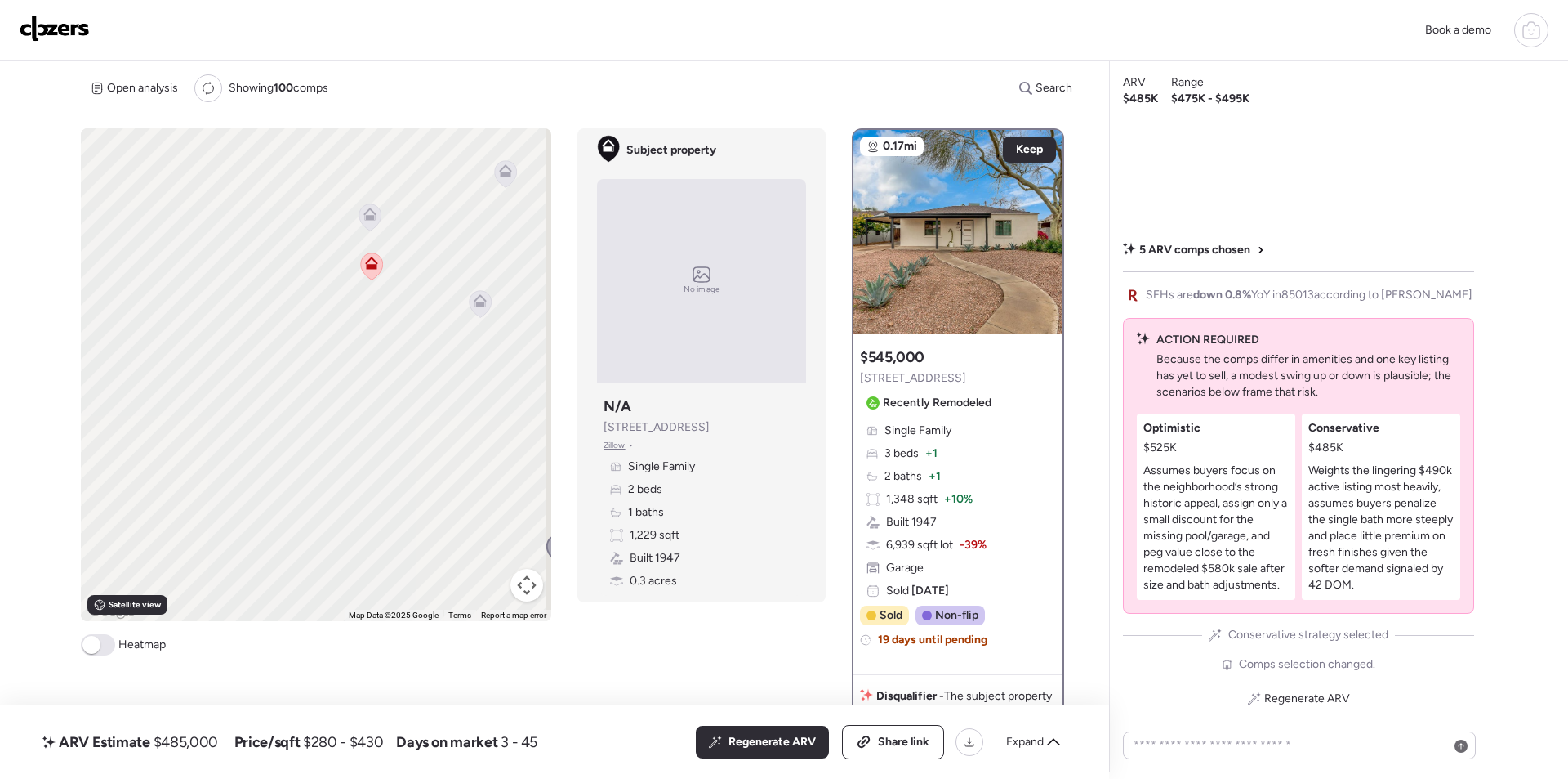
drag, startPoint x: 236, startPoint y: 438, endPoint x: 435, endPoint y: 466, distance: 201.0
click at [435, 466] on div "To activate drag with keyboard, press Alt + Enter. Once in keyboard drag state,…" at bounding box center [316, 375] width 471 height 492
drag, startPoint x: 257, startPoint y: 369, endPoint x: 137, endPoint y: 536, distance: 205.6
click at [137, 537] on div "To activate drag with keyboard, press Alt + Enter. Once in keyboard drag state,…" at bounding box center [316, 375] width 471 height 492
drag, startPoint x: 392, startPoint y: 487, endPoint x: 143, endPoint y: 481, distance: 249.1
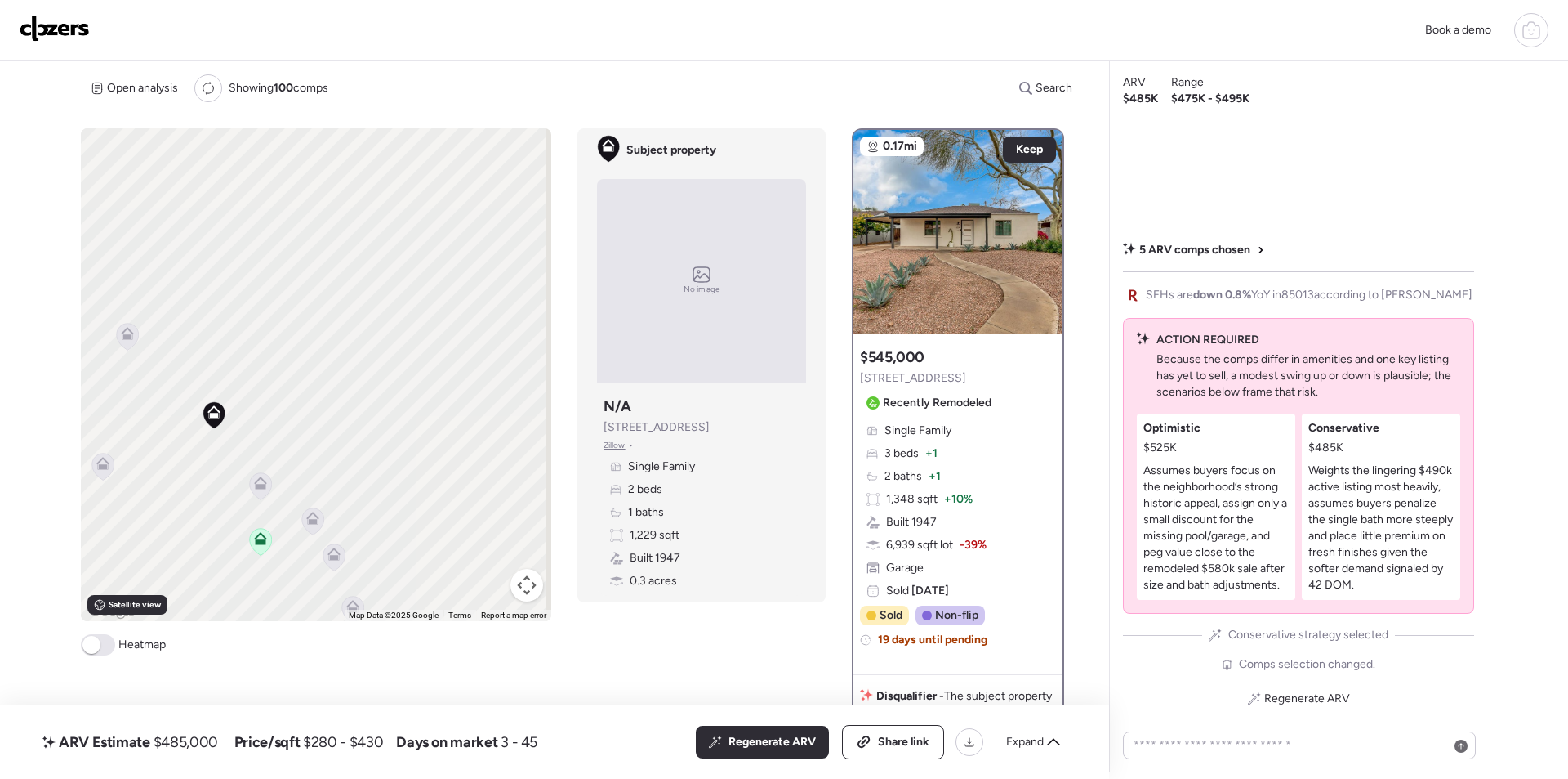
click at [138, 483] on div "To activate drag with keyboard, press Alt + Enter. Once in keyboard drag state,…" at bounding box center [316, 375] width 471 height 492
drag, startPoint x: 344, startPoint y: 491, endPoint x: 410, endPoint y: 416, distance: 99.9
click at [500, 455] on div "To activate drag with keyboard, press Alt + Enter. Once in keyboard drag state,…" at bounding box center [316, 375] width 471 height 492
click at [217, 292] on icon at bounding box center [215, 288] width 13 height 13
click at [205, 292] on icon at bounding box center [215, 291] width 22 height 27
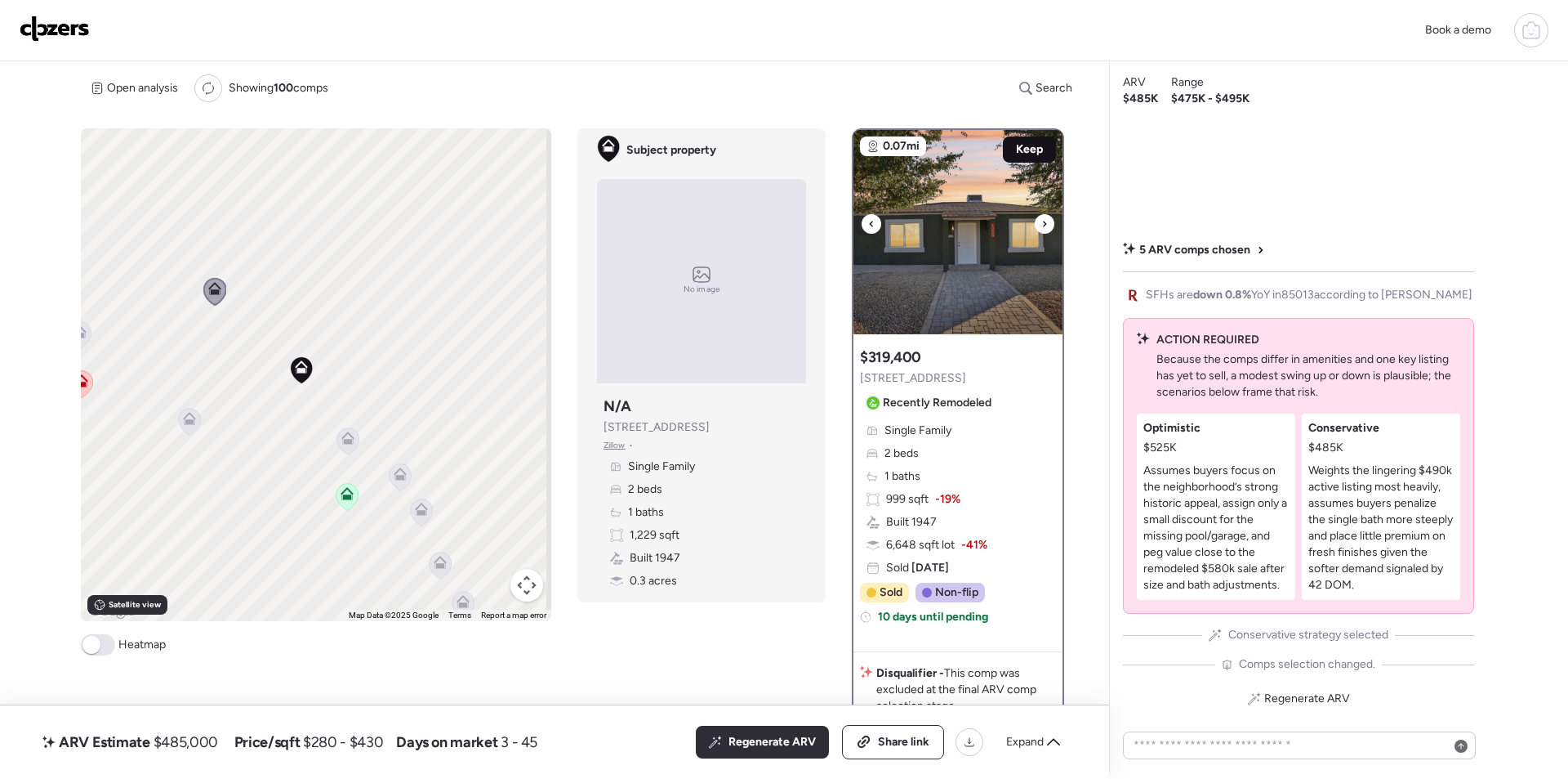
click at [1026, 151] on span "Keep" at bounding box center [1030, 150] width 27 height 16
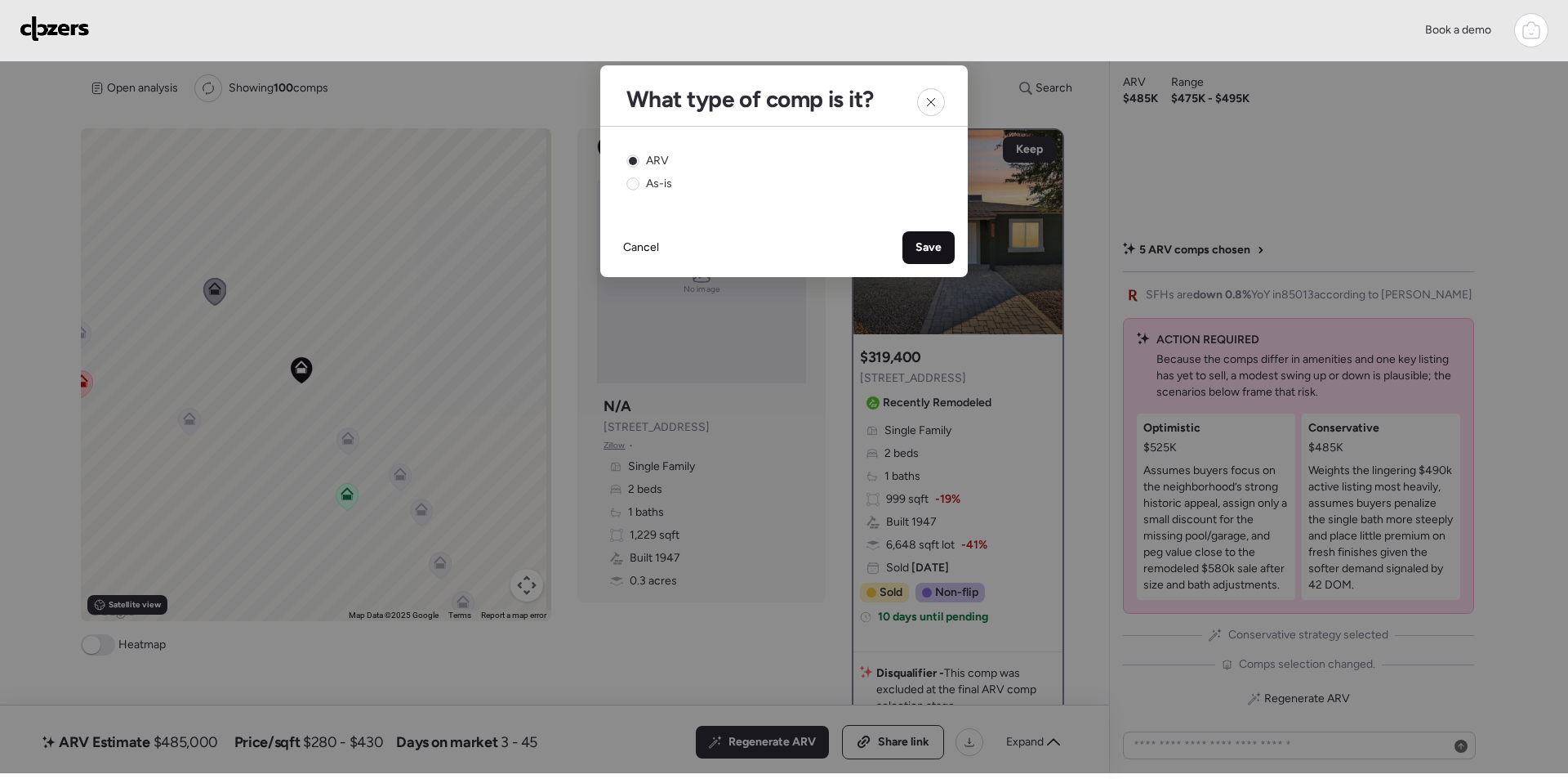
click at [937, 244] on span "Save" at bounding box center [929, 248] width 26 height 16
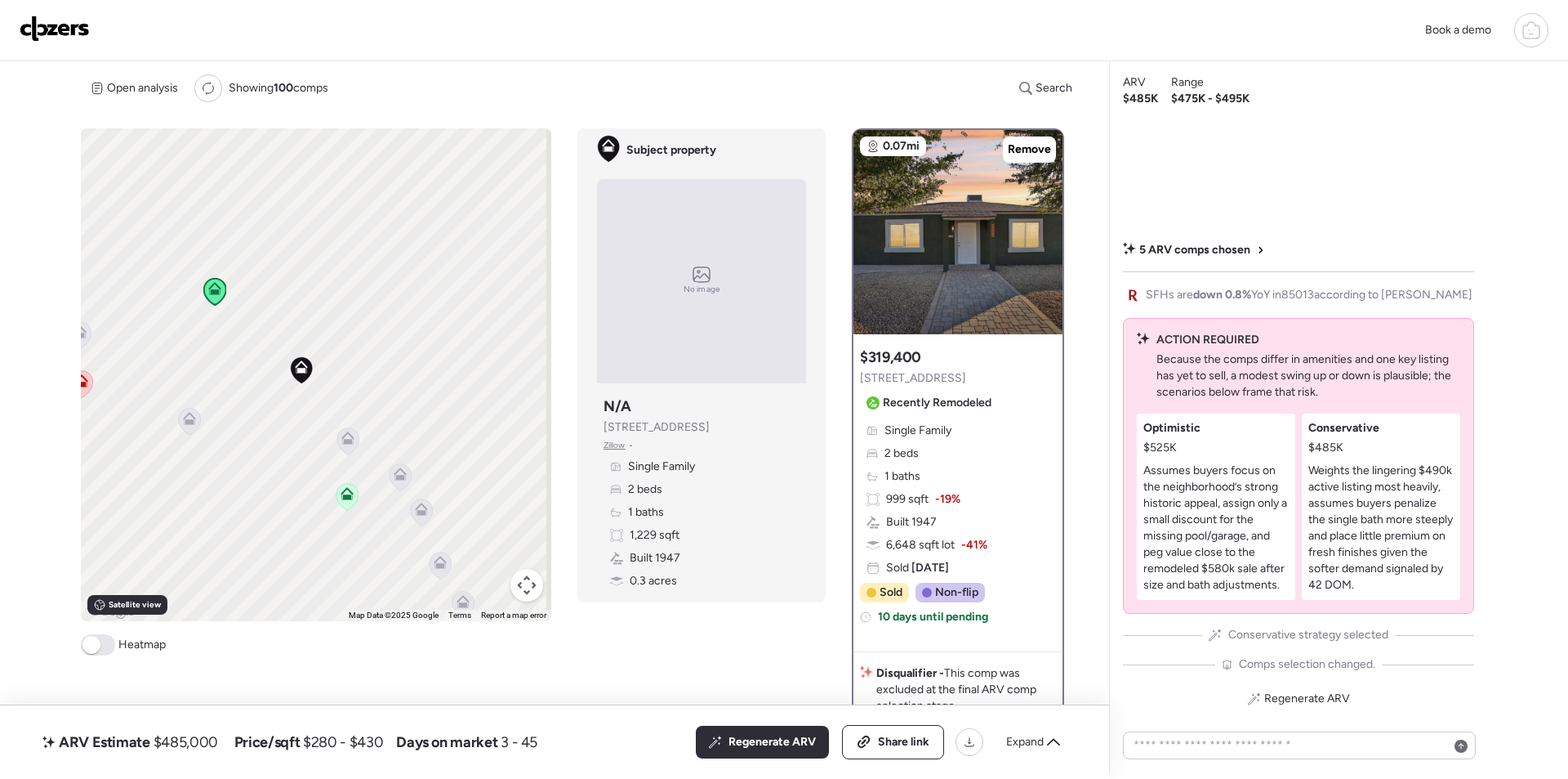
click at [782, 739] on span "Regenerate ARV" at bounding box center [772, 742] width 87 height 16
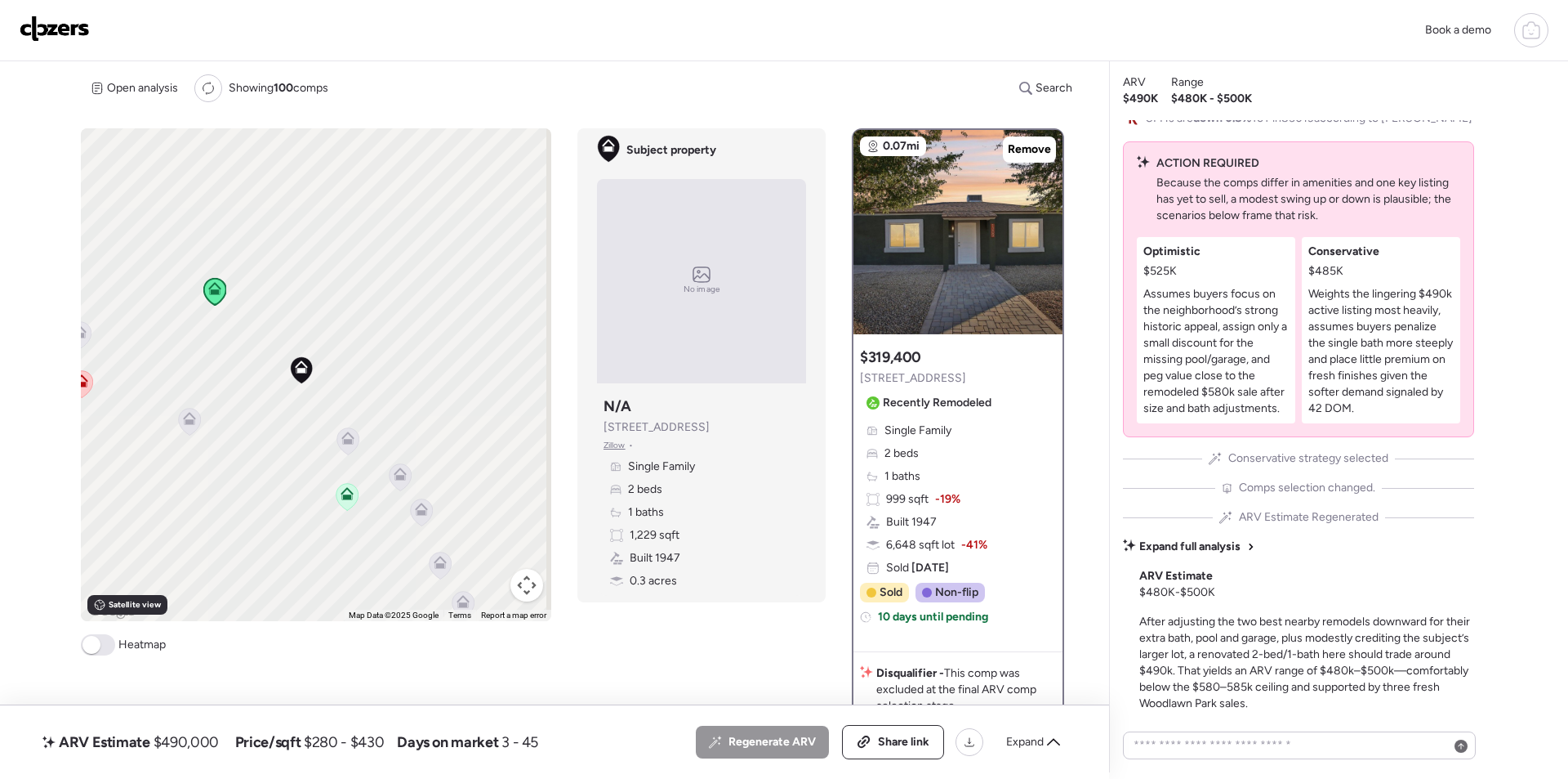
click at [199, 732] on span "$490,000" at bounding box center [186, 742] width 65 height 20
drag, startPoint x: 199, startPoint y: 732, endPoint x: 201, endPoint y: 745, distance: 13.2
click at [199, 734] on span "$490,000" at bounding box center [186, 742] width 65 height 20
copy span "490,000"
click at [922, 749] on span "Share link" at bounding box center [904, 742] width 52 height 16
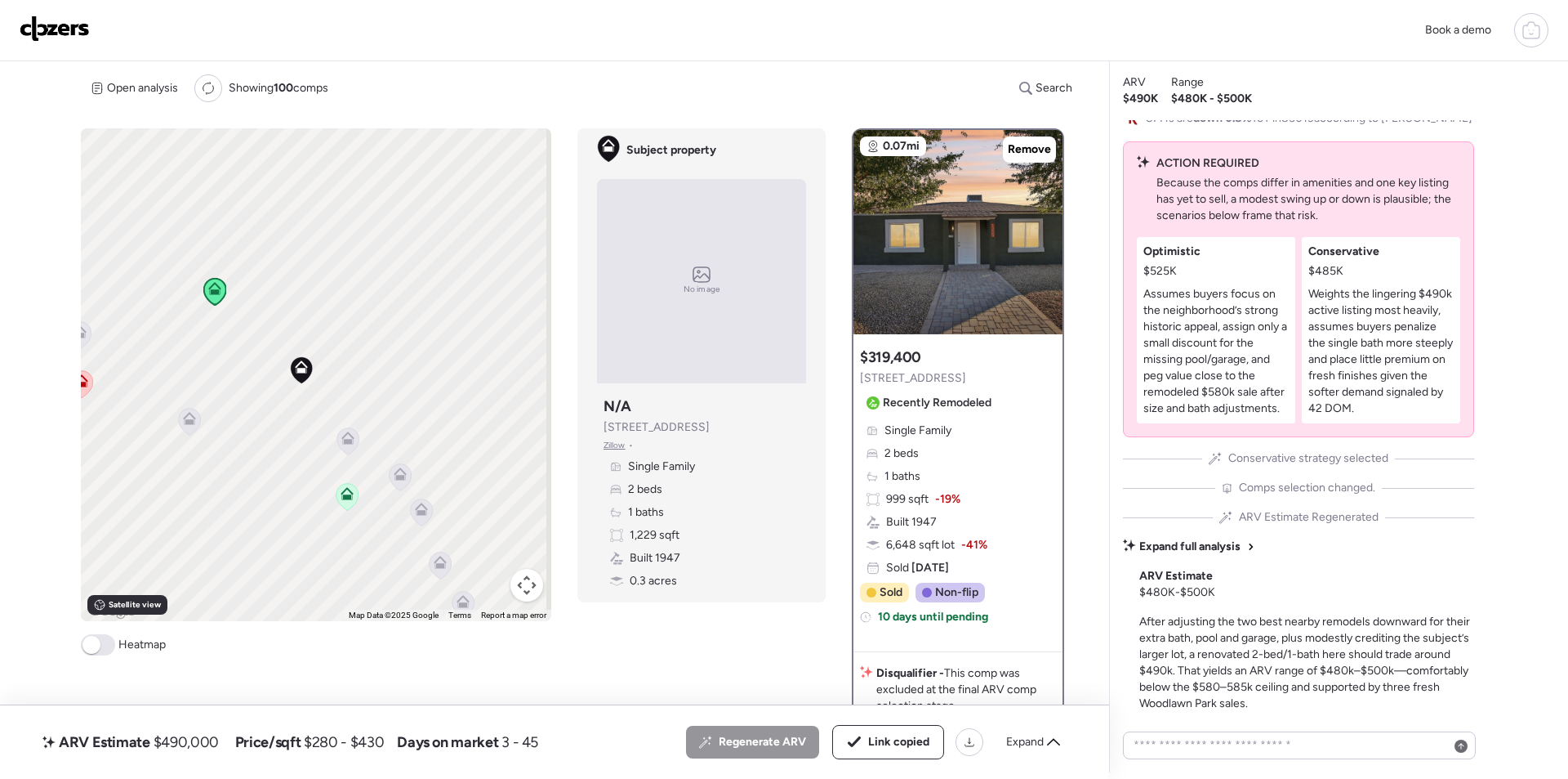
click at [55, 18] on img at bounding box center [54, 29] width 70 height 26
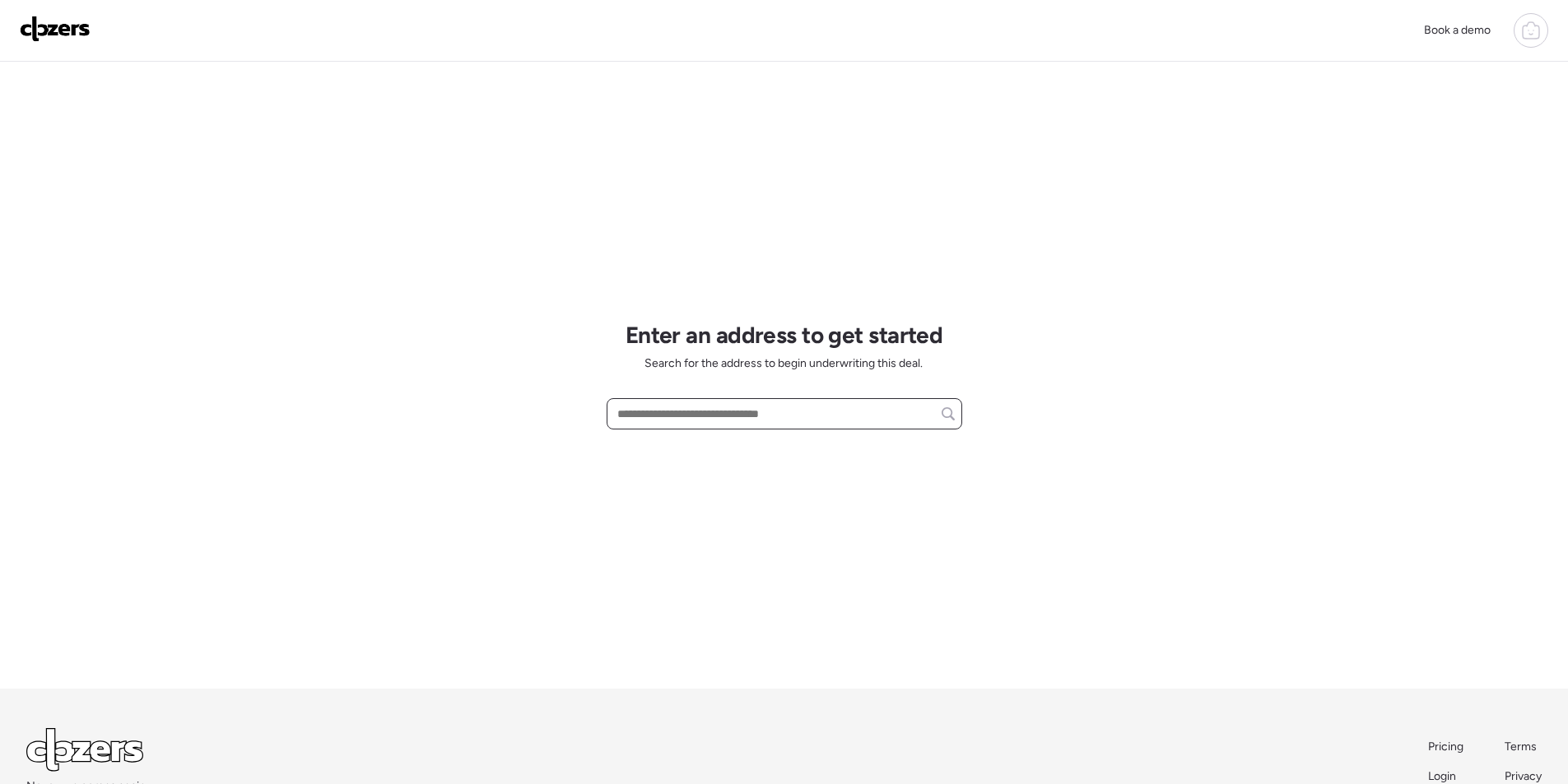
click at [716, 412] on input "text" at bounding box center [784, 414] width 341 height 23
paste input "**********"
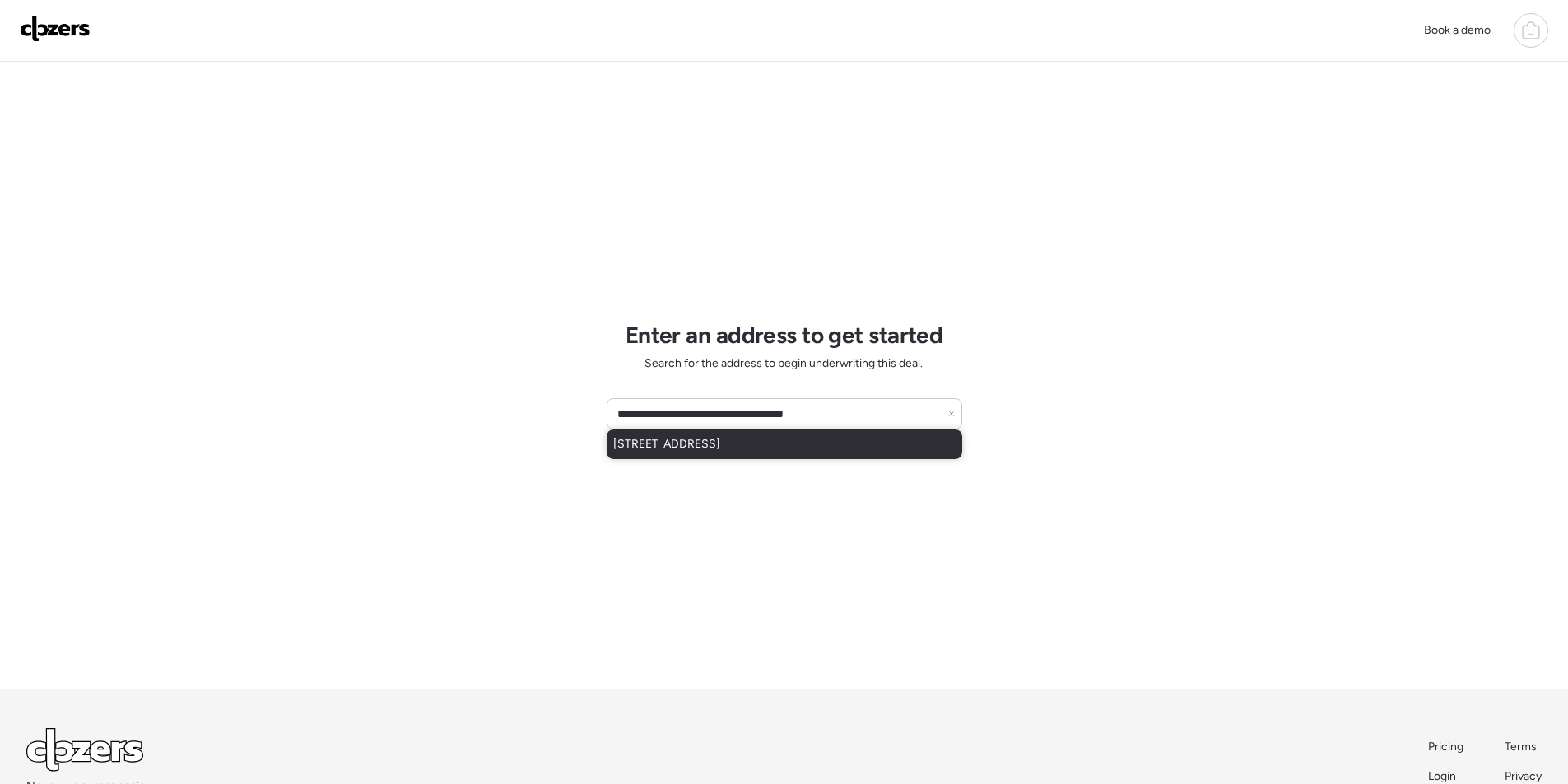
click at [706, 451] on span "3816 W Fallen Leaf Ln, Glendale, AZ, 85310" at bounding box center [666, 444] width 107 height 17
type input "**********"
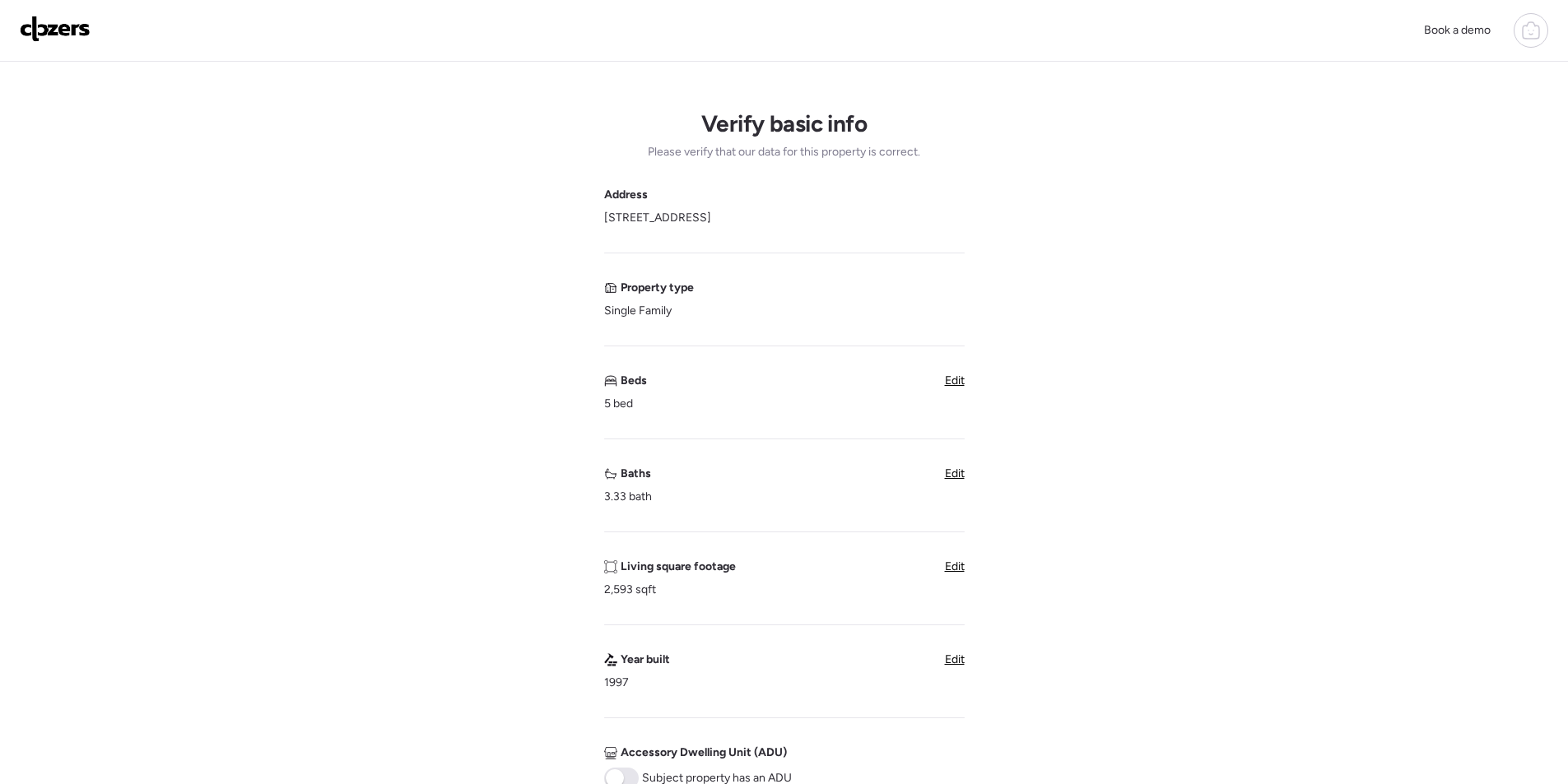
click at [949, 471] on span "Edit" at bounding box center [954, 473] width 20 height 14
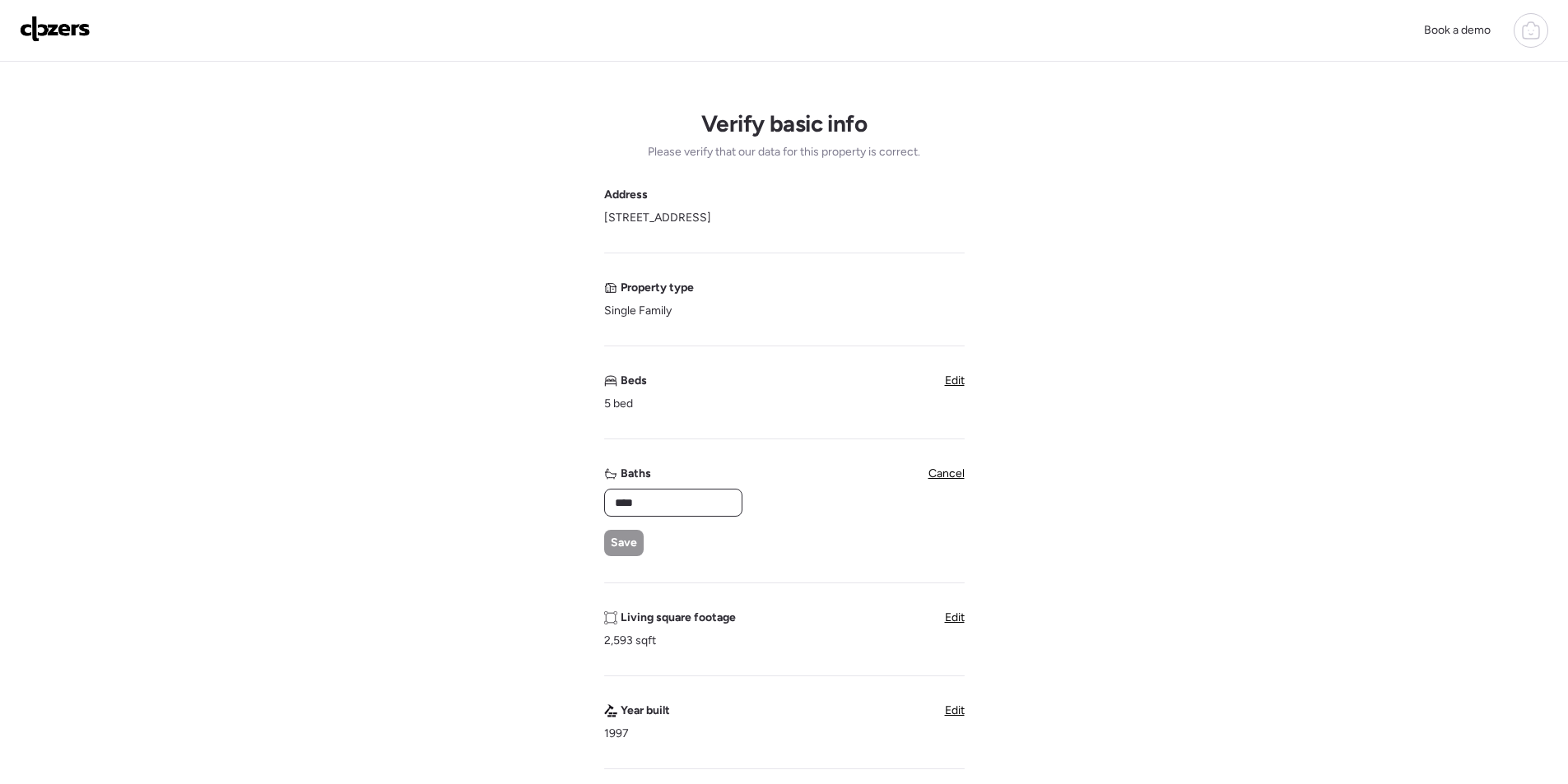
click at [697, 502] on input "****" at bounding box center [672, 502] width 124 height 23
type input "***"
click at [610, 573] on div "Address 3816 W Fallen Leaf Ln, Glendale, AZ 85310 Property type Single Family B…" at bounding box center [784, 663] width 361 height 954
click at [621, 542] on span "Save" at bounding box center [624, 543] width 27 height 17
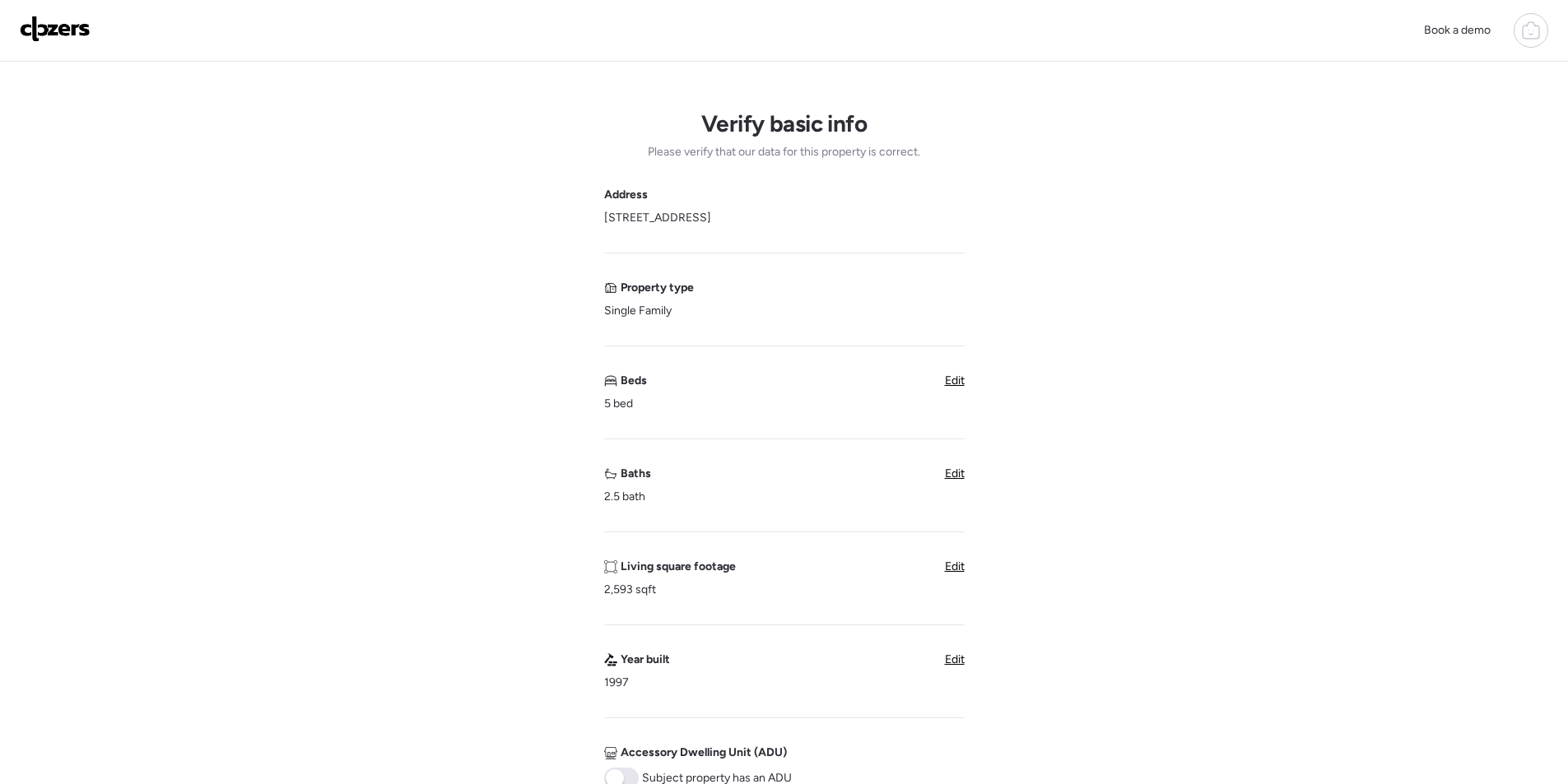
scroll to position [493, 0]
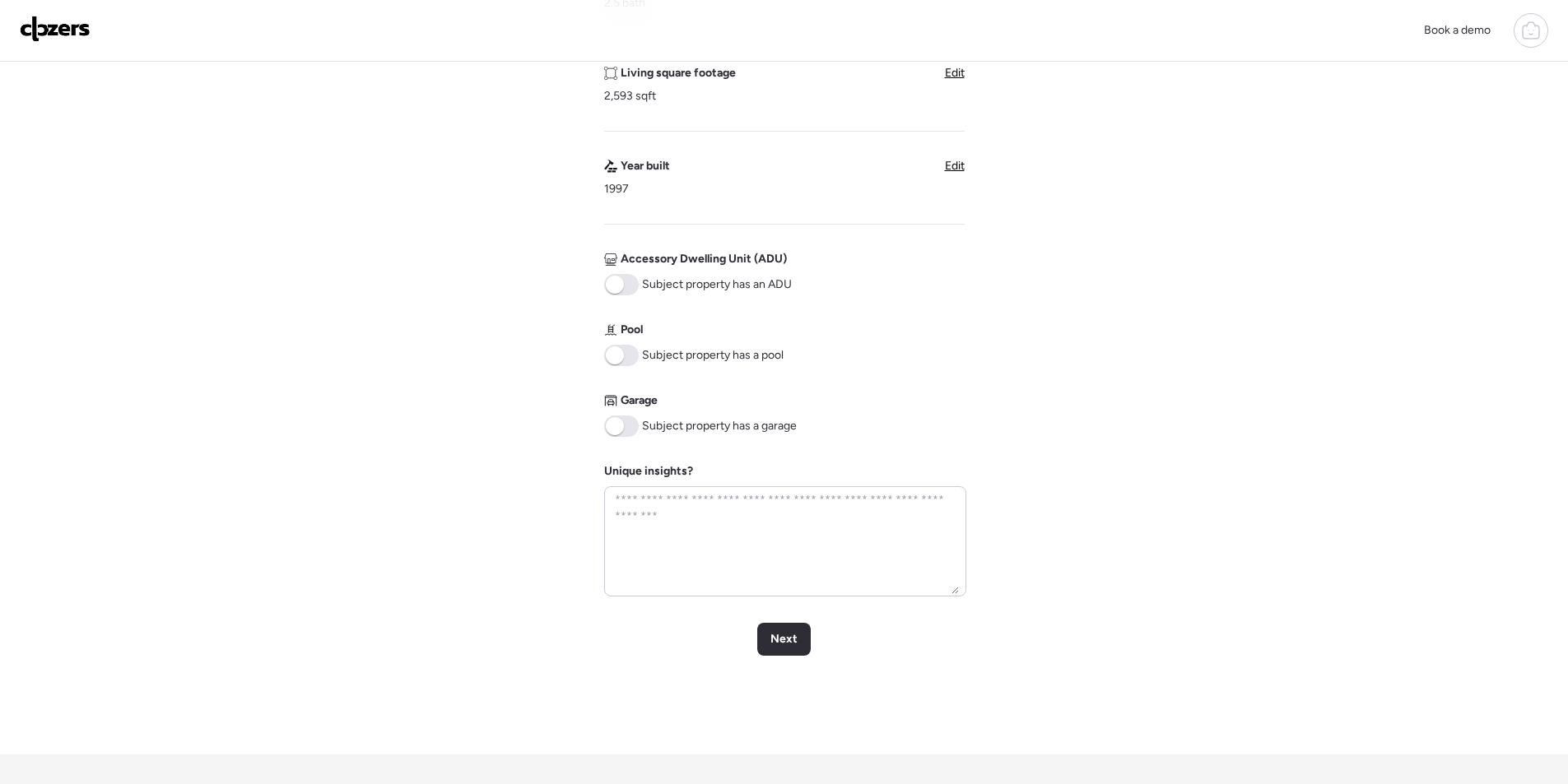
click at [638, 360] on div "Subject property has a pool" at bounding box center [693, 356] width 179 height 22
click at [626, 356] on span at bounding box center [621, 356] width 35 height 22
click at [618, 434] on span at bounding box center [621, 426] width 35 height 22
click at [777, 639] on span "Next" at bounding box center [784, 639] width 27 height 17
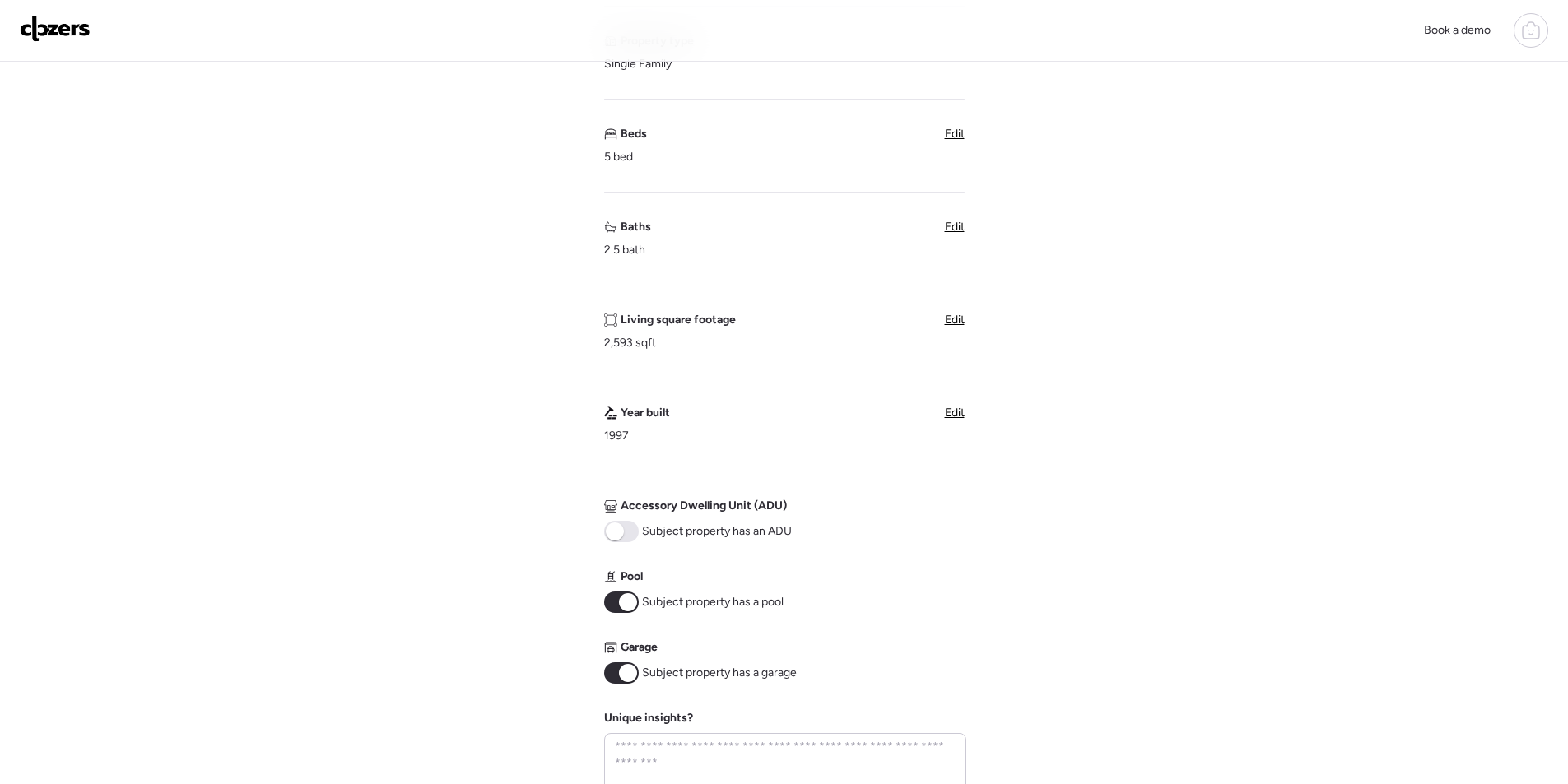
scroll to position [411, 0]
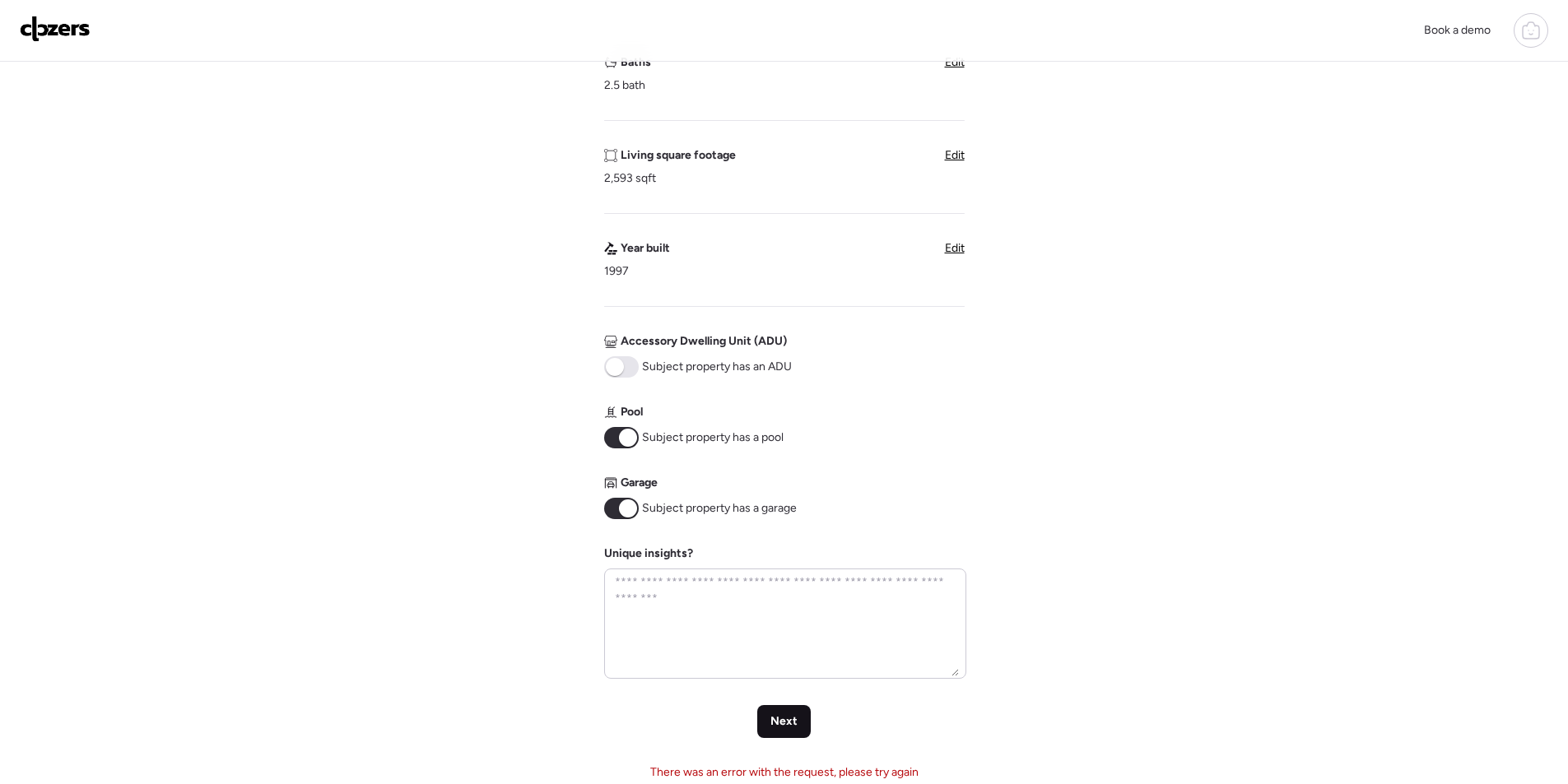
click at [784, 719] on span "Next" at bounding box center [784, 721] width 27 height 17
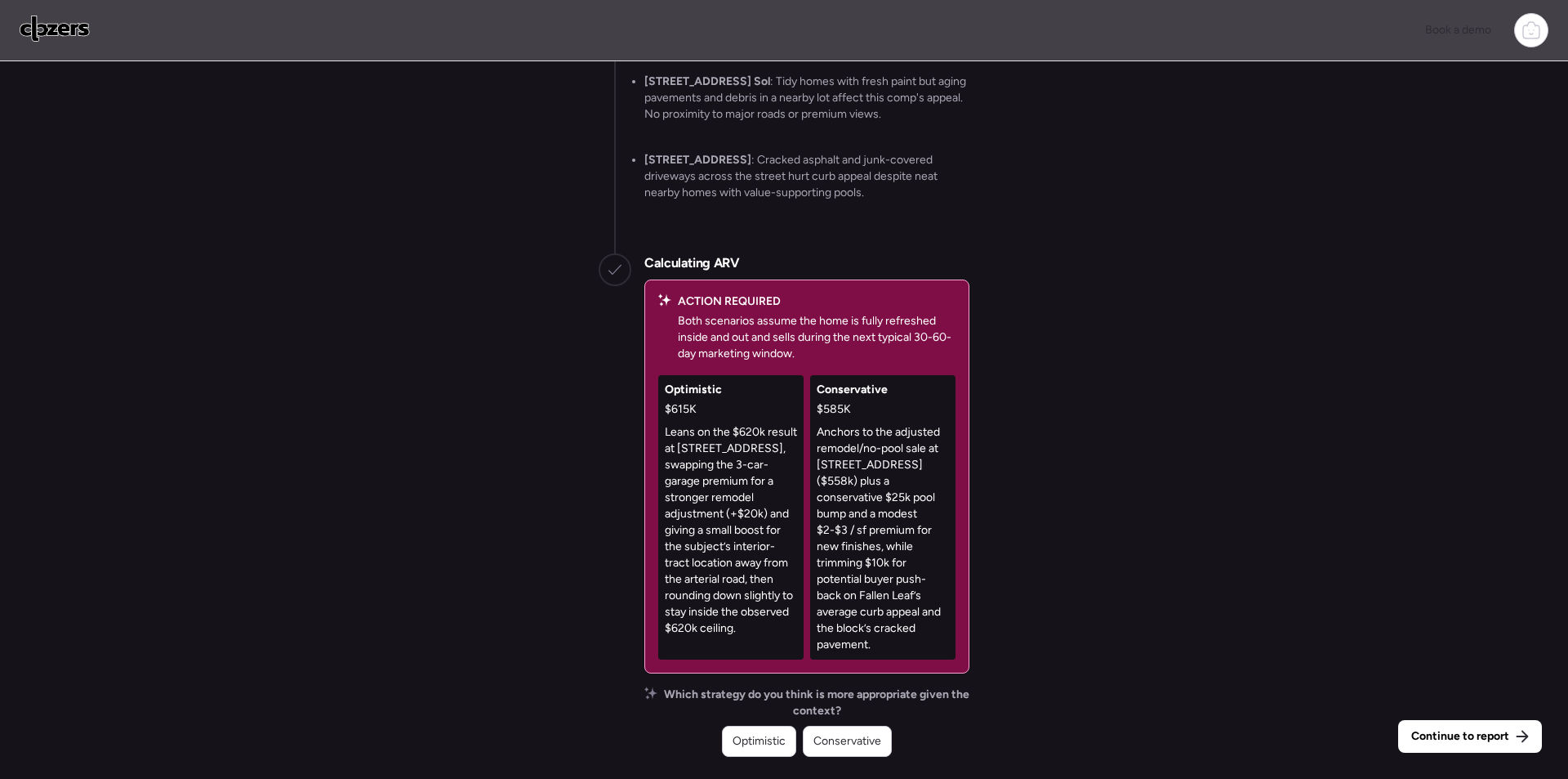
click at [864, 734] on span "Conservative" at bounding box center [847, 741] width 67 height 16
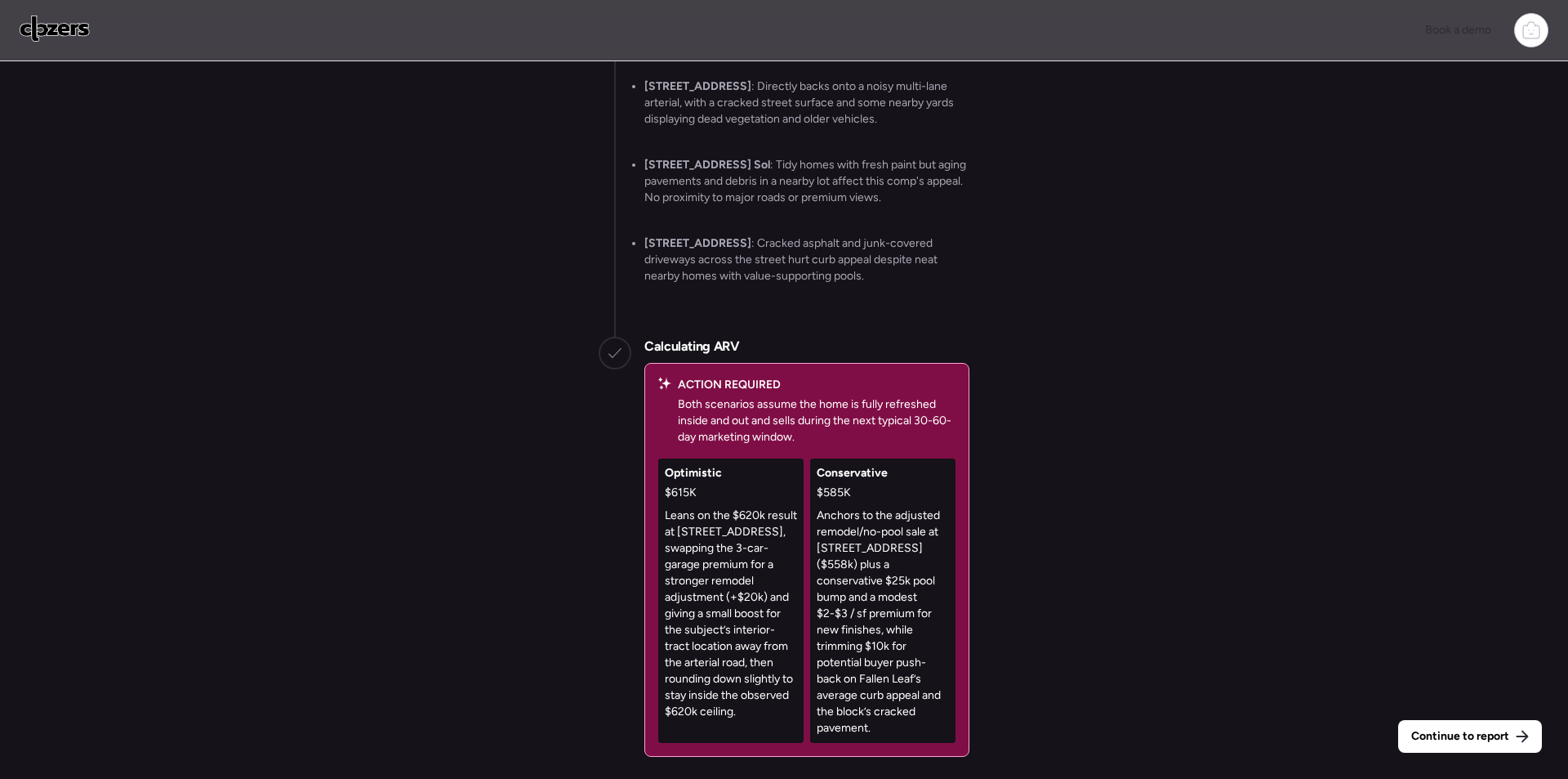
click at [1477, 753] on div "Continue to report Gathering all comps... I found 100 possible comps near 3816 …" at bounding box center [784, 422] width 1568 height 721
click at [1477, 748] on div "Continue to report" at bounding box center [1470, 736] width 144 height 33
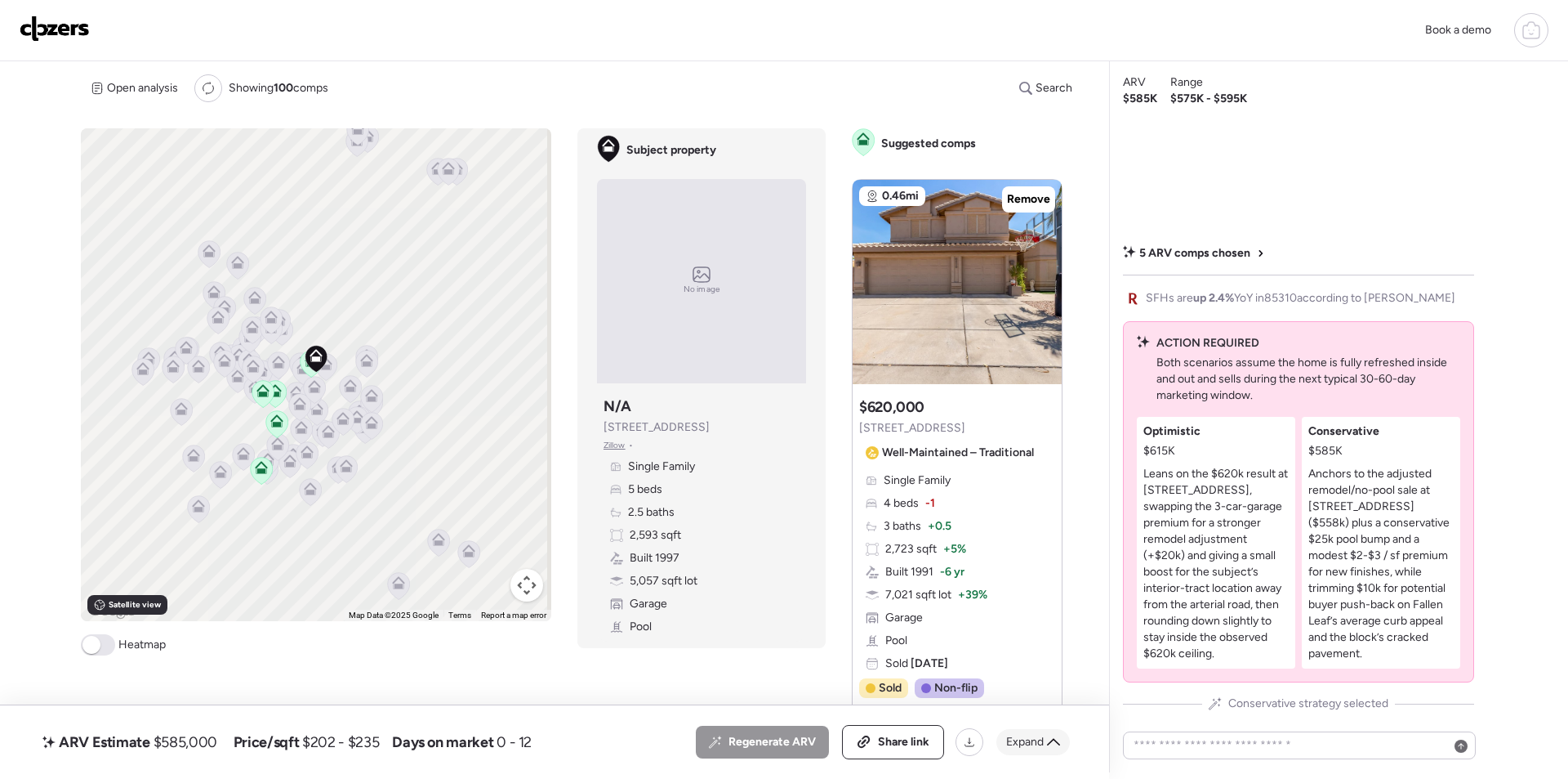
click at [1040, 734] on span "Expand" at bounding box center [1026, 742] width 38 height 16
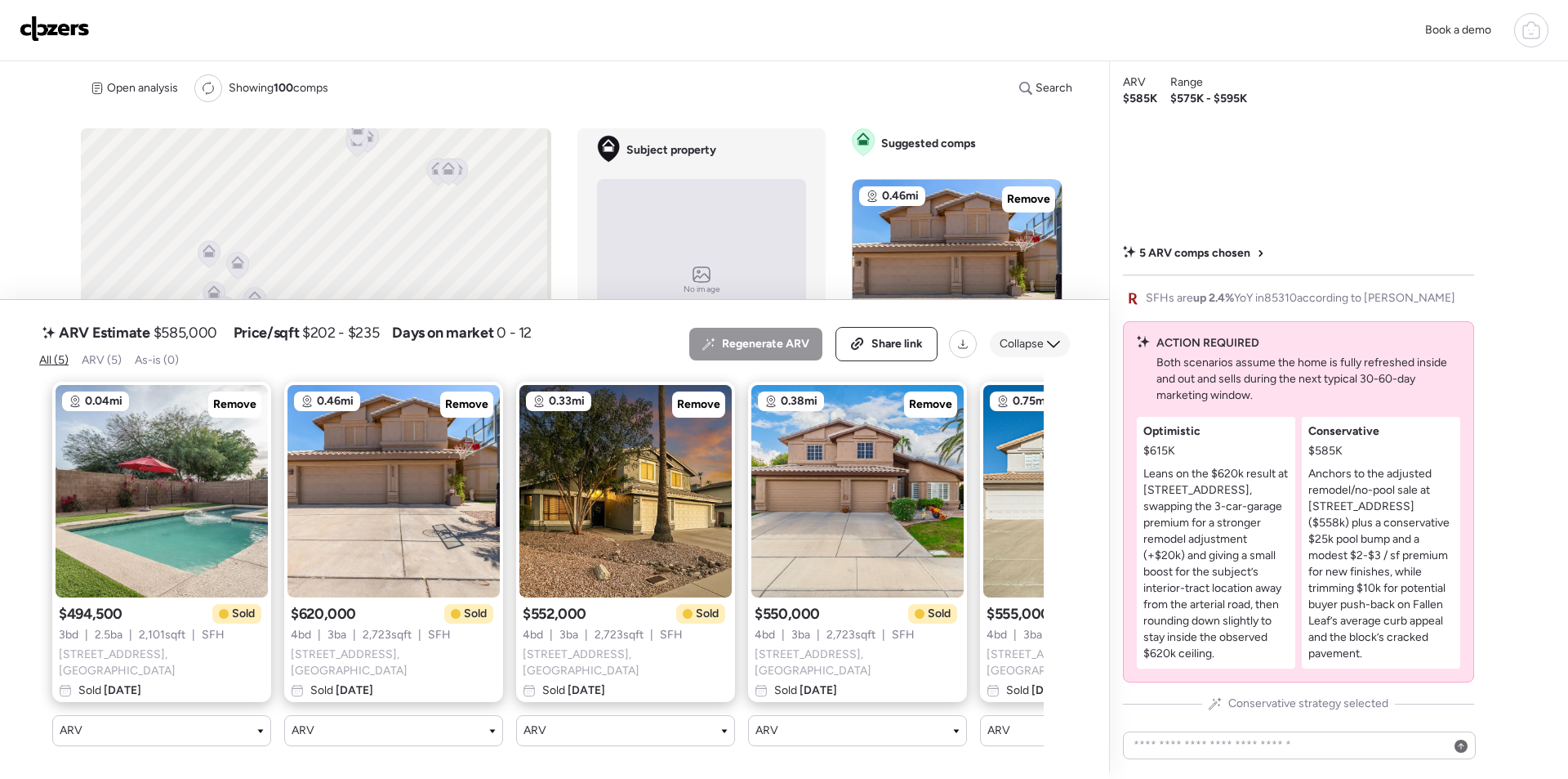
click at [1039, 340] on span "Collapse" at bounding box center [1022, 344] width 44 height 16
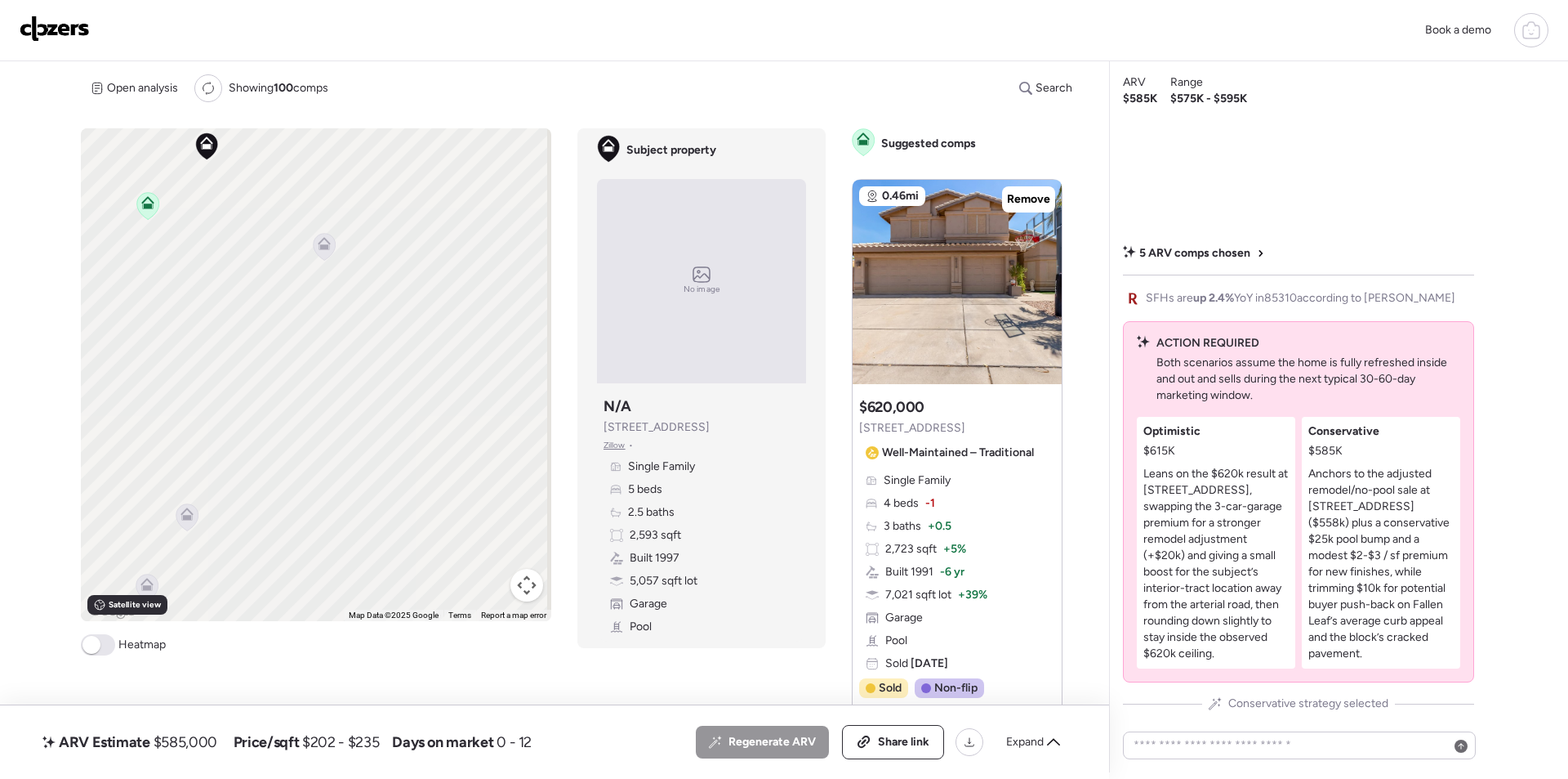
click at [330, 249] on icon at bounding box center [324, 246] width 22 height 27
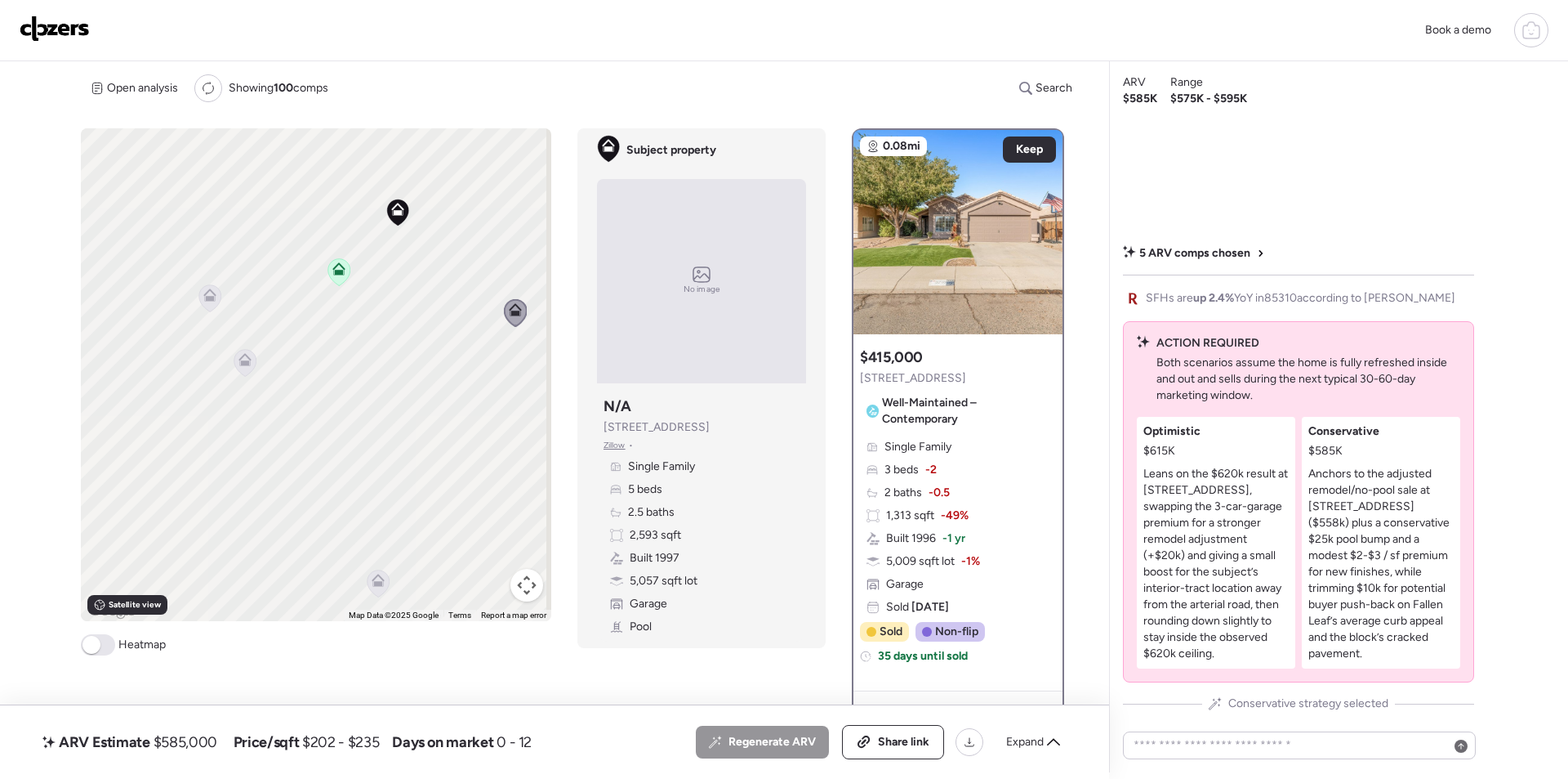
drag, startPoint x: 245, startPoint y: 292, endPoint x: 436, endPoint y: 361, distance: 203.1
click at [436, 361] on div "To activate drag with keyboard, press Alt + Enter. Once in keyboard drag state,…" at bounding box center [316, 375] width 471 height 492
click at [204, 301] on icon at bounding box center [210, 297] width 22 height 27
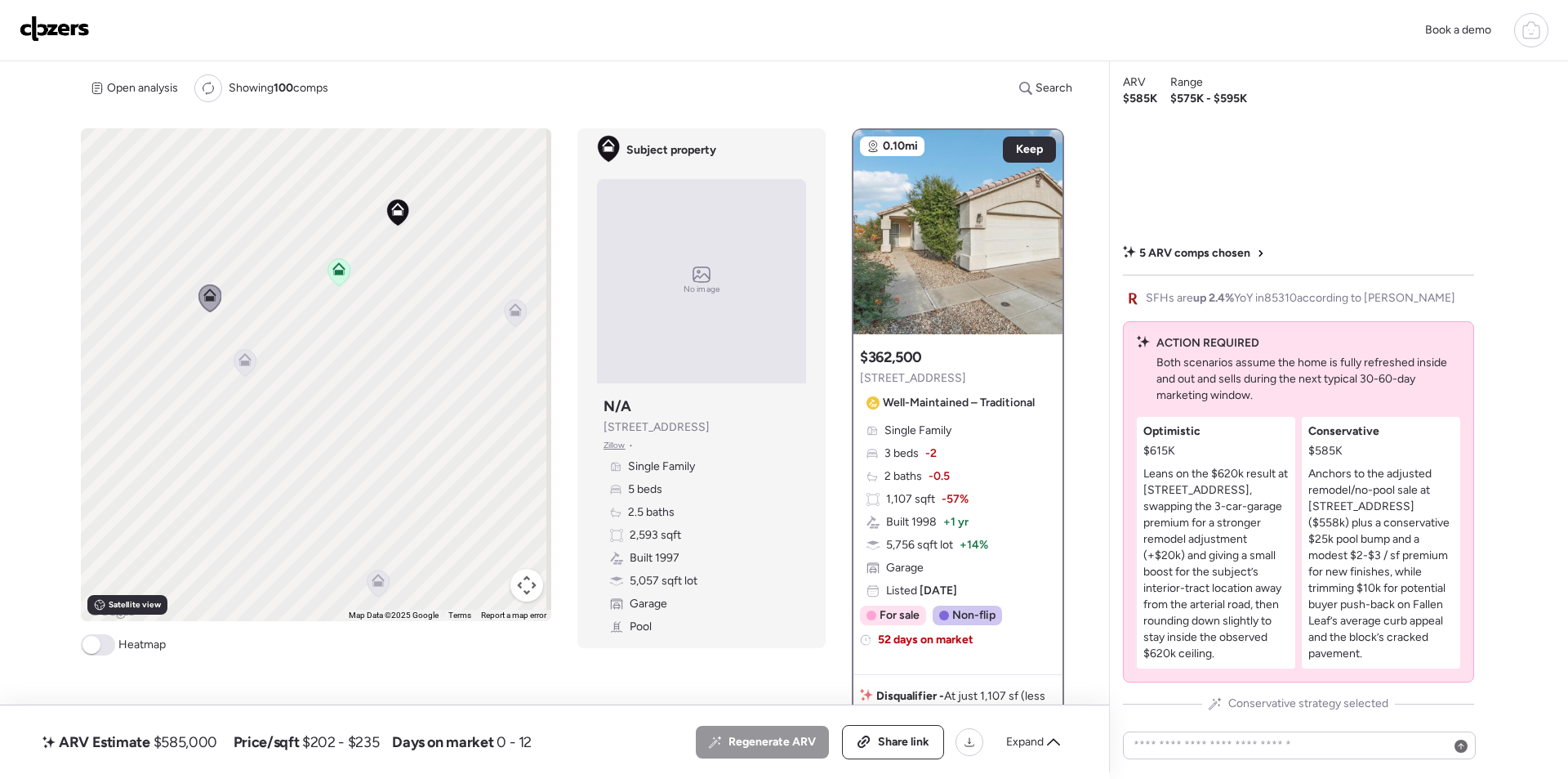
click at [244, 367] on icon at bounding box center [245, 362] width 22 height 27
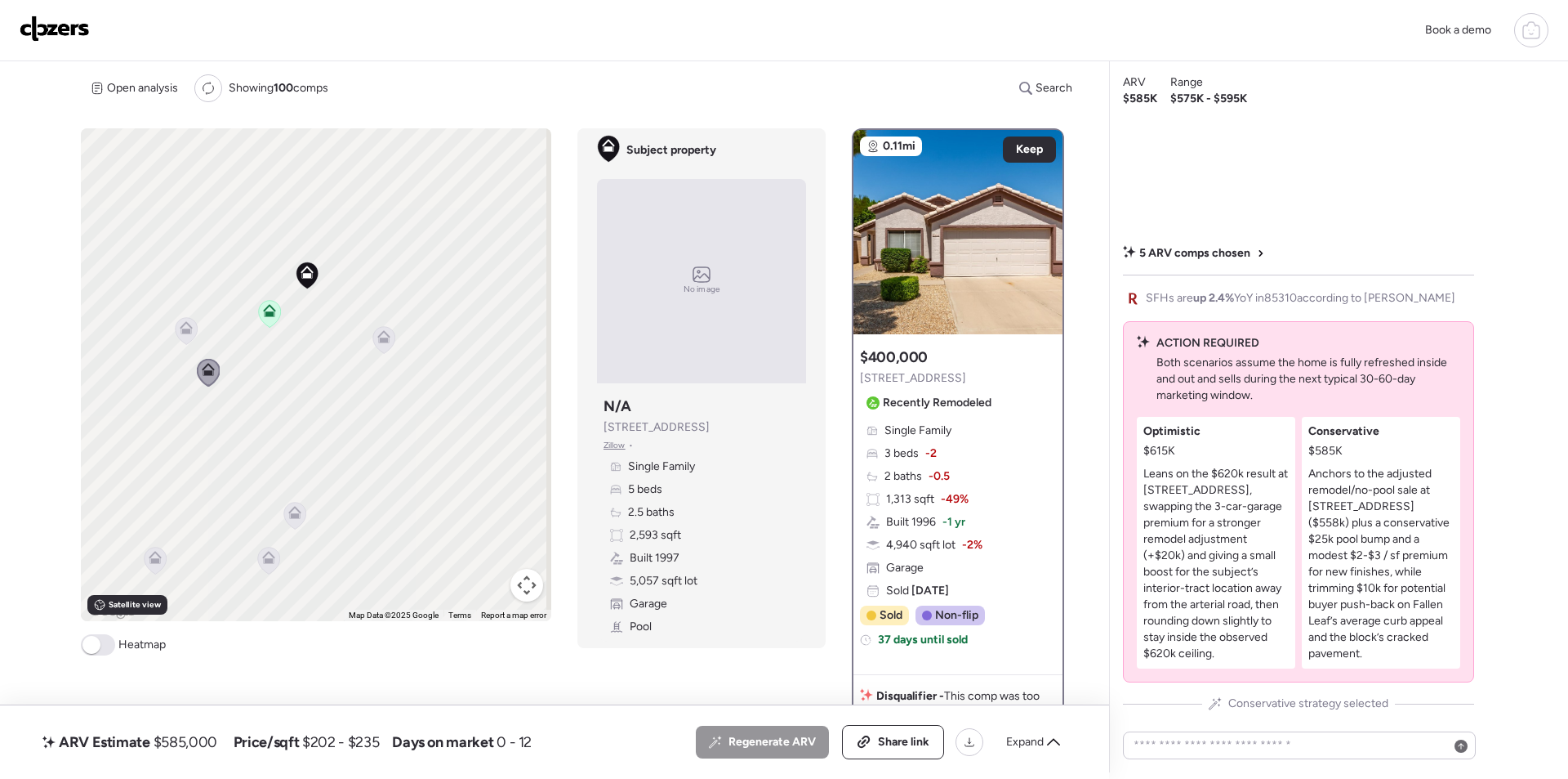
drag, startPoint x: 449, startPoint y: 375, endPoint x: 365, endPoint y: 396, distance: 86.6
click at [365, 396] on div "To activate drag with keyboard, press Alt + Enter. Once in keyboard drag state,…" at bounding box center [316, 375] width 471 height 492
click at [192, 738] on span "$585,000" at bounding box center [185, 742] width 63 height 20
click at [193, 737] on span "$585,000" at bounding box center [185, 742] width 63 height 20
copy span "585,000"
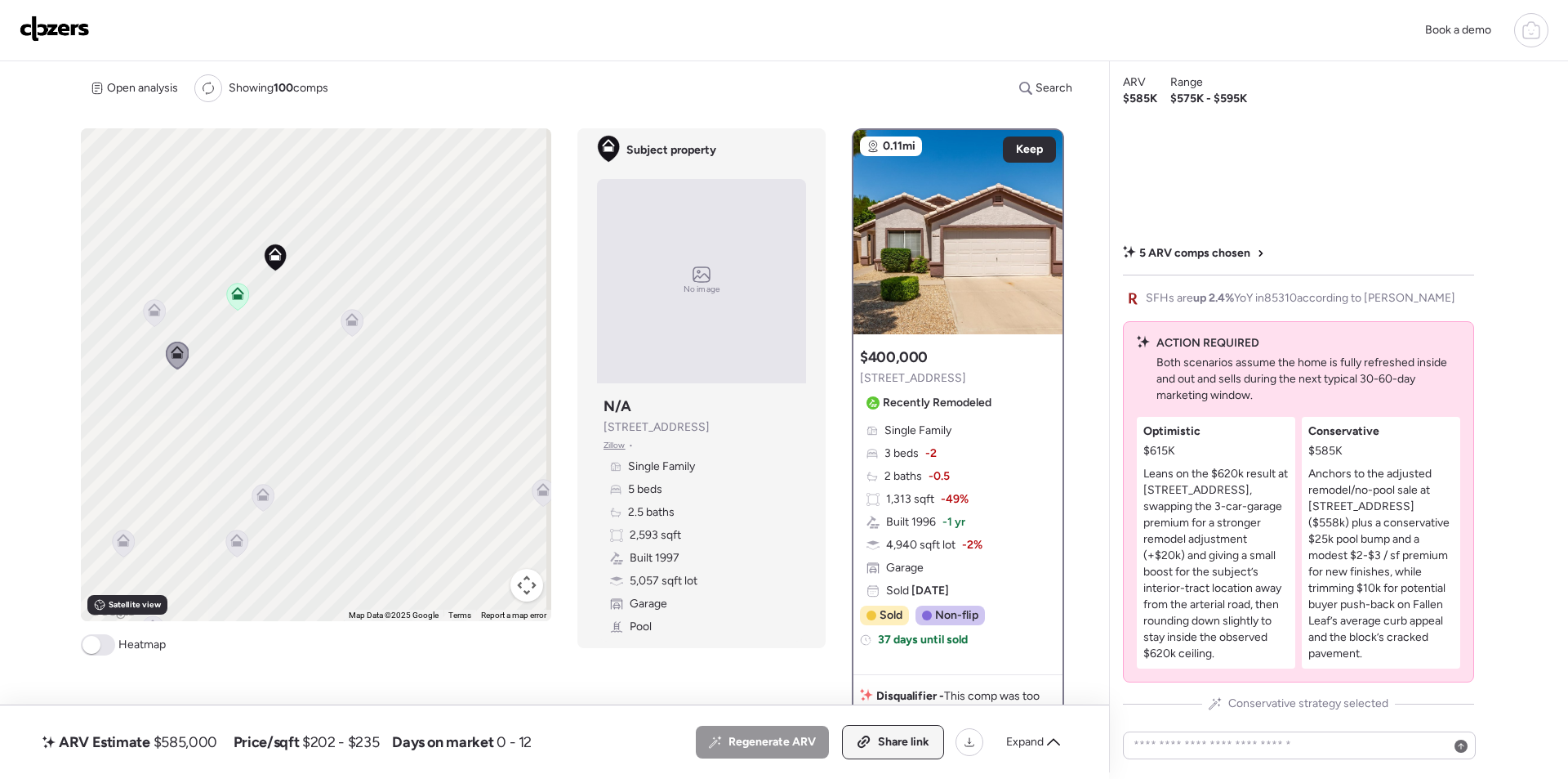
click at [875, 741] on div "Share link" at bounding box center [893, 742] width 100 height 33
click at [68, 30] on img at bounding box center [54, 29] width 70 height 26
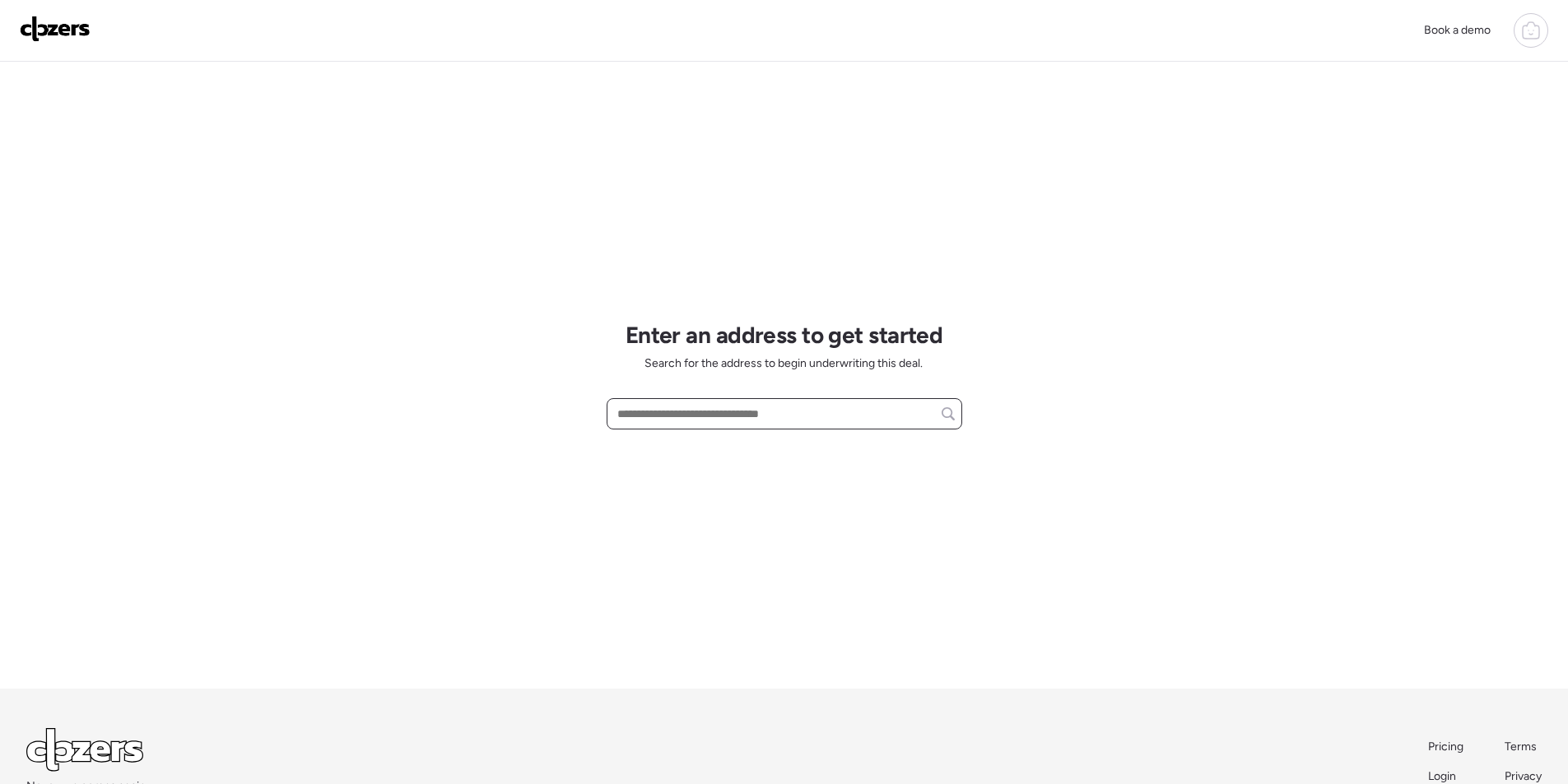
click at [763, 424] on input "text" at bounding box center [784, 414] width 341 height 23
paste input "**********"
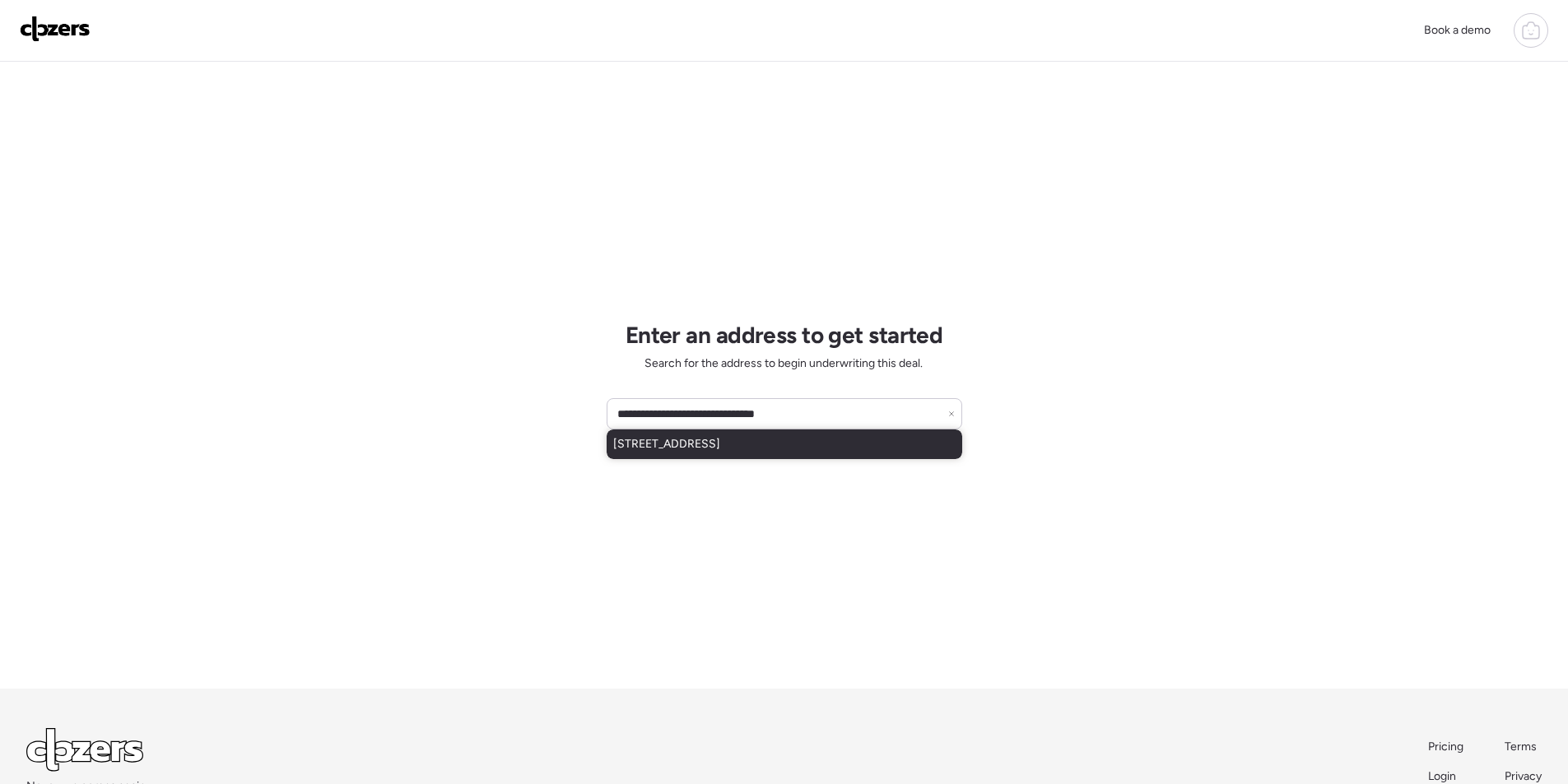
click at [774, 455] on div "[STREET_ADDRESS]" at bounding box center [784, 444] width 356 height 30
type input "**********"
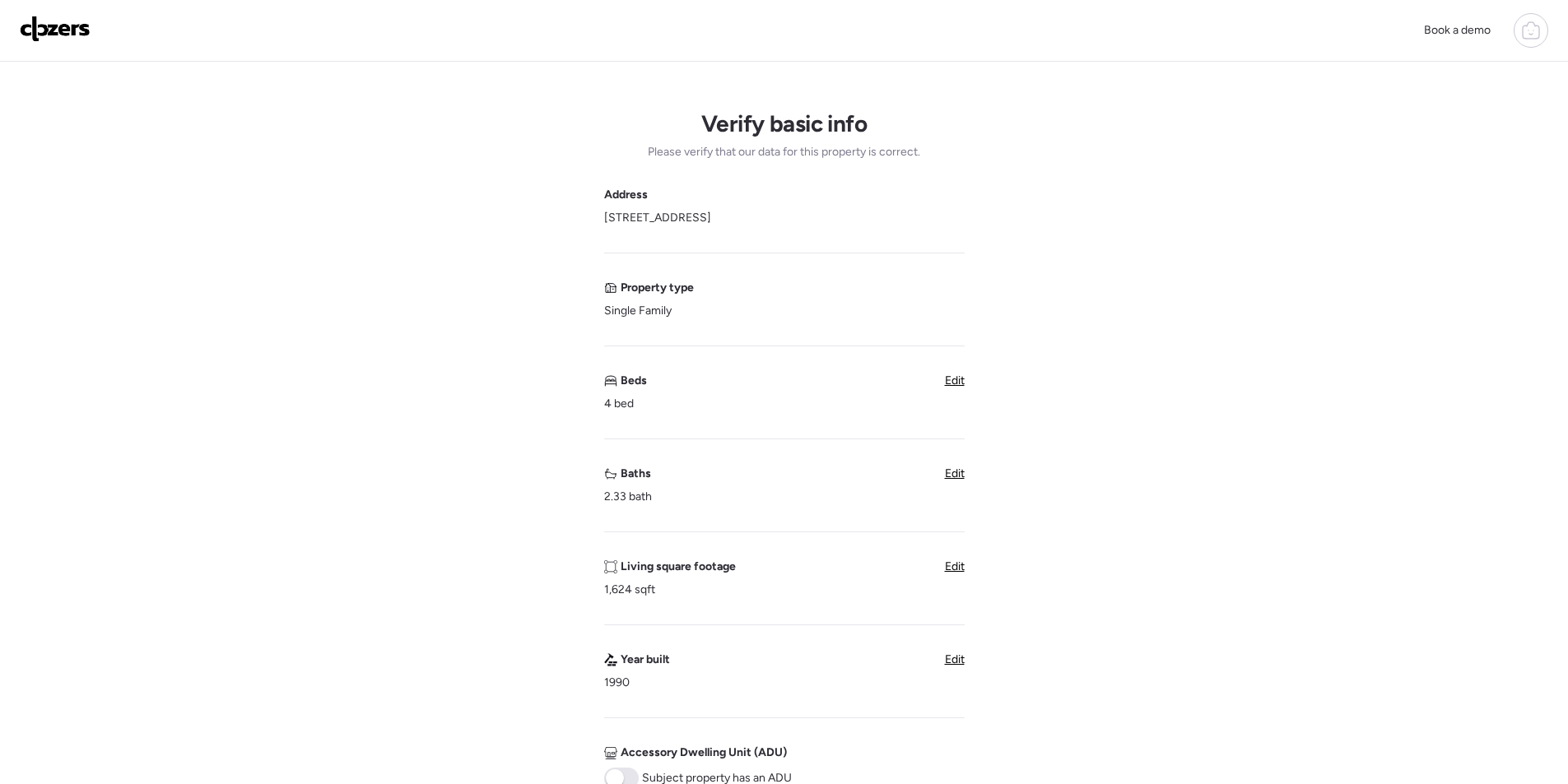
click at [952, 472] on span "Edit" at bounding box center [954, 473] width 20 height 14
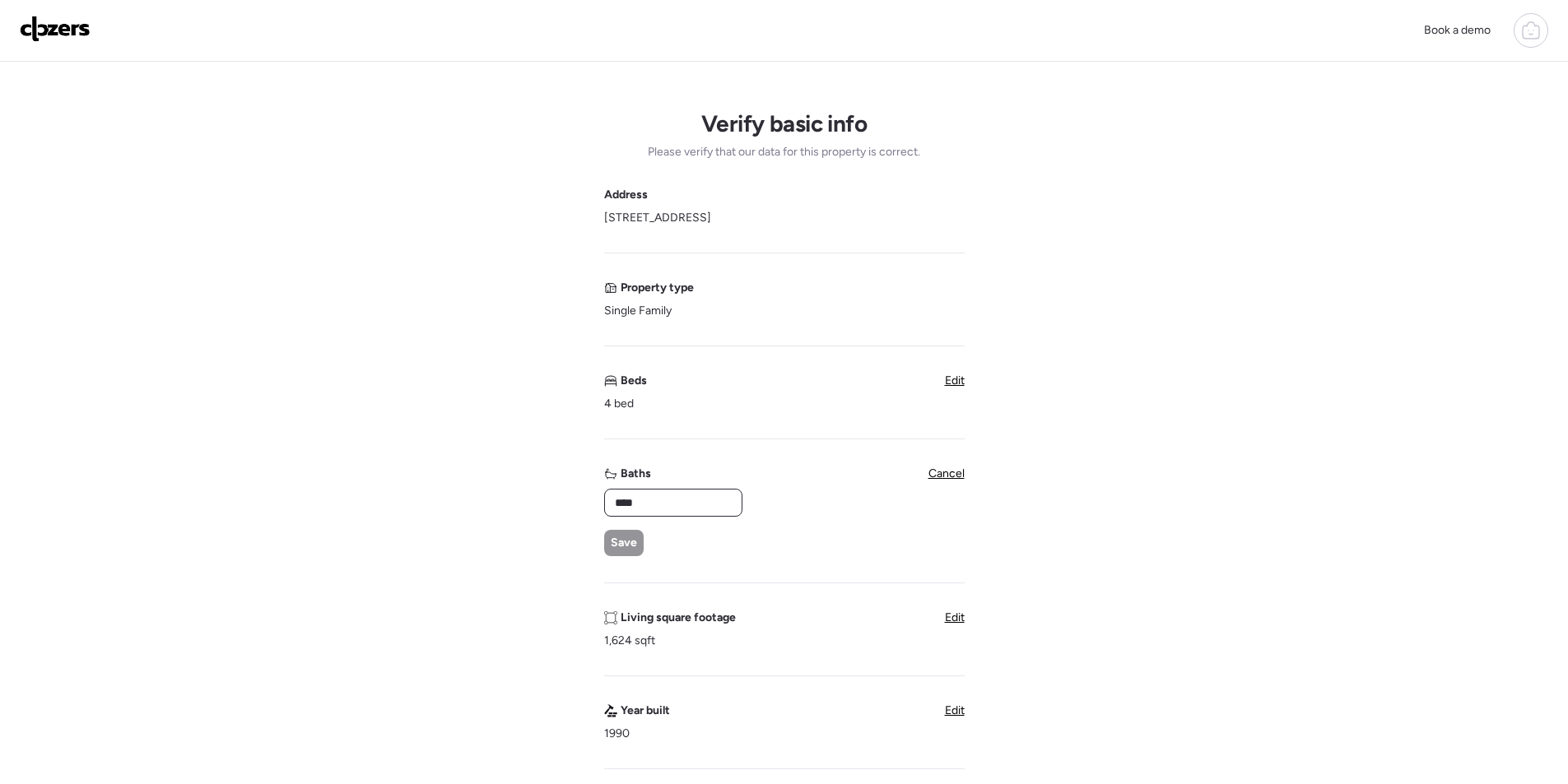
click at [662, 491] on input "****" at bounding box center [672, 502] width 124 height 23
type input "*"
click at [609, 548] on div "Save" at bounding box center [624, 543] width 40 height 27
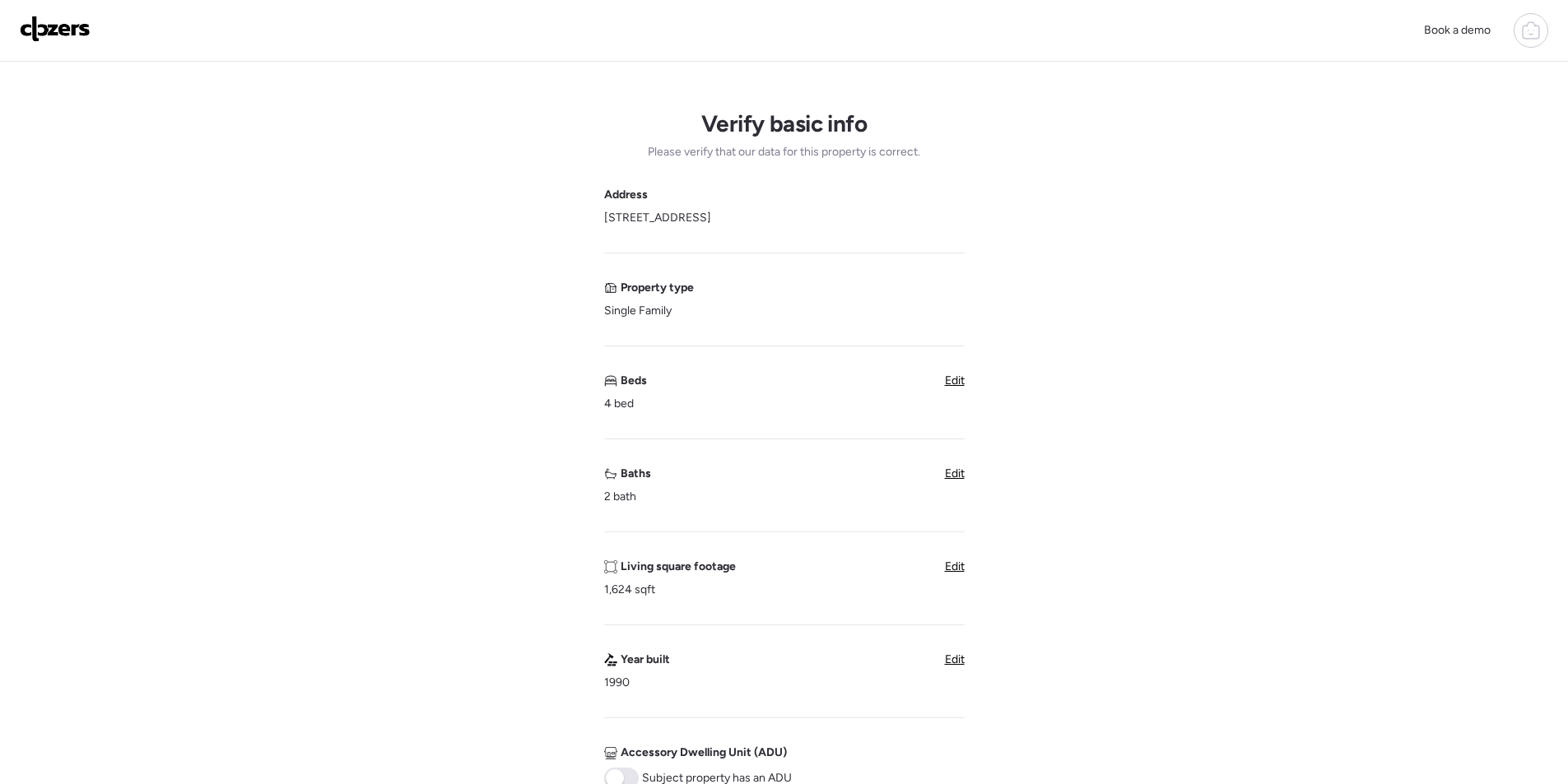
scroll to position [576, 0]
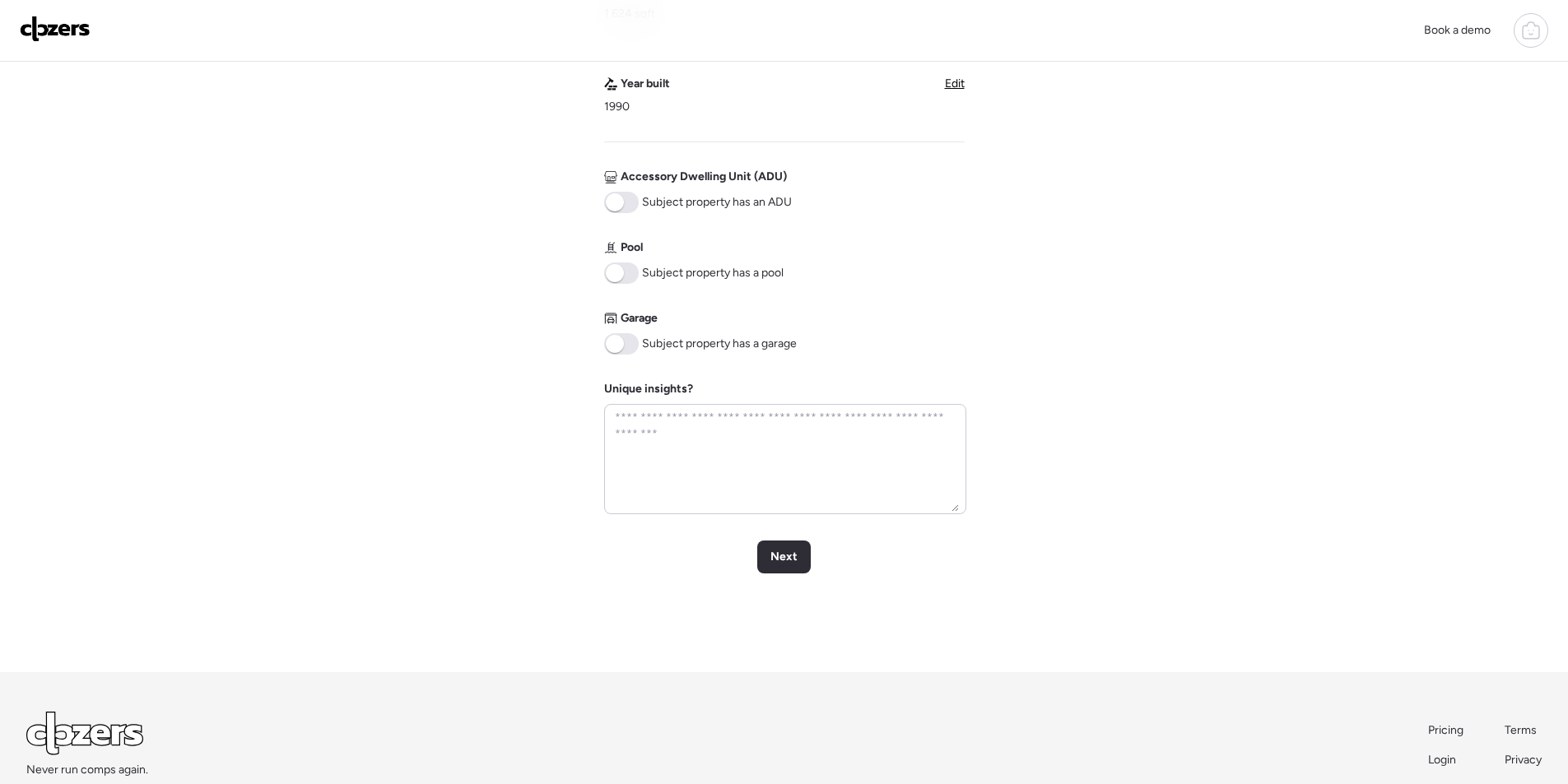
click at [634, 346] on span at bounding box center [621, 344] width 35 height 22
click at [807, 549] on div "Next" at bounding box center [784, 557] width 54 height 33
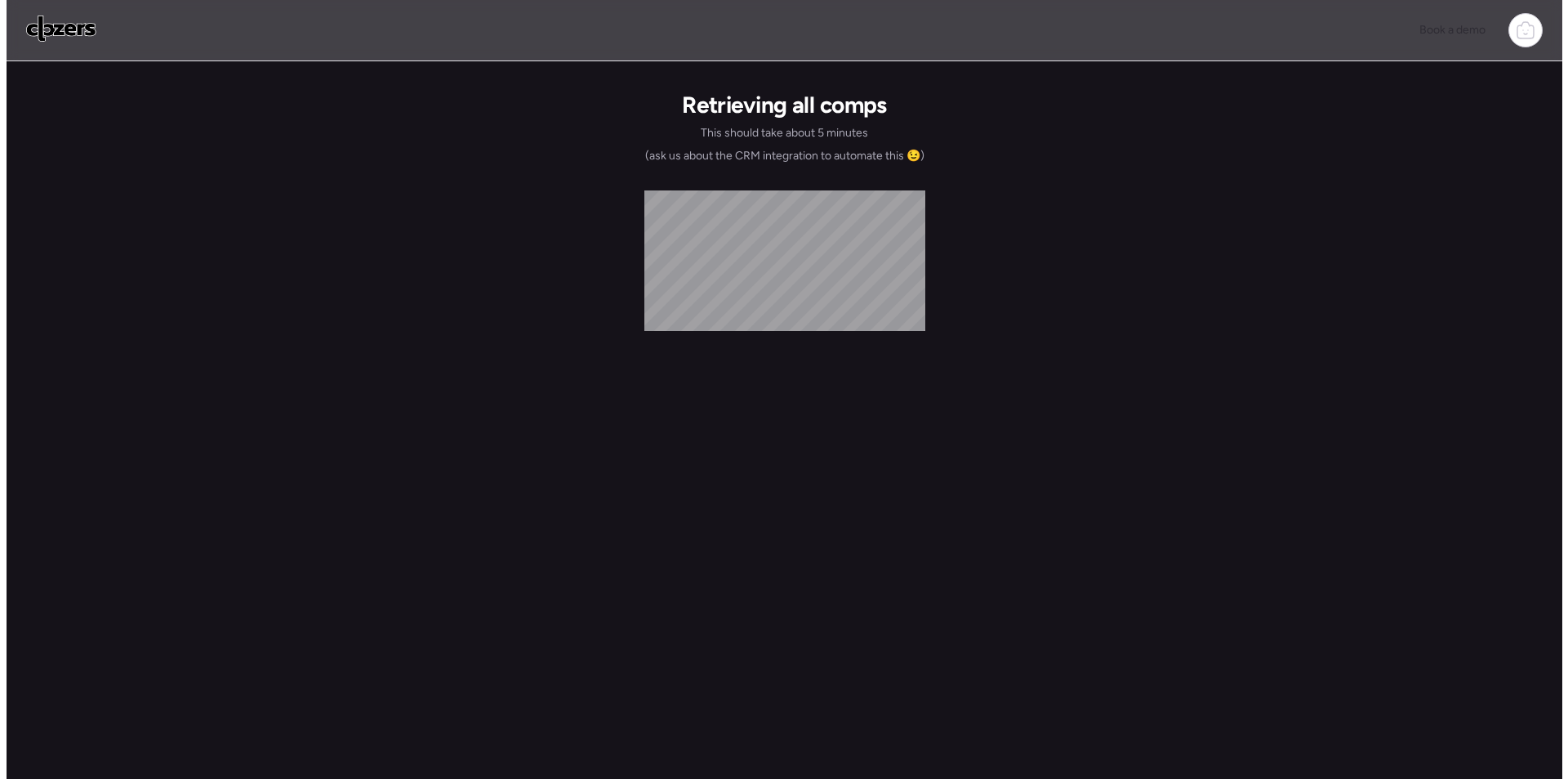
scroll to position [0, 0]
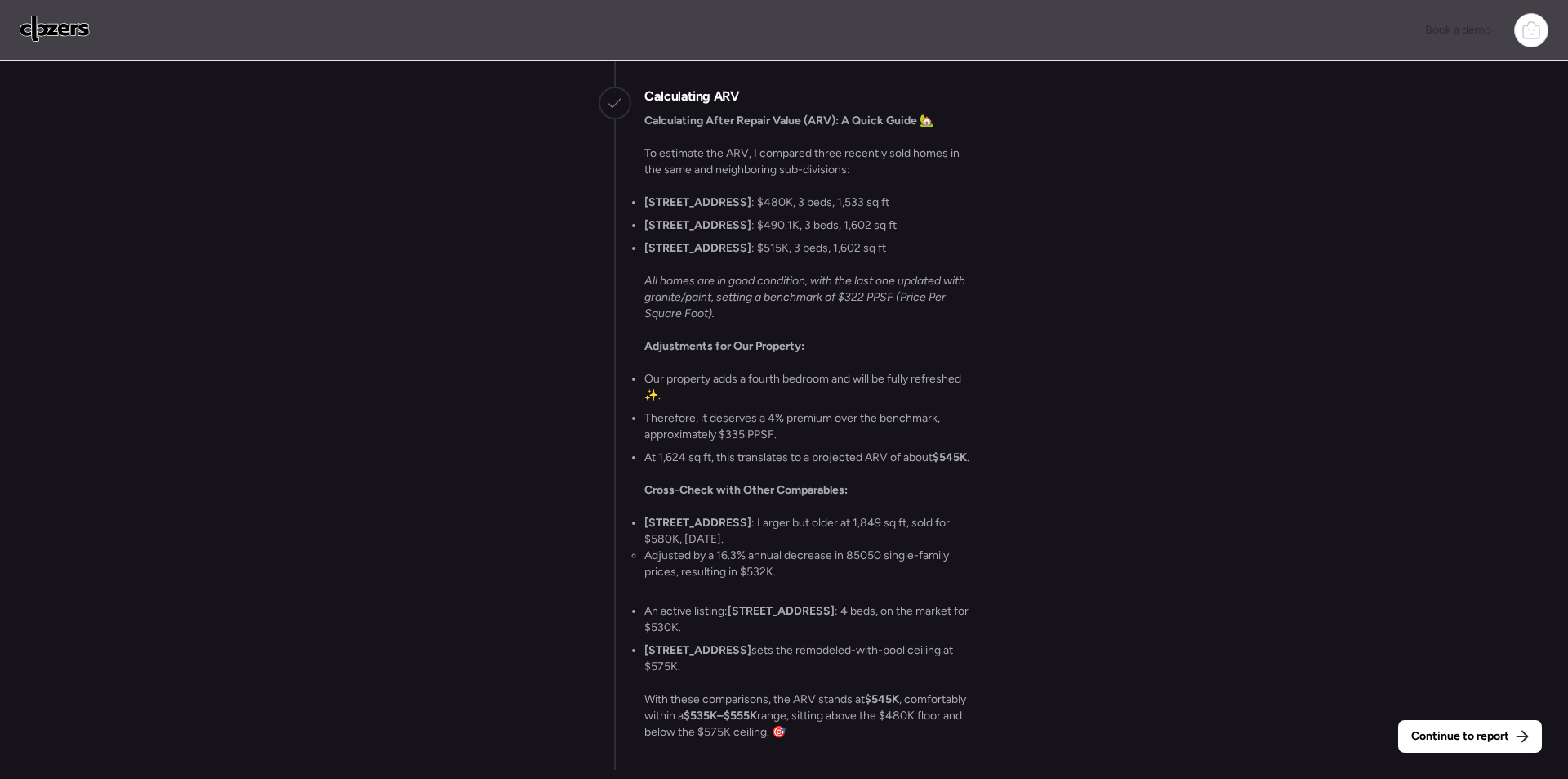
click at [1547, 733] on div "Continue to report Gathering all comps... I found 100 possible comps near [STRE…" at bounding box center [784, 422] width 1568 height 721
click at [1505, 743] on span "Continue to report" at bounding box center [1460, 736] width 98 height 16
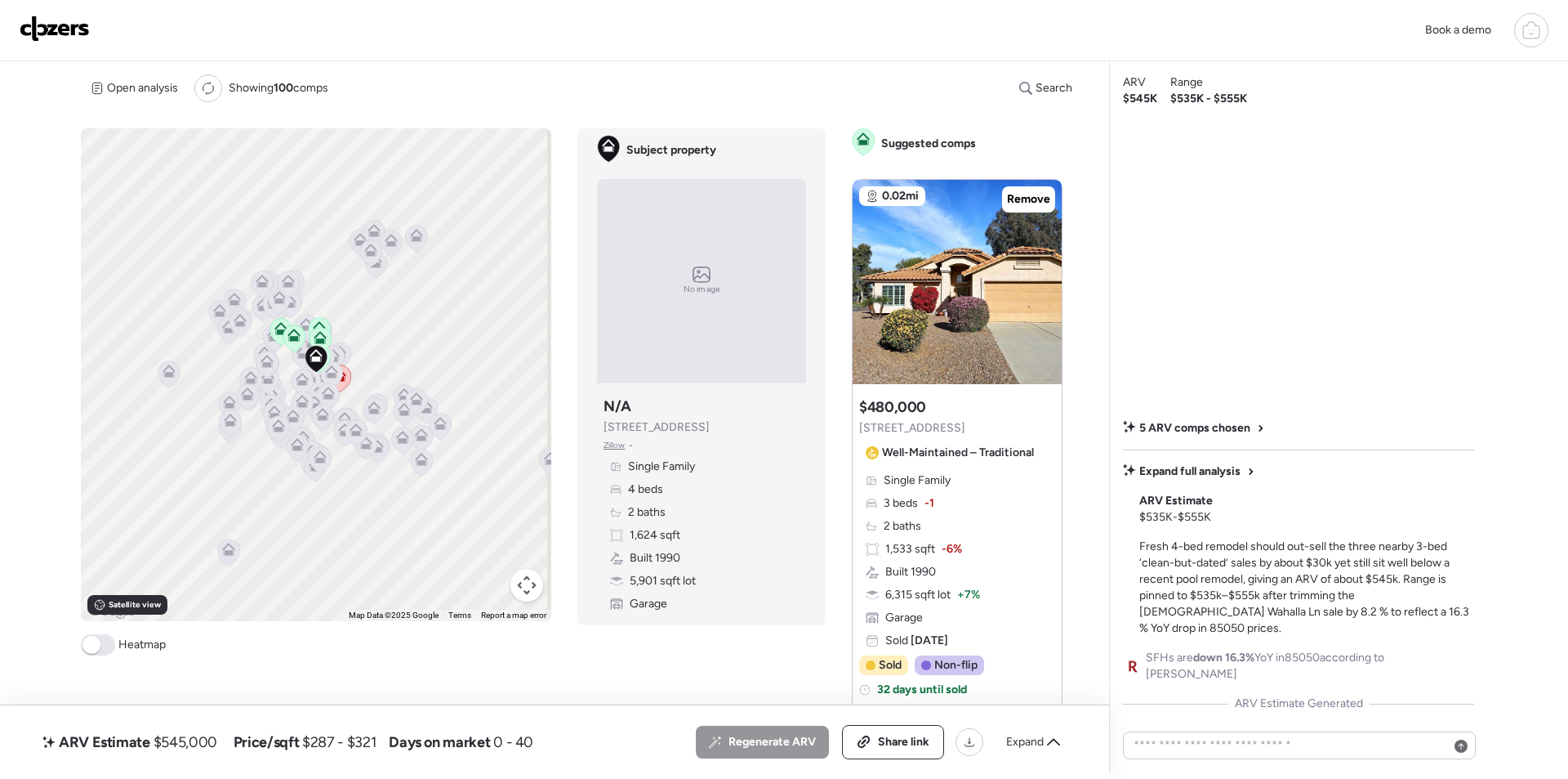
click at [1021, 736] on span "Expand" at bounding box center [1026, 742] width 38 height 16
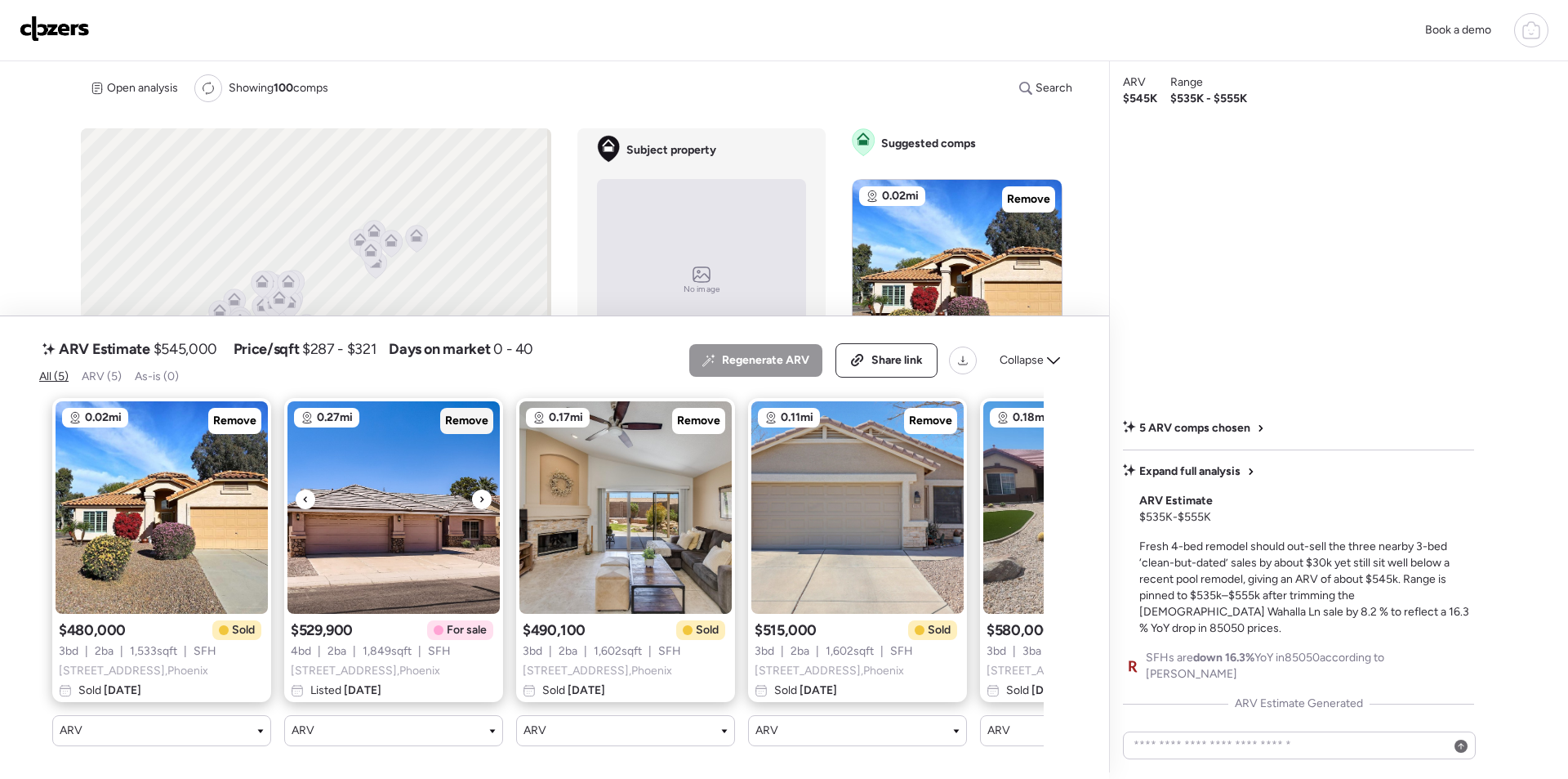
click at [442, 414] on div "Remove" at bounding box center [467, 421] width 54 height 26
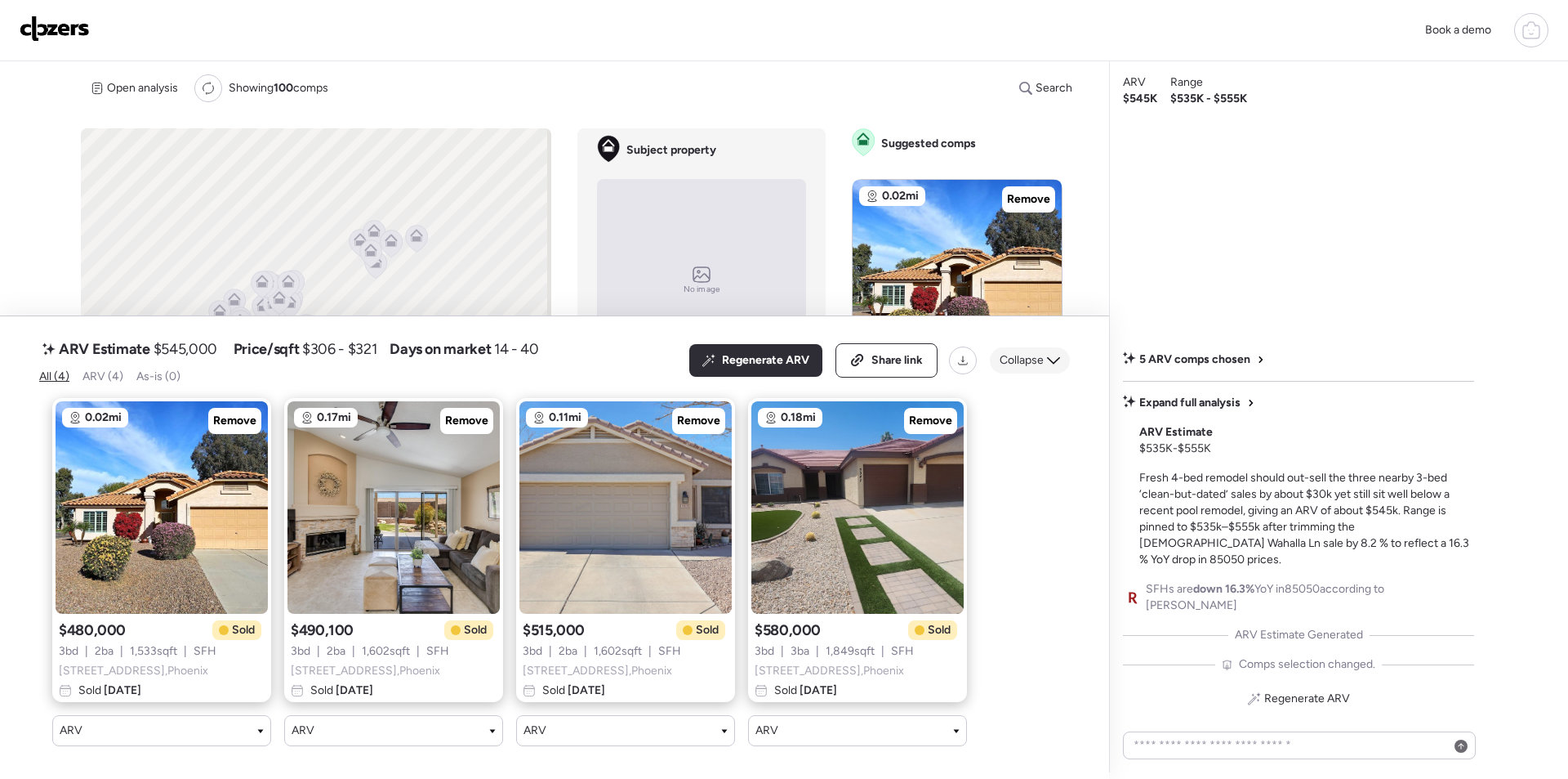
click at [1045, 356] on div "Collapse" at bounding box center [1030, 361] width 80 height 26
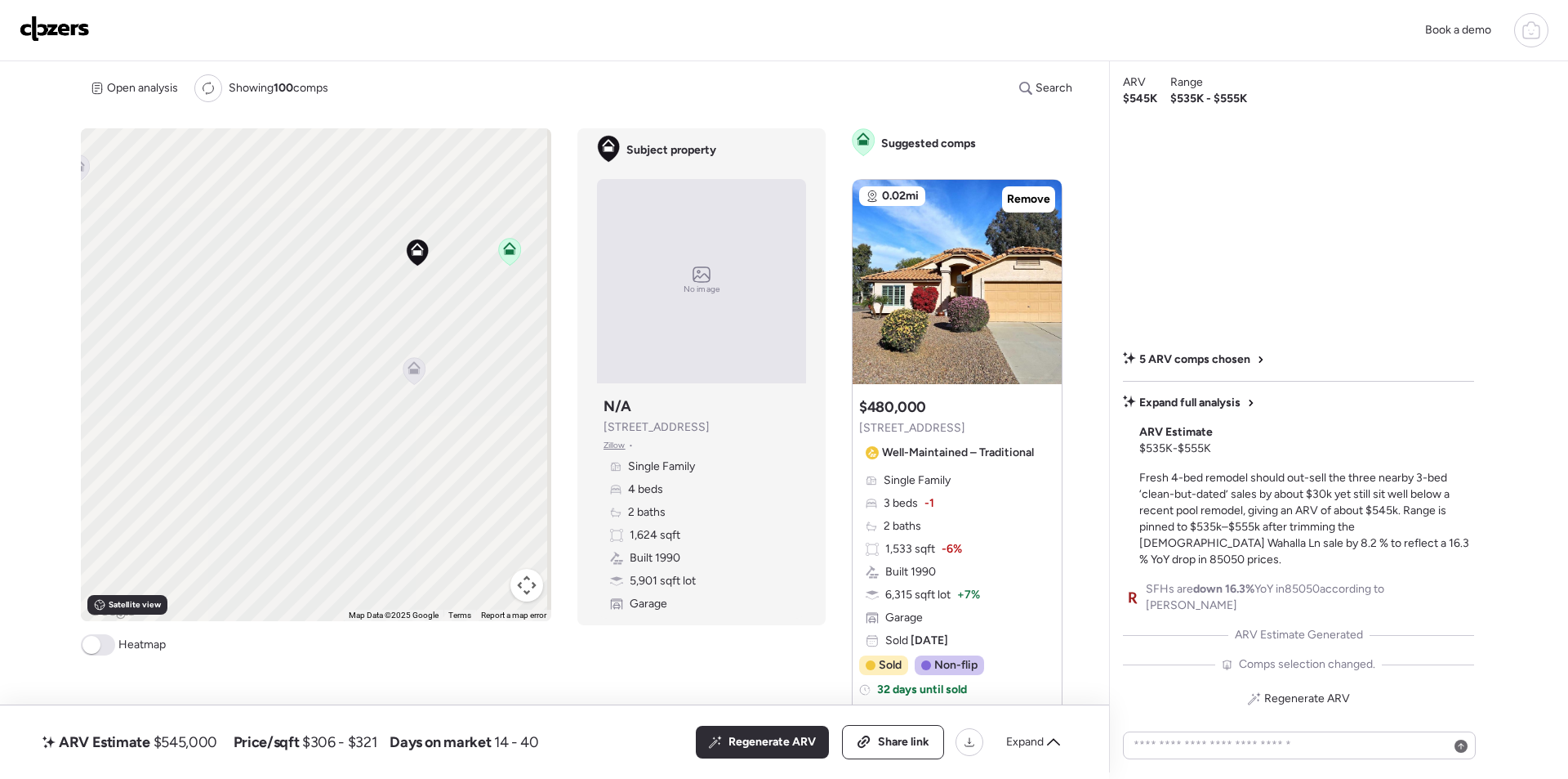
click at [405, 360] on icon at bounding box center [414, 371] width 23 height 28
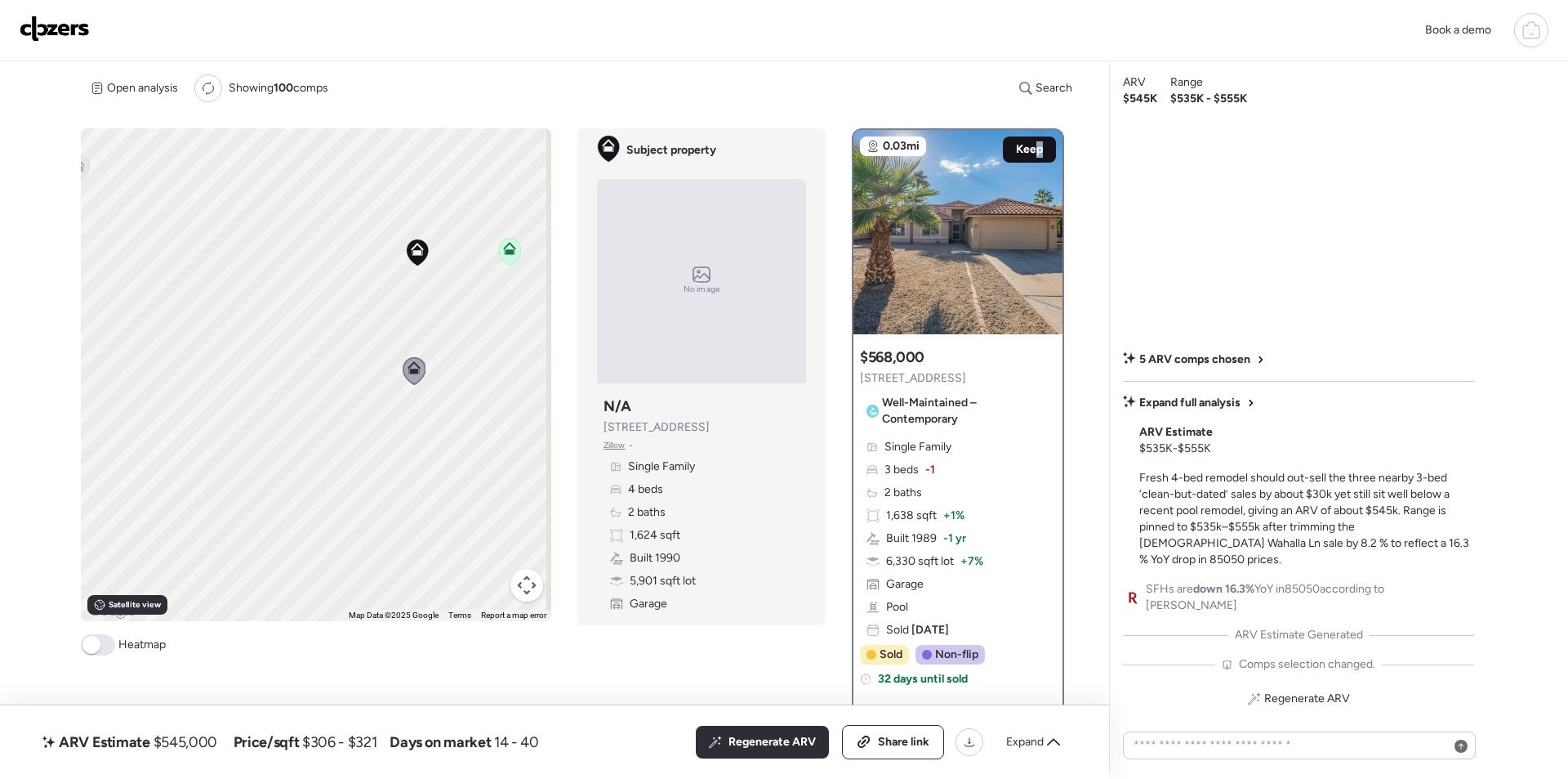
click at [1035, 157] on span "Keep" at bounding box center [1030, 150] width 27 height 16
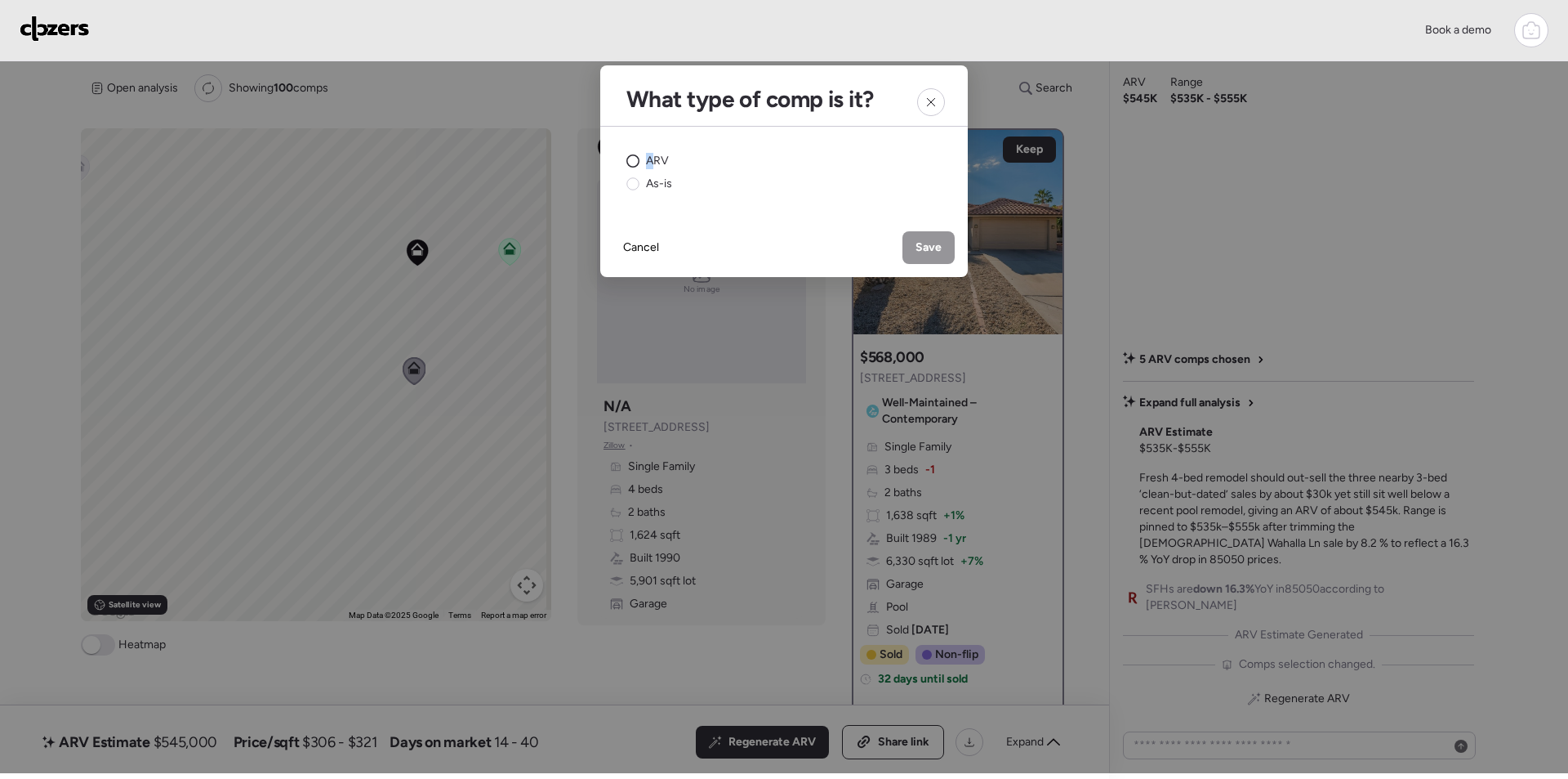
click at [651, 162] on span "ARV" at bounding box center [658, 161] width 23 height 16
click at [918, 259] on div "Save" at bounding box center [929, 248] width 53 height 33
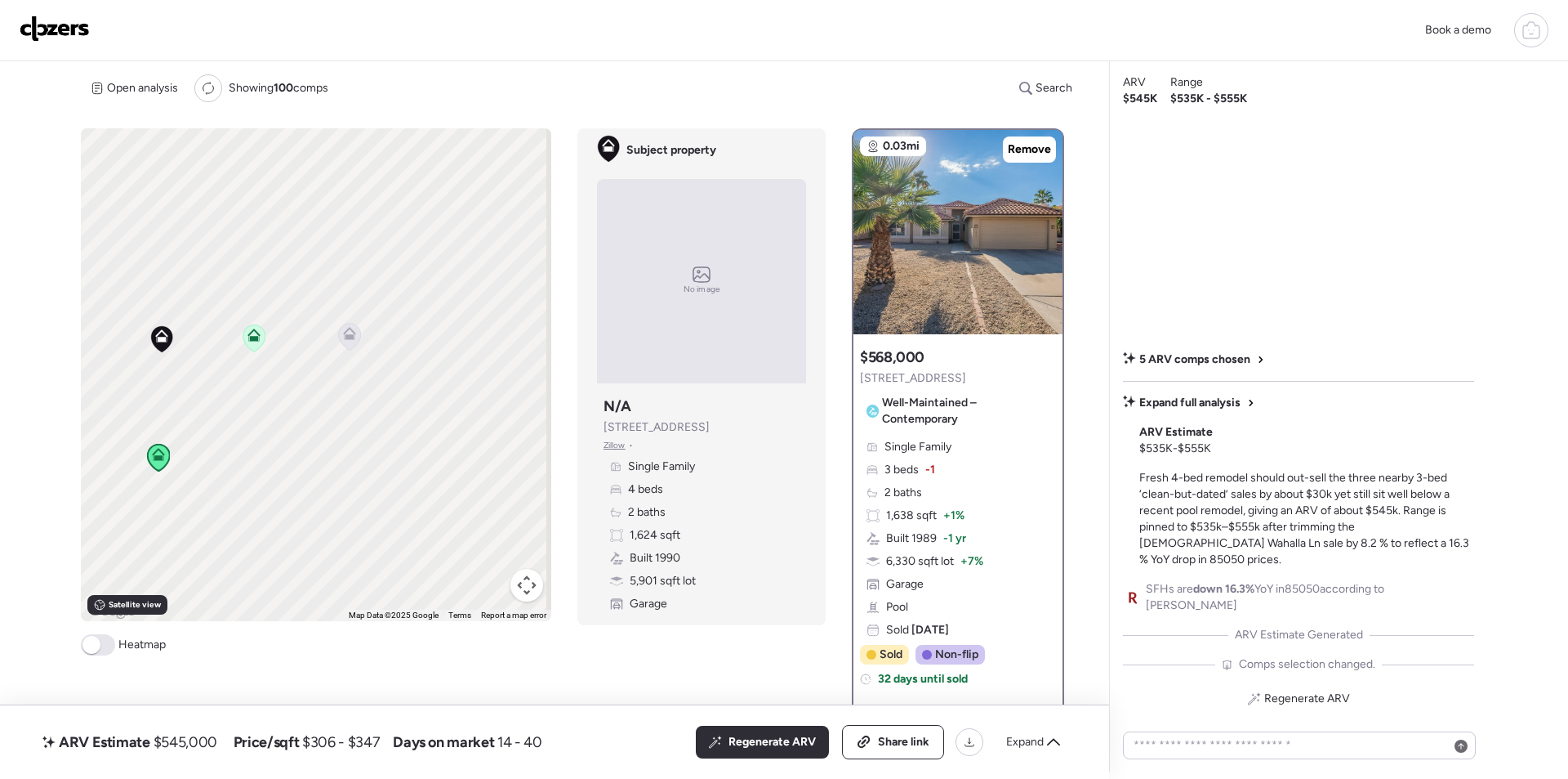
drag, startPoint x: 345, startPoint y: 413, endPoint x: 120, endPoint y: 486, distance: 236.5
click at [106, 490] on div "To activate drag with keyboard, press Alt + Enter. Once in keyboard drag state,…" at bounding box center [316, 375] width 471 height 492
click at [331, 349] on icon at bounding box center [332, 338] width 22 height 27
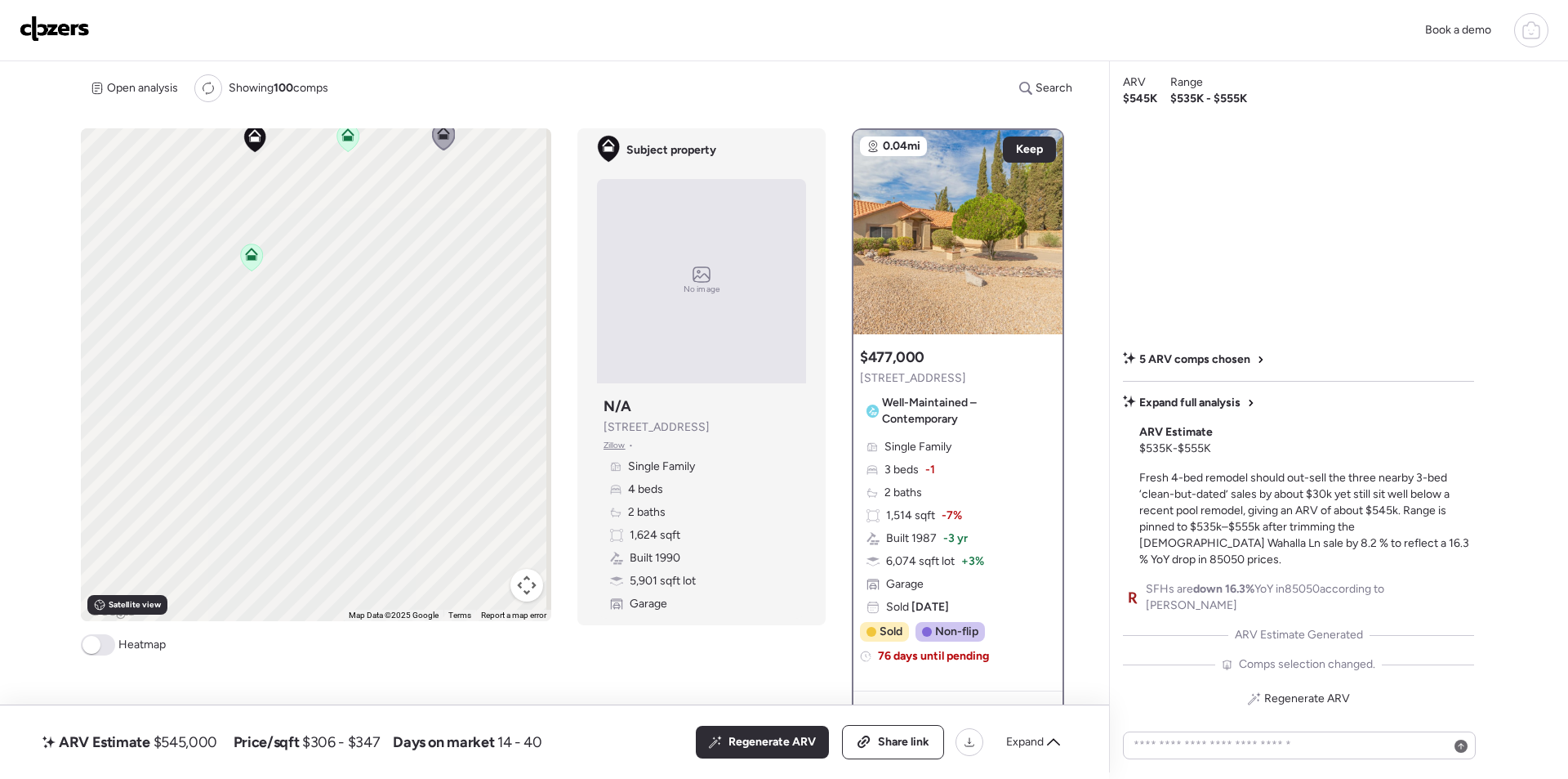
drag, startPoint x: 276, startPoint y: 472, endPoint x: 385, endPoint y: 270, distance: 229.5
click at [385, 270] on div "To activate drag with keyboard, press Alt + Enter. Once in keyboard drag state,…" at bounding box center [316, 375] width 471 height 492
drag, startPoint x: 451, startPoint y: 356, endPoint x: 81, endPoint y: 486, distance: 392.2
click at [81, 486] on div "To activate drag with keyboard, press Alt + Enter. Once in keyboard drag state,…" at bounding box center [316, 375] width 471 height 492
drag, startPoint x: 231, startPoint y: 457, endPoint x: 240, endPoint y: 477, distance: 21.9
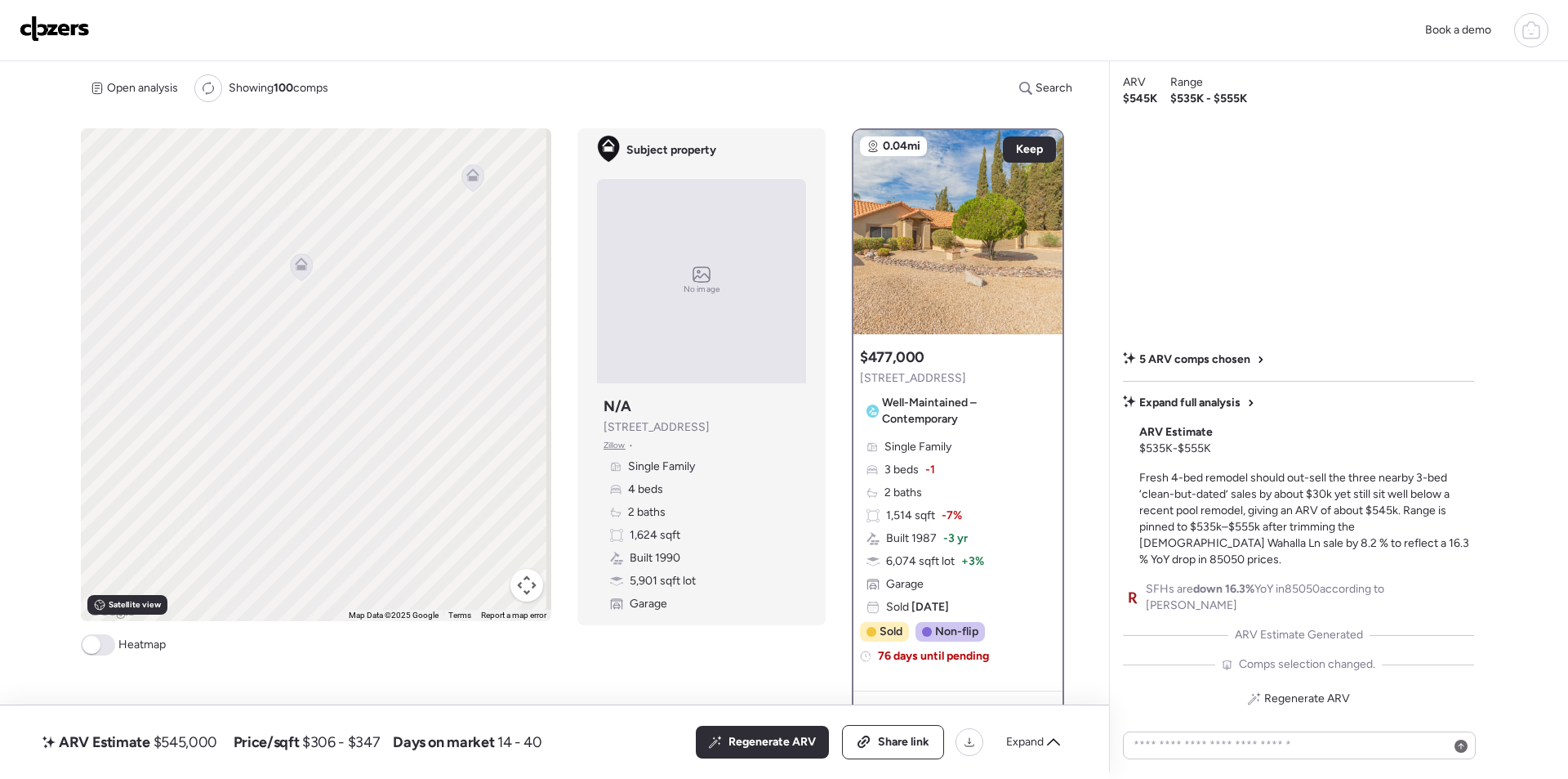
click at [240, 477] on div "To activate drag with keyboard, press Alt + Enter. Once in keyboard drag state,…" at bounding box center [316, 375] width 471 height 492
click at [309, 291] on icon at bounding box center [306, 286] width 13 height 13
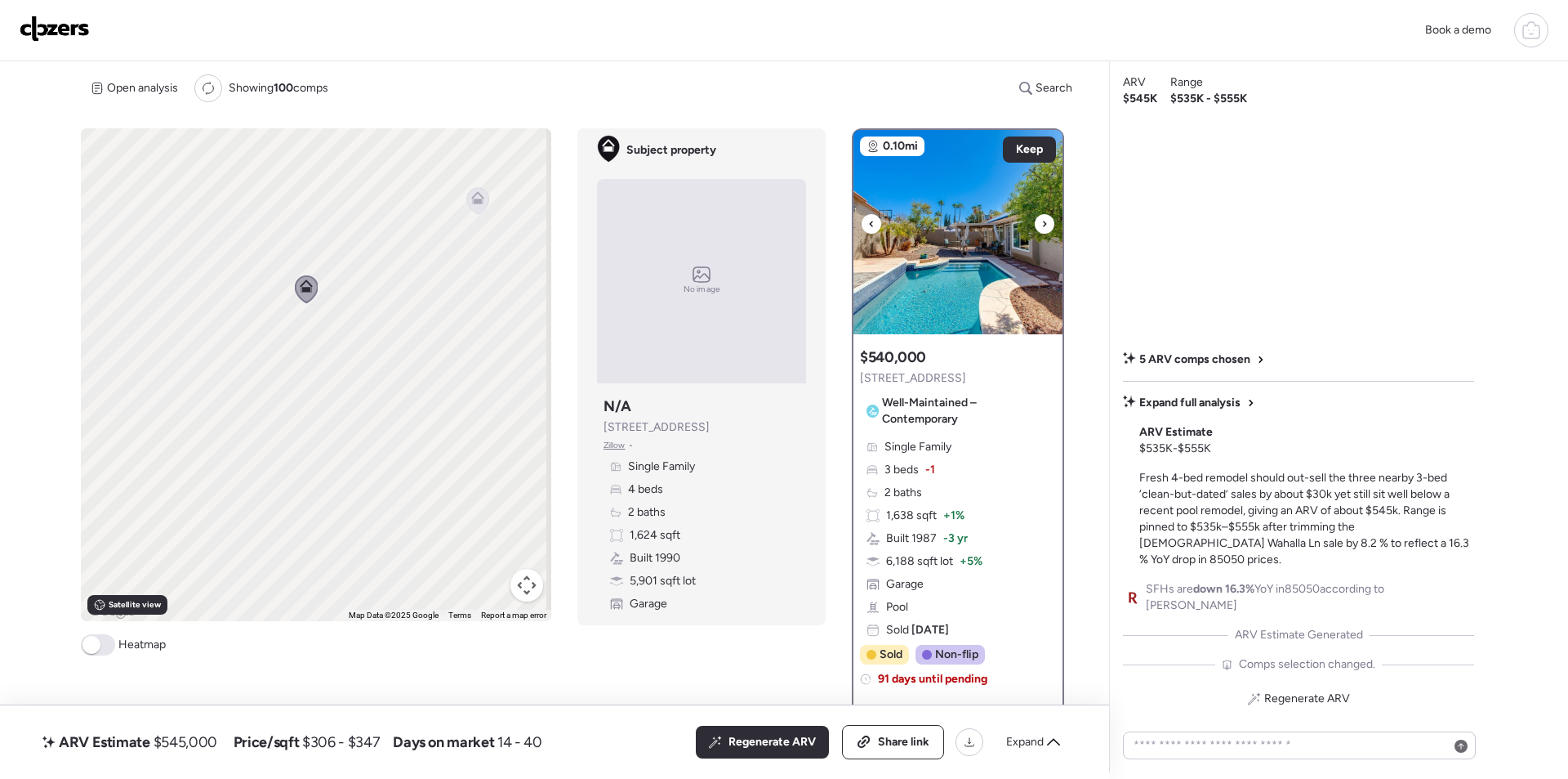
click at [1035, 223] on div at bounding box center [1045, 224] width 20 height 20
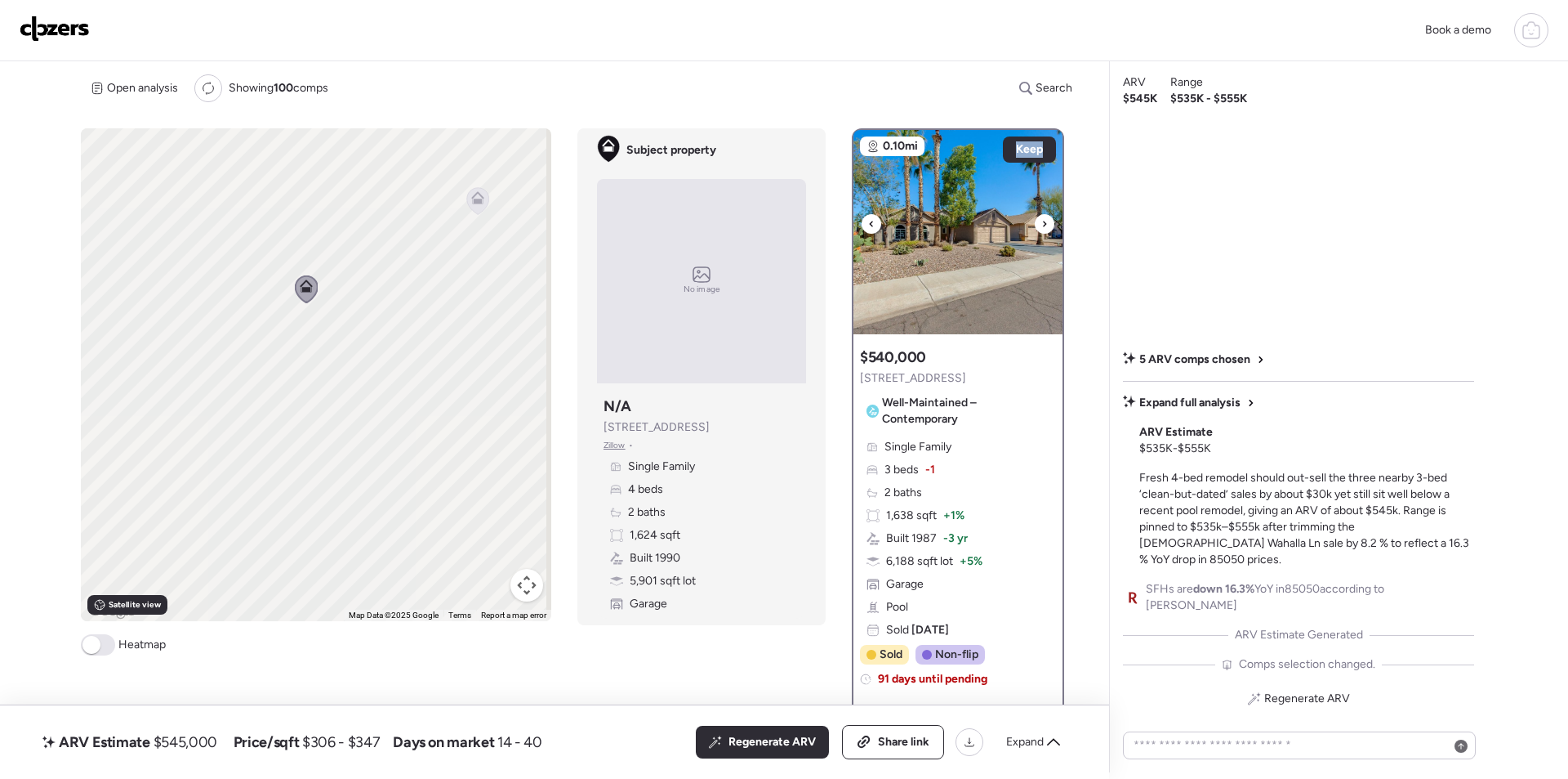
click at [1035, 223] on div at bounding box center [1045, 224] width 20 height 20
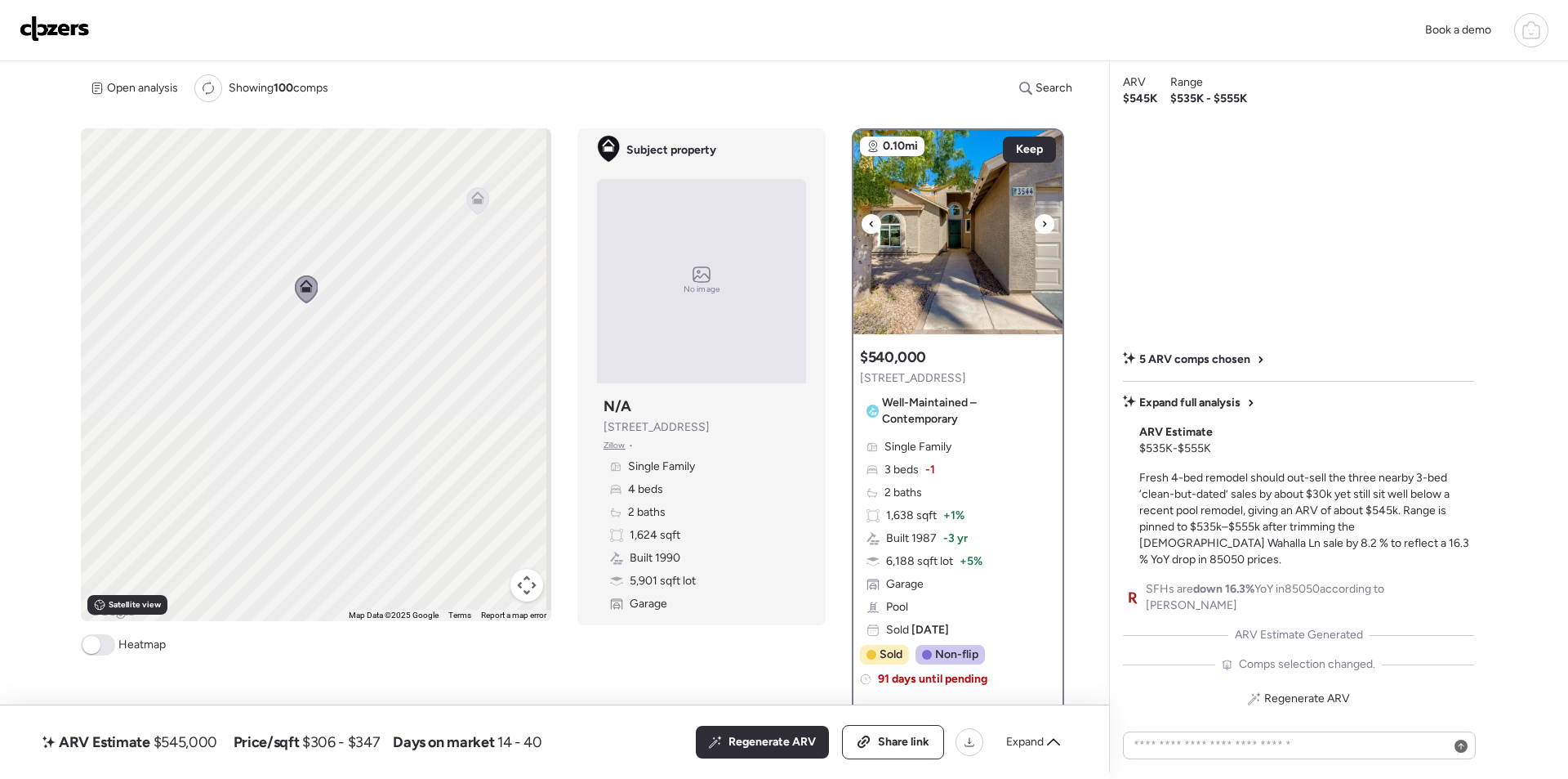
click at [1035, 223] on div at bounding box center [1045, 224] width 20 height 20
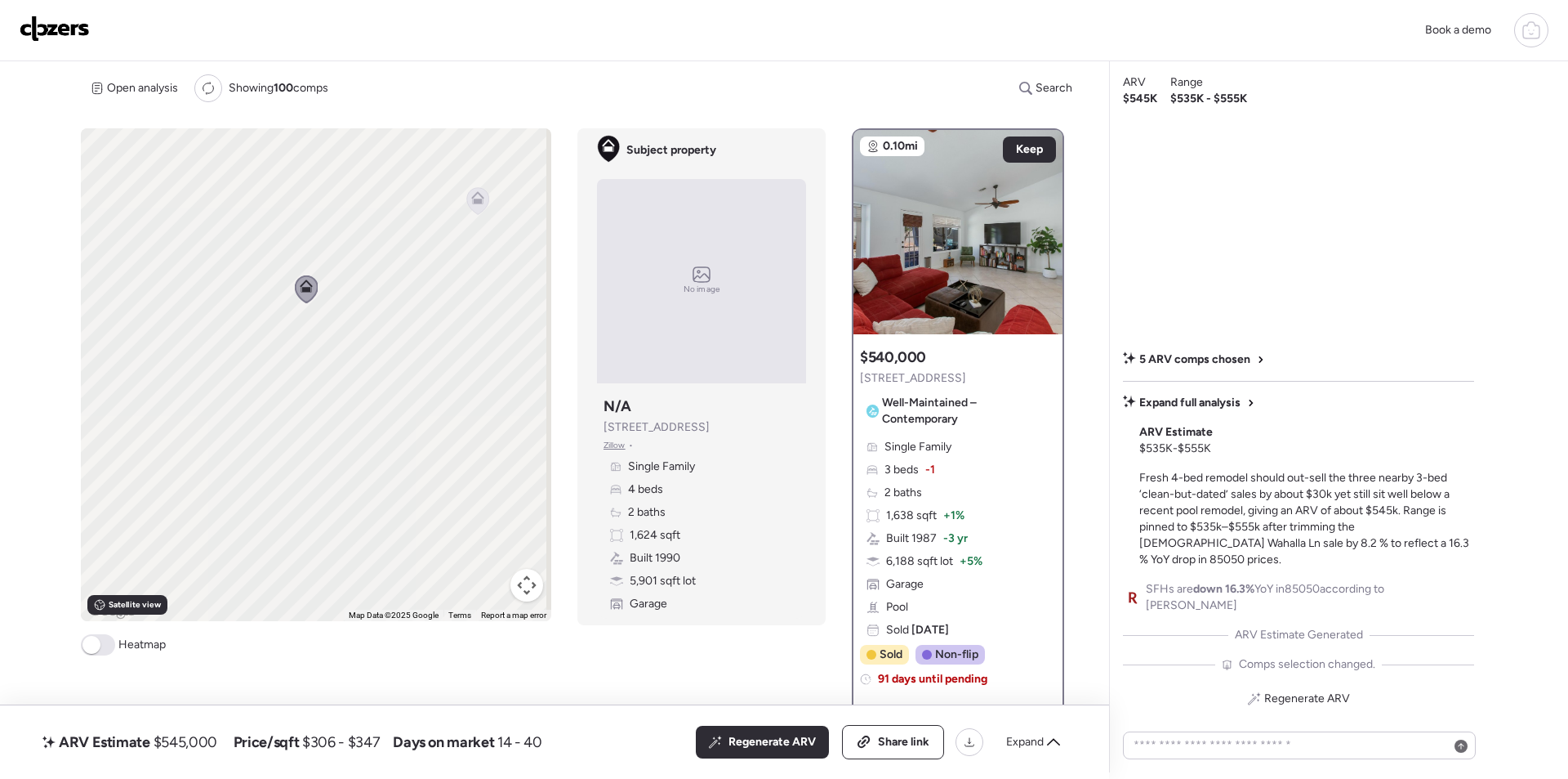
click at [198, 737] on span "$545,000" at bounding box center [185, 742] width 63 height 20
click at [198, 738] on span "$545,000" at bounding box center [185, 742] width 63 height 20
copy span "545,000"
drag, startPoint x: 911, startPoint y: 732, endPoint x: 908, endPoint y: 343, distance: 389.0
click at [912, 733] on div "Share link" at bounding box center [893, 742] width 100 height 33
